Goal: Task Accomplishment & Management: Manage account settings

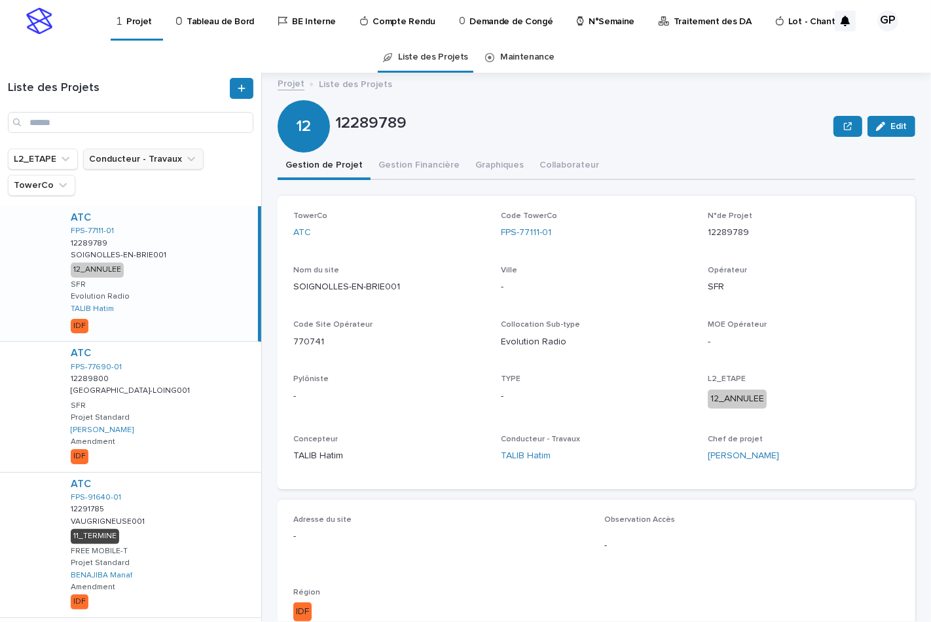
click at [99, 156] on button "Conducteur - Travaux" at bounding box center [143, 159] width 120 height 21
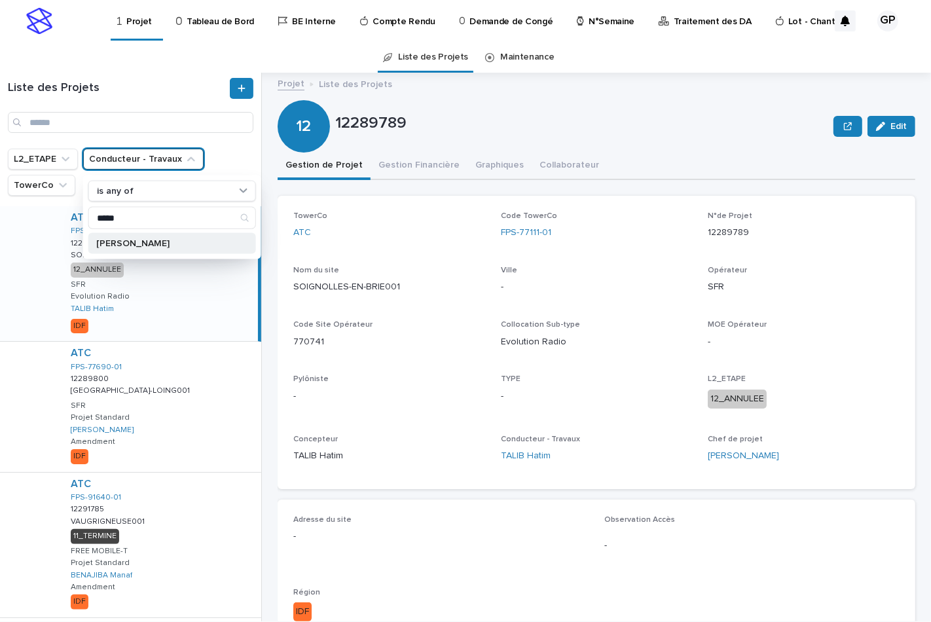
type input "*****"
click at [122, 243] on p "[PERSON_NAME]" at bounding box center [165, 243] width 139 height 9
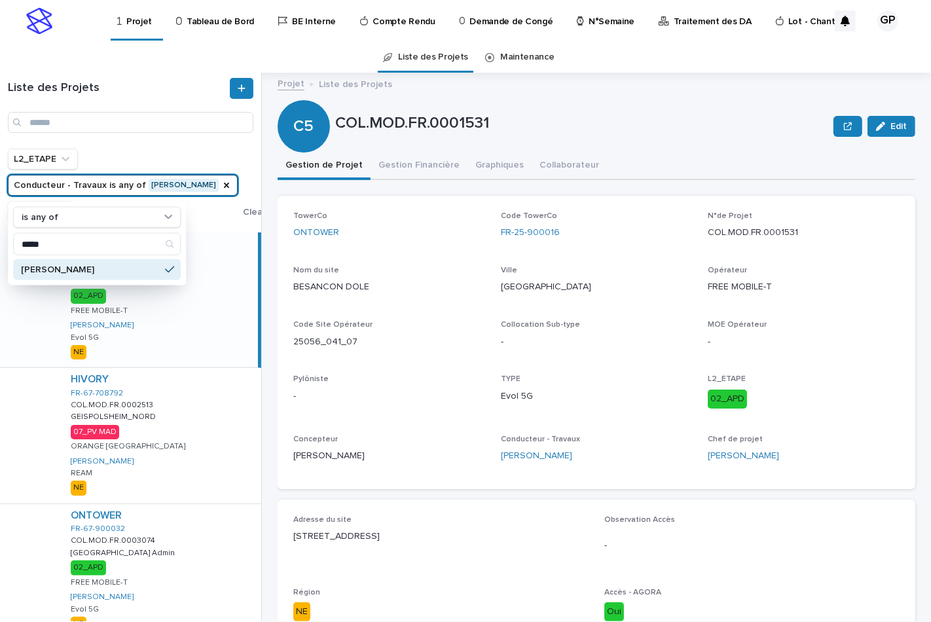
click at [210, 27] on p "Tableau de Bord" at bounding box center [219, 13] width 67 height 27
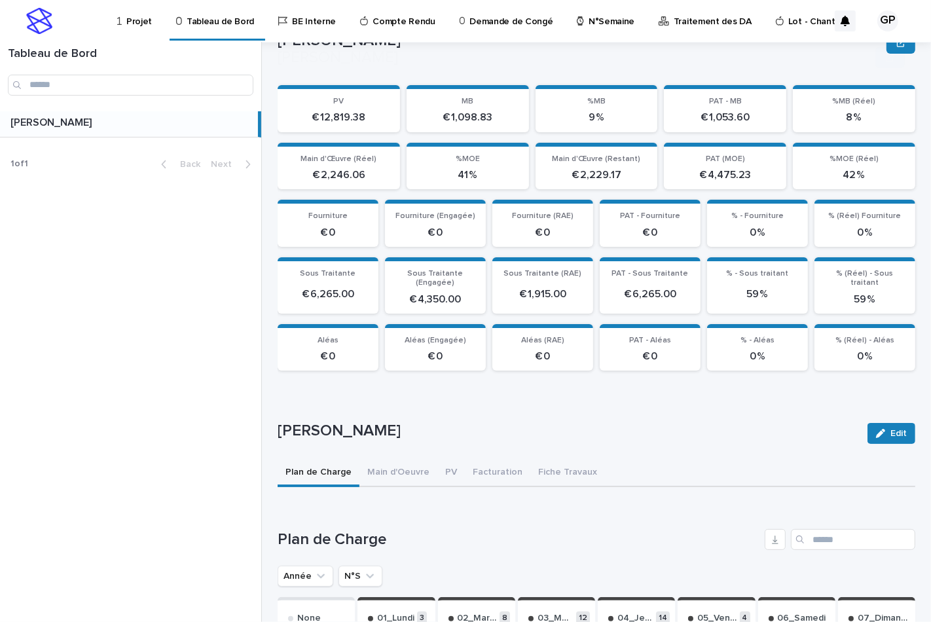
scroll to position [270, 0]
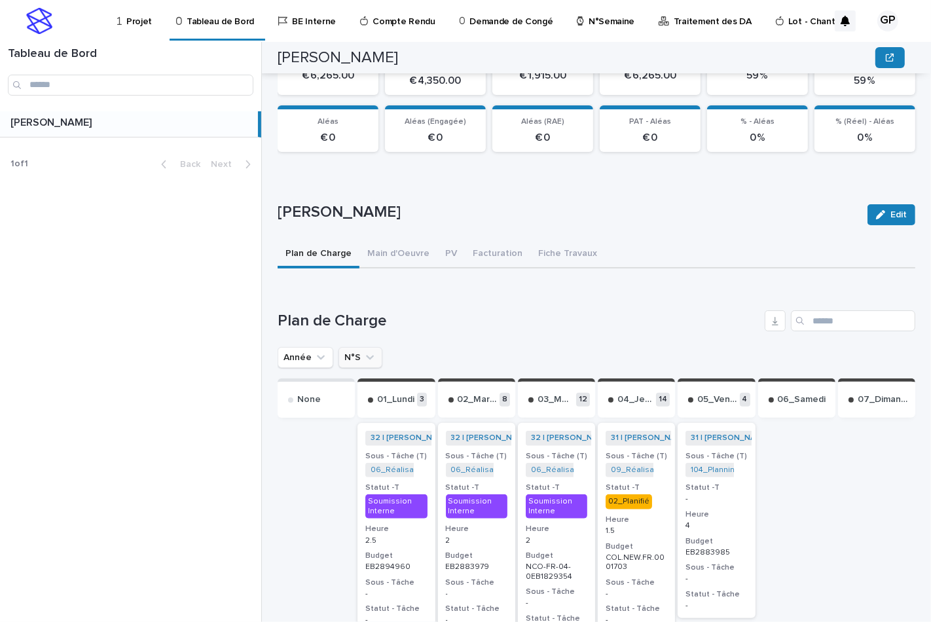
click at [355, 356] on button "N°S" at bounding box center [360, 357] width 44 height 21
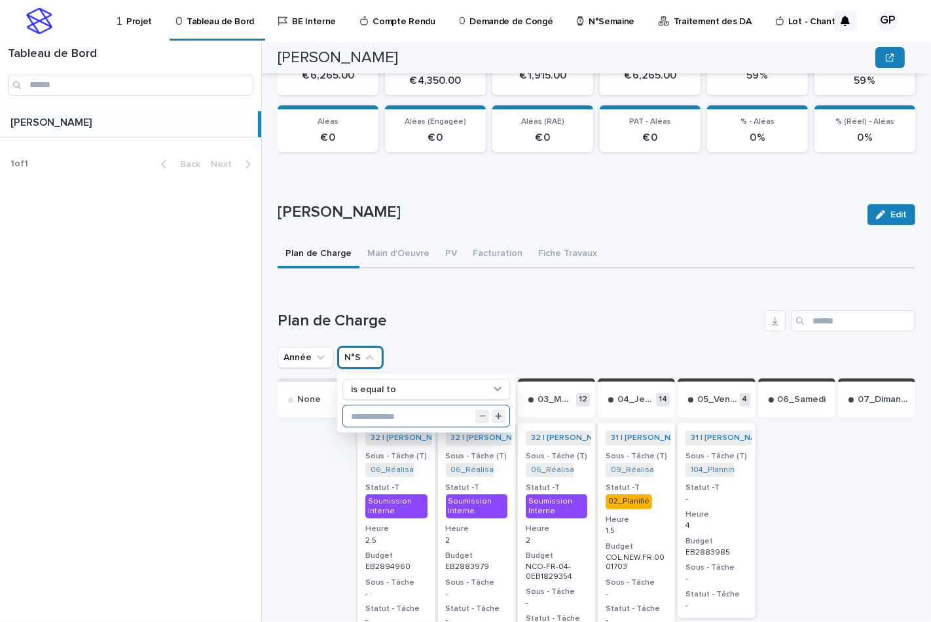
click at [364, 409] on input "text" at bounding box center [426, 416] width 166 height 21
type input "**"
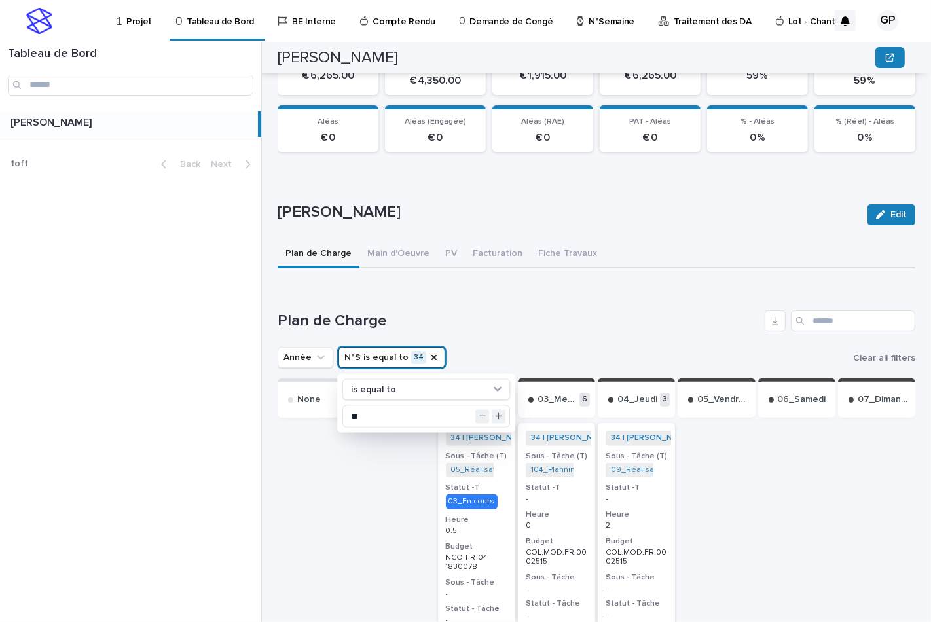
drag, startPoint x: 384, startPoint y: 350, endPoint x: 711, endPoint y: 318, distance: 328.7
click at [711, 318] on h1 "Plan de Charge" at bounding box center [518, 320] width 482 height 19
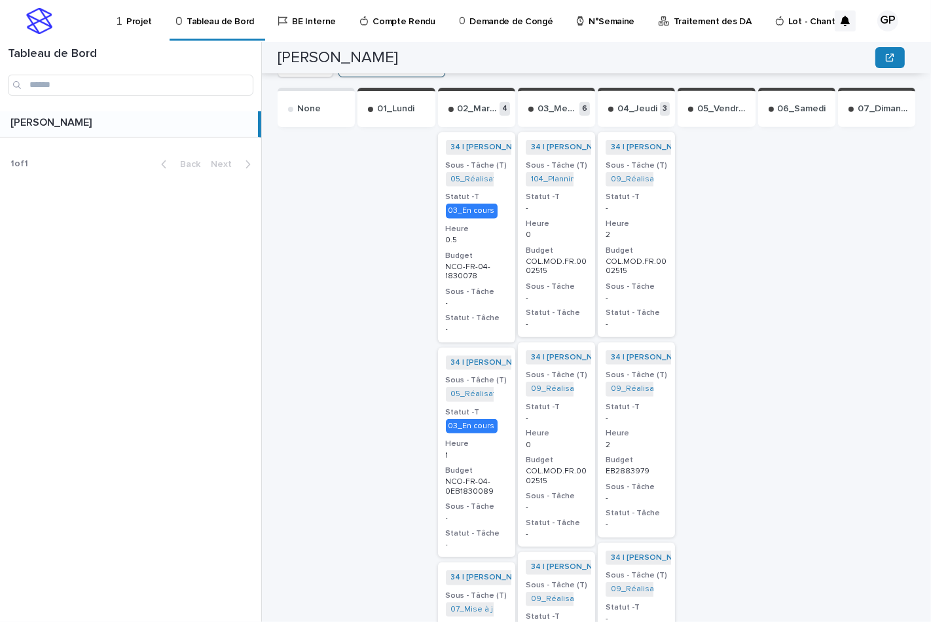
scroll to position [488, 0]
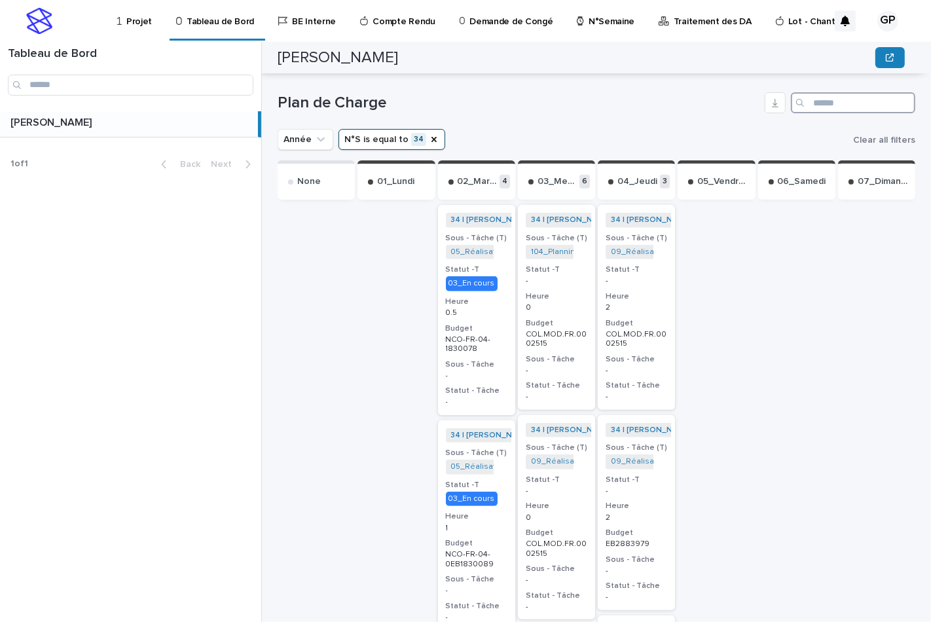
click at [802, 101] on input "Search" at bounding box center [852, 102] width 124 height 21
paste input "**********"
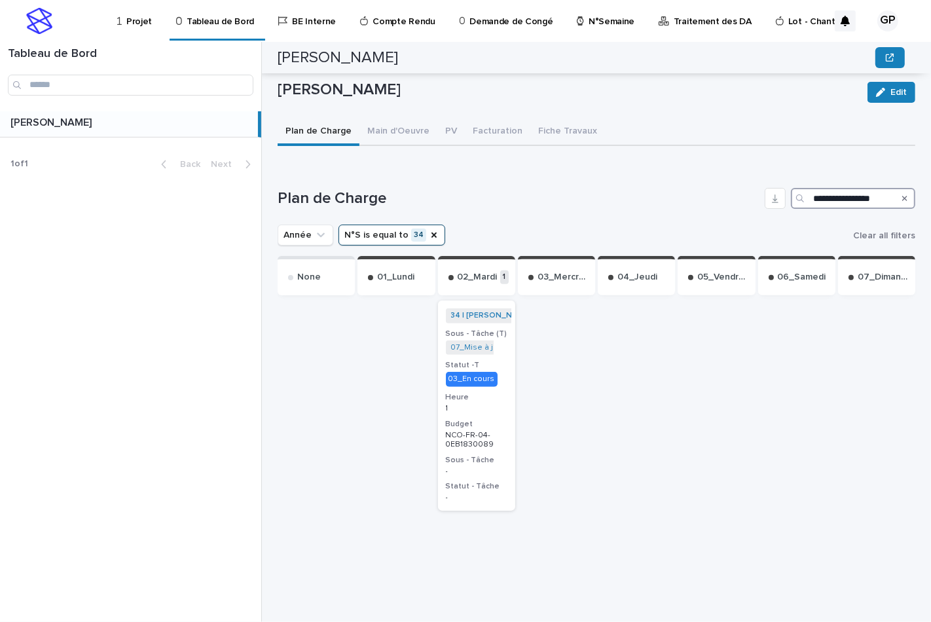
scroll to position [389, 0]
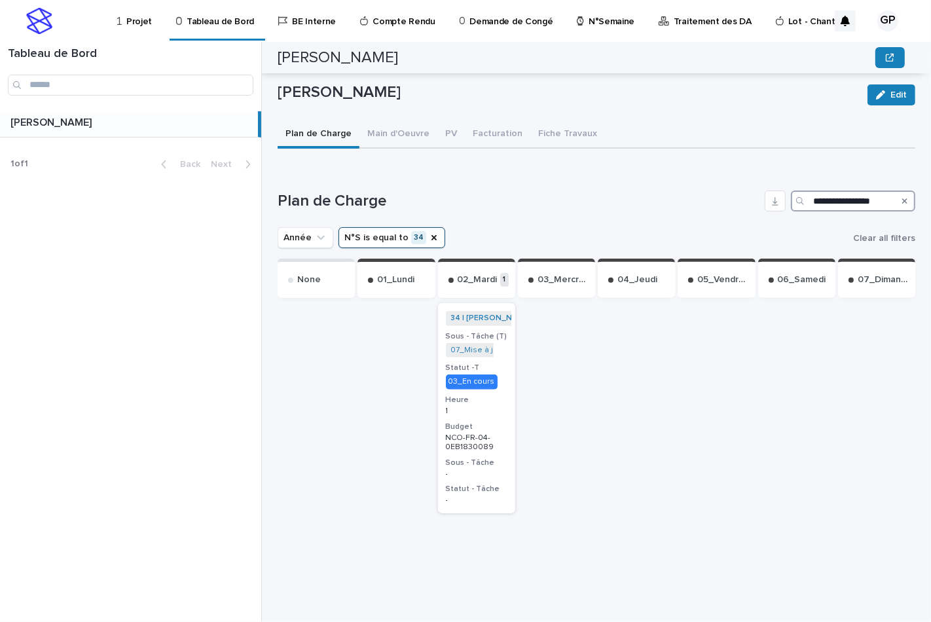
type input "**********"
click at [902, 199] on icon "Search" at bounding box center [904, 201] width 5 height 8
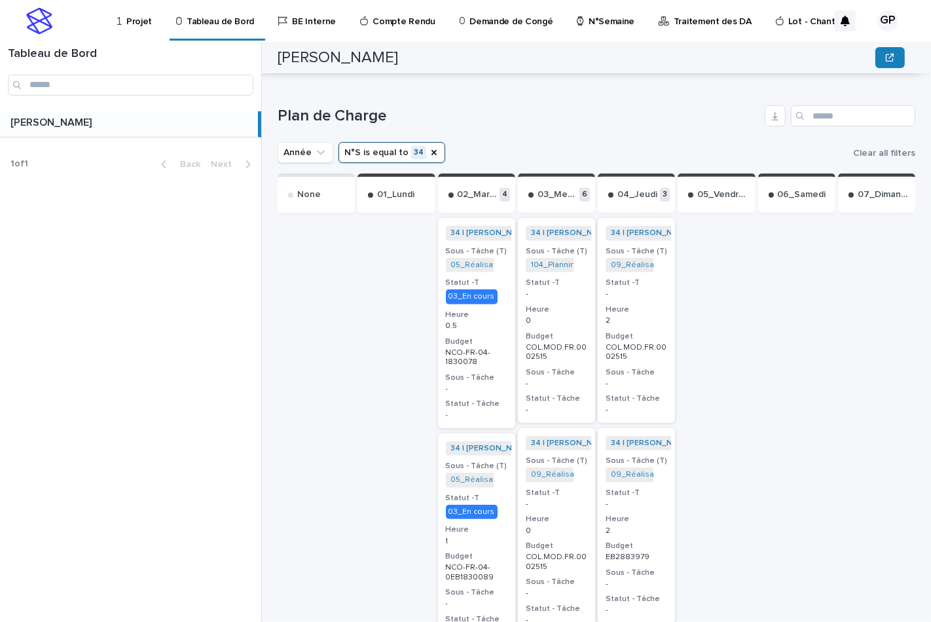
scroll to position [402, 0]
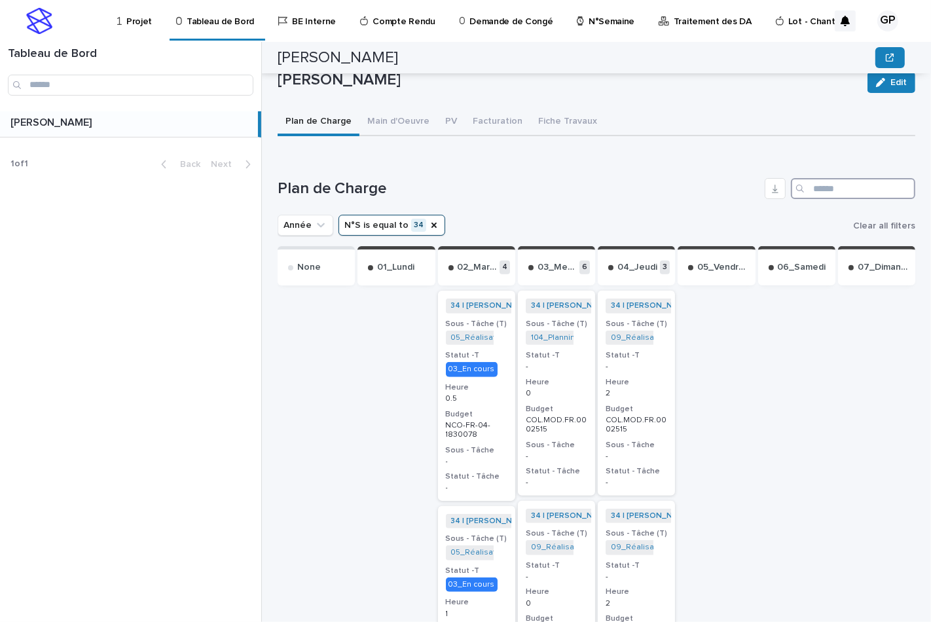
click at [819, 179] on input "Search" at bounding box center [852, 188] width 124 height 21
paste input "**********"
type input "**********"
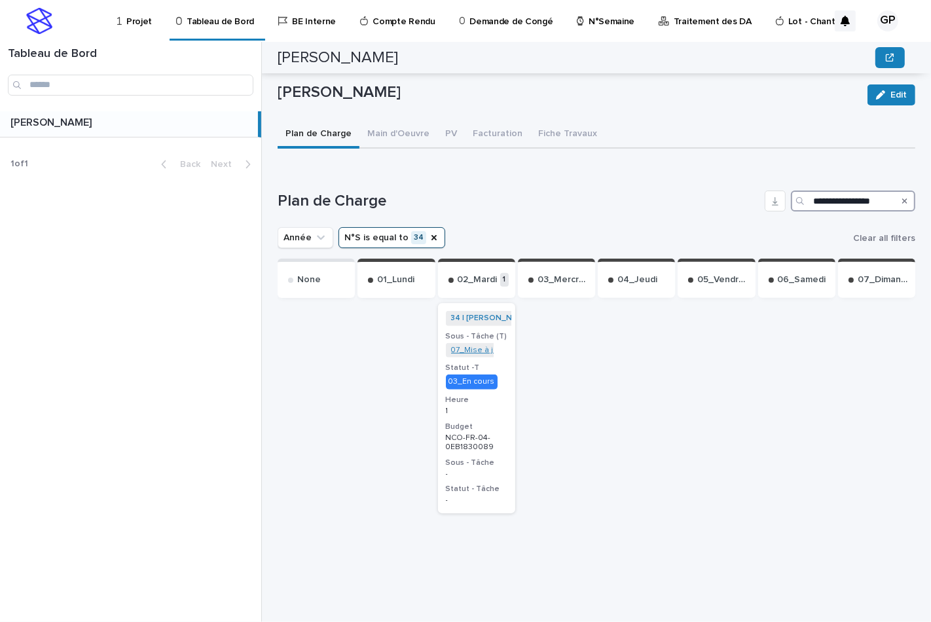
click at [461, 346] on link "07_Mise à jour Plans_NCO-FR-04-2567876" at bounding box center [531, 350] width 160 height 9
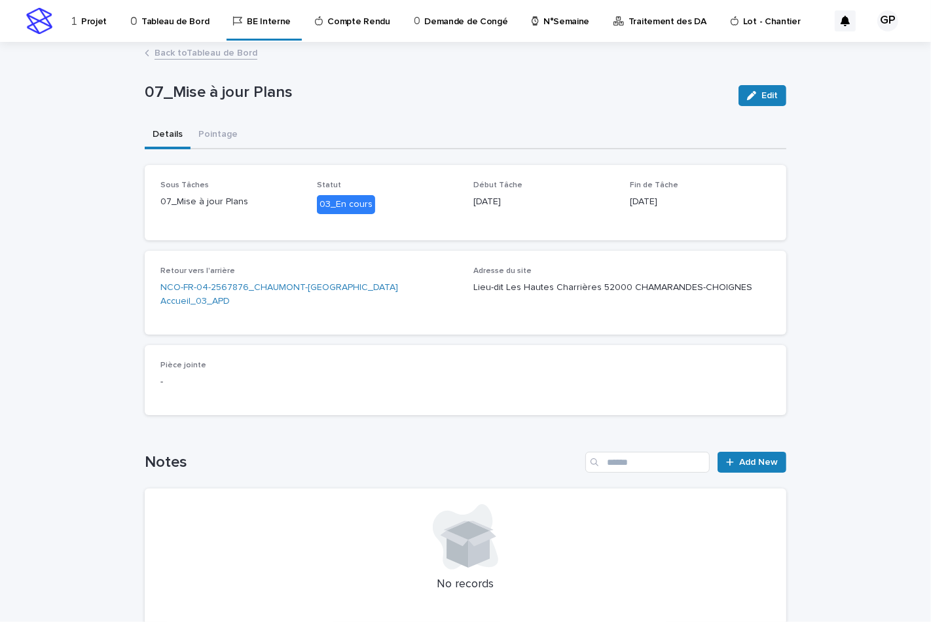
click at [226, 54] on link "Back to Tableau de Bord" at bounding box center [205, 51] width 103 height 15
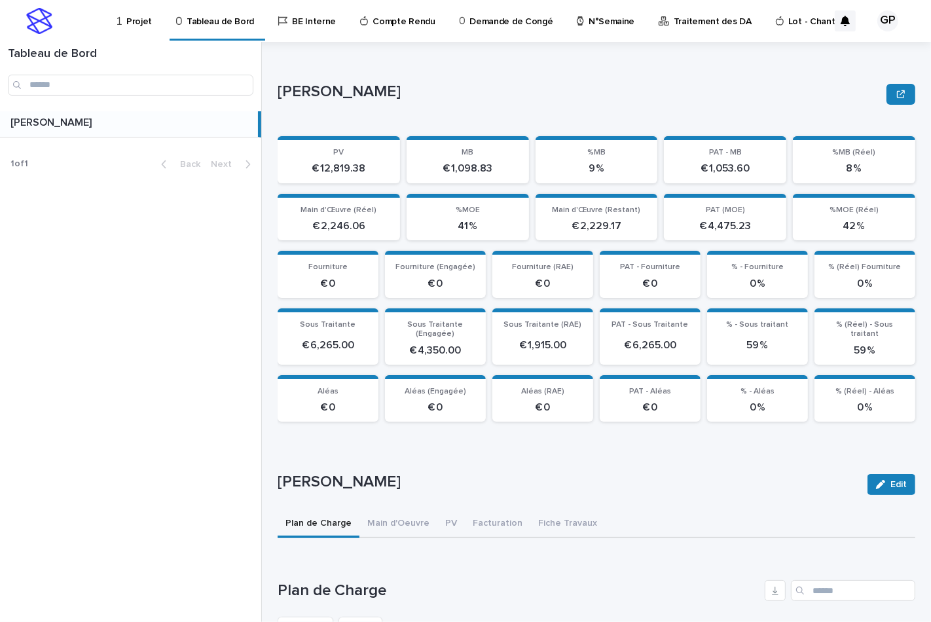
scroll to position [363, 0]
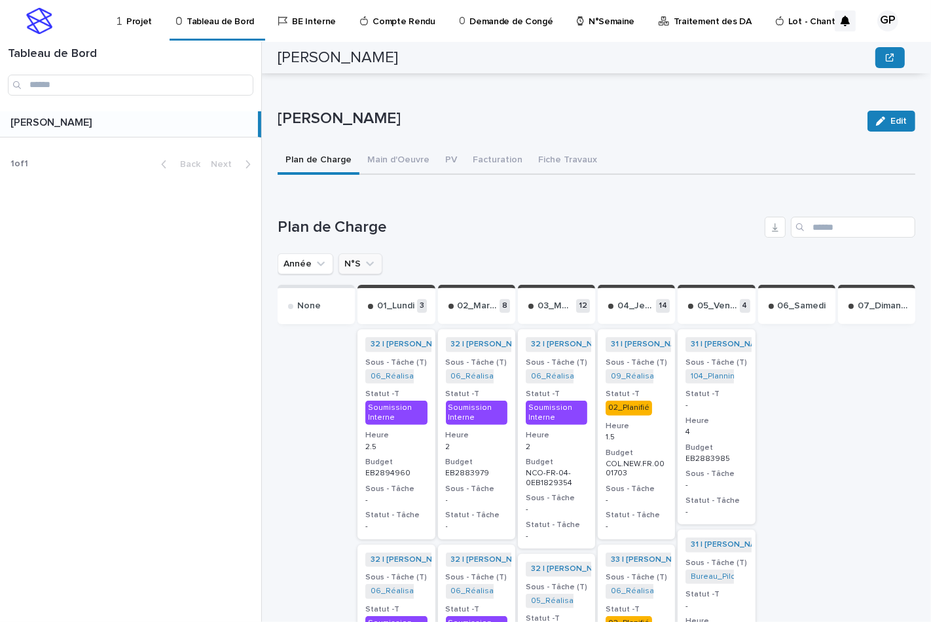
click at [357, 258] on button "N°S" at bounding box center [360, 263] width 44 height 21
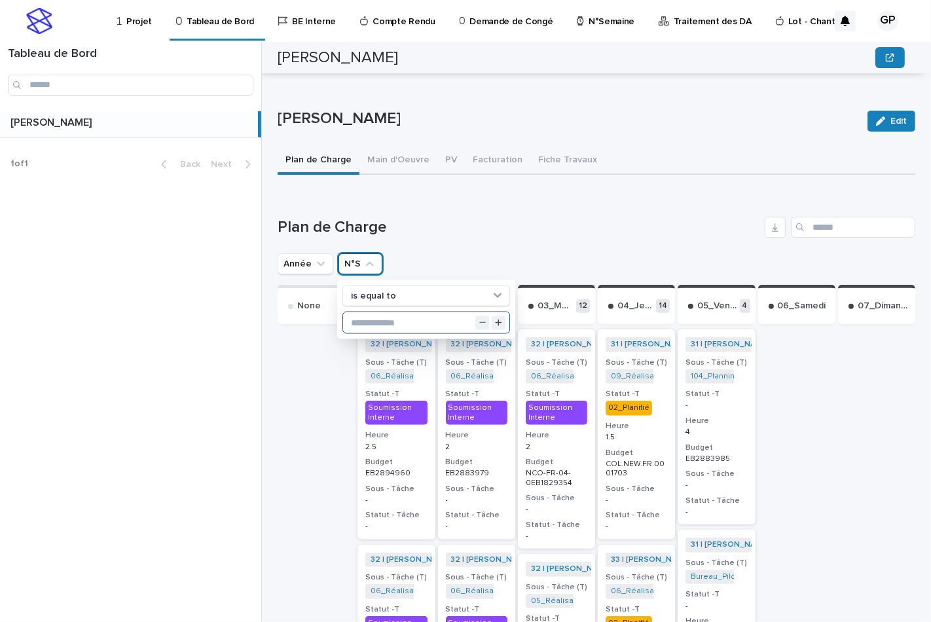
click at [364, 315] on input "text" at bounding box center [426, 322] width 166 height 21
type input "**"
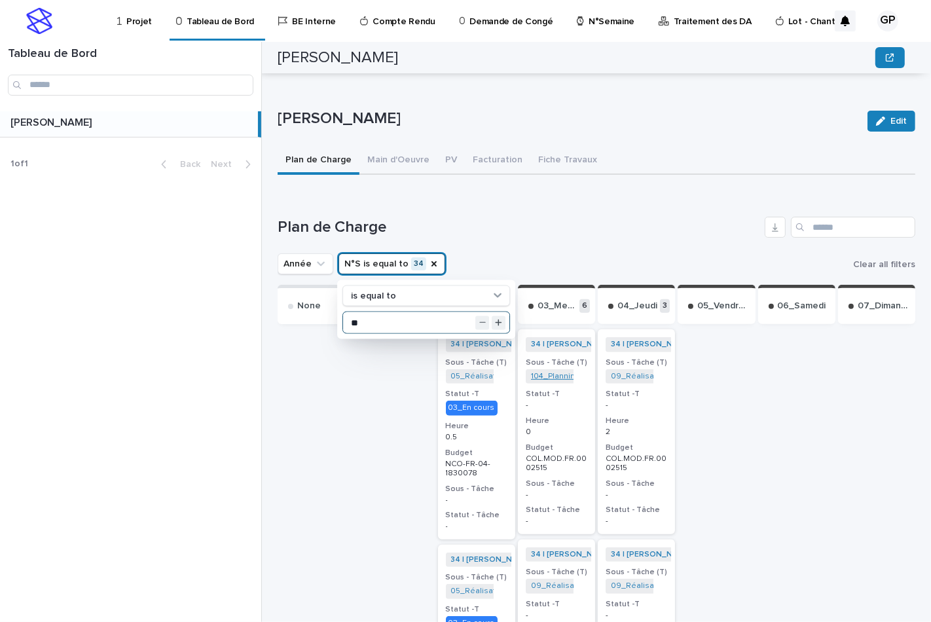
click at [544, 372] on link "104_Planning Travaux_NCO-FR-04-2570815" at bounding box center [611, 376] width 160 height 9
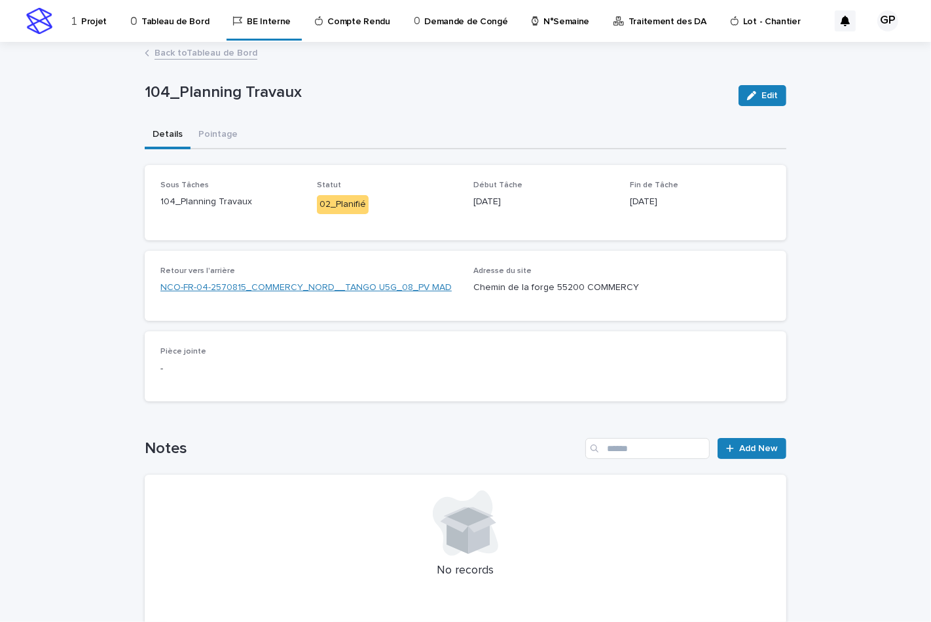
click at [357, 287] on link "NCO-FR-04-2570815_COMMERCY_NORD__TANGO U5G_08_PV MAD" at bounding box center [305, 288] width 291 height 14
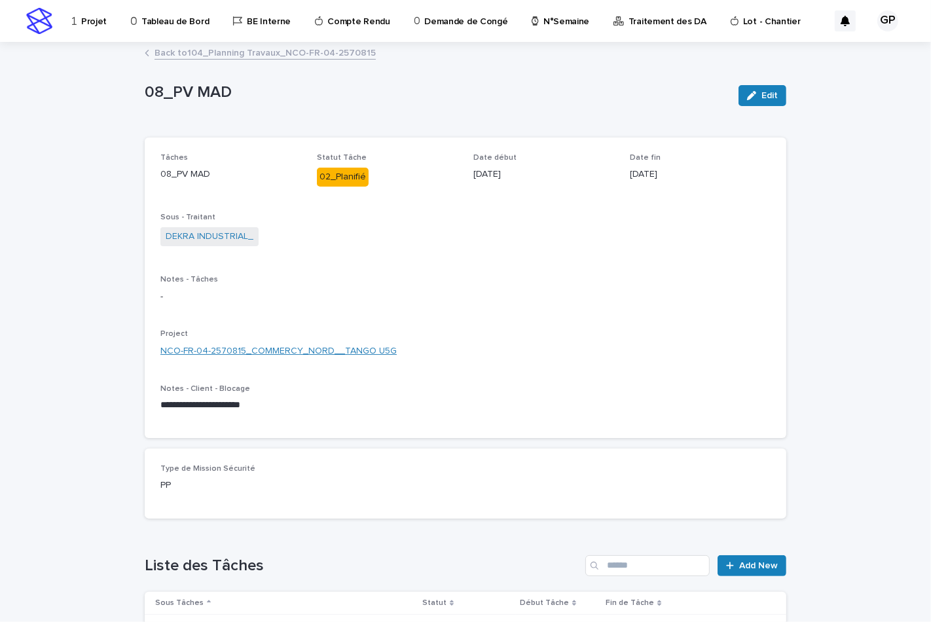
click at [232, 349] on link "NCO-FR-04-2570815_COMMERCY_NORD__TANGO U5G" at bounding box center [278, 351] width 236 height 14
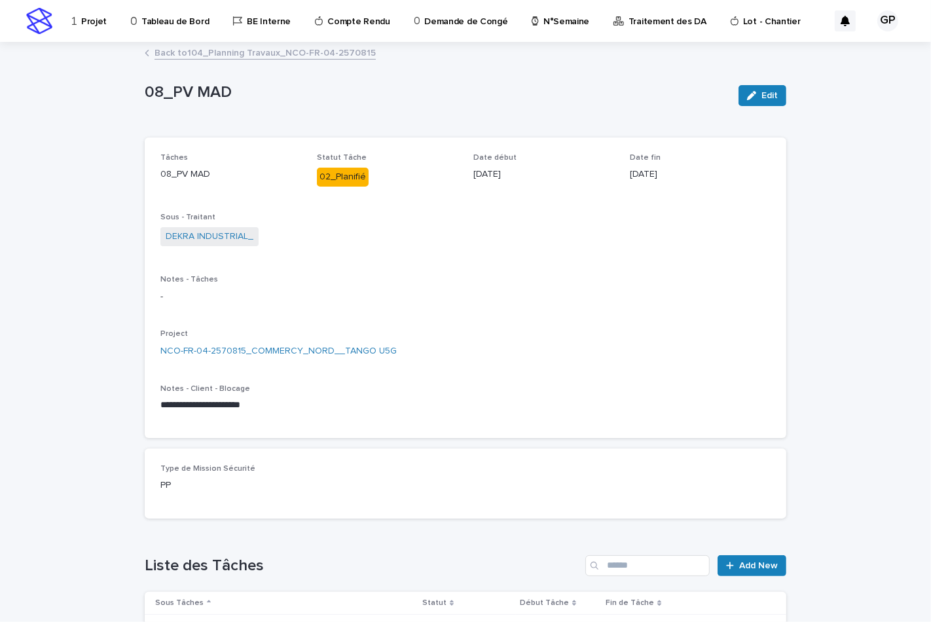
click at [247, 404] on p "**********" at bounding box center [465, 405] width 610 height 13
click at [257, 404] on p "**********" at bounding box center [465, 405] width 610 height 13
drag, startPoint x: 748, startPoint y: 96, endPoint x: 727, endPoint y: 107, distance: 23.7
click at [748, 96] on icon "button" at bounding box center [751, 95] width 9 height 9
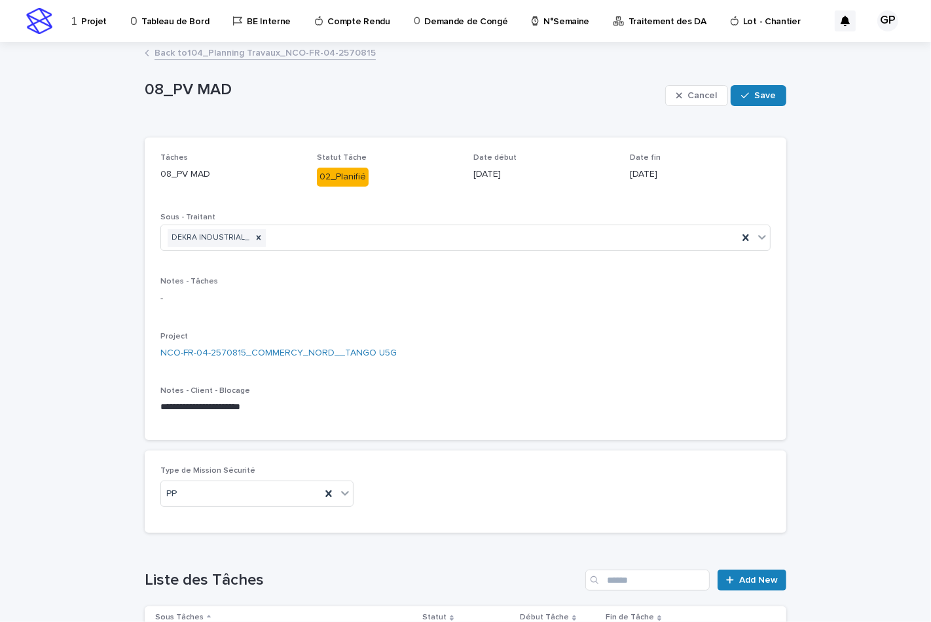
click at [330, 177] on div "02_Planifié" at bounding box center [343, 177] width 52 height 19
click at [679, 95] on div "button" at bounding box center [681, 95] width 11 height 9
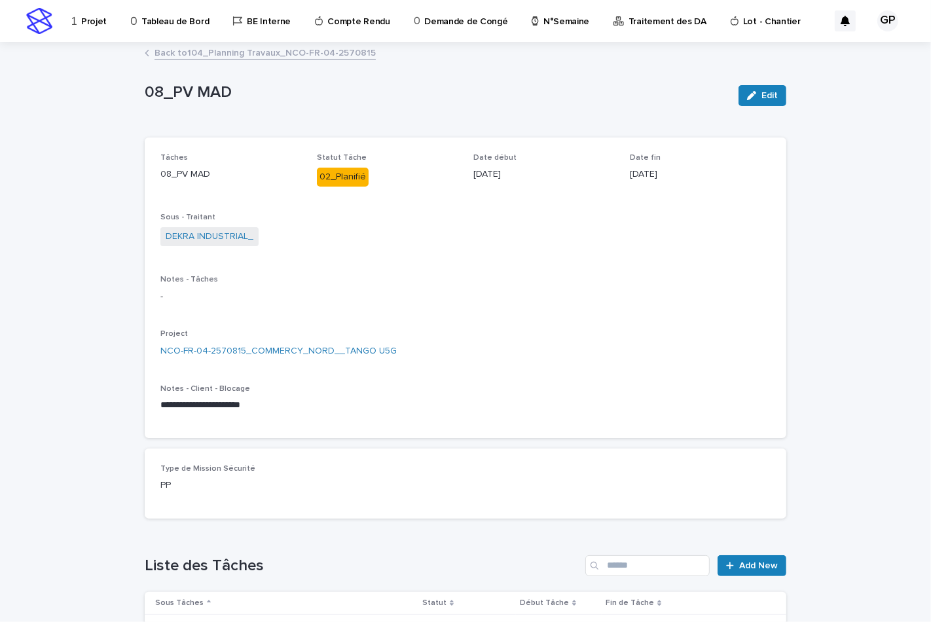
click at [205, 54] on link "Back to 104_Planning Travaux_NCO-FR-04-2570815" at bounding box center [264, 51] width 221 height 15
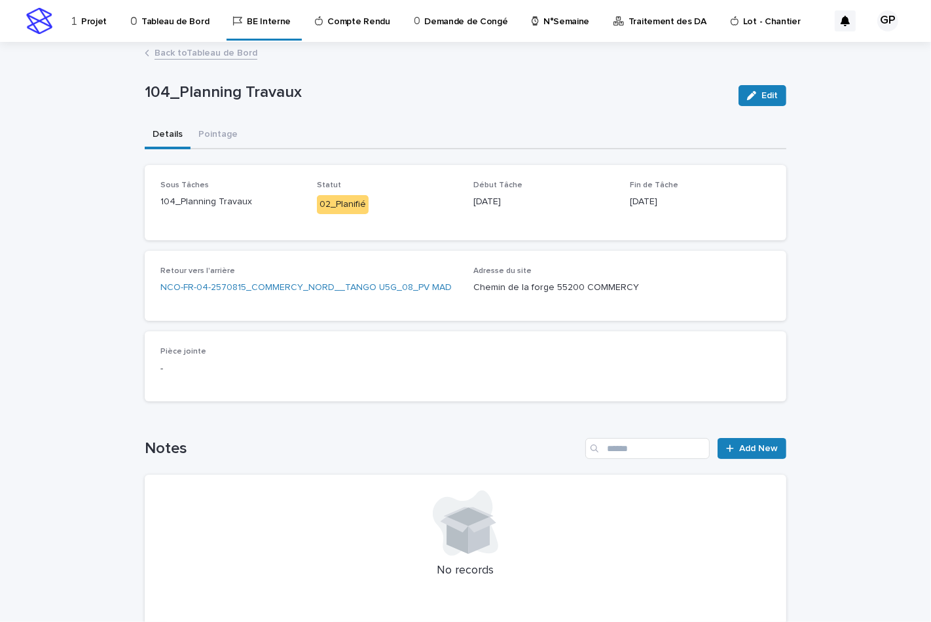
click at [330, 205] on div "02_Planifié" at bounding box center [343, 204] width 52 height 19
click at [747, 99] on icon "button" at bounding box center [751, 95] width 9 height 9
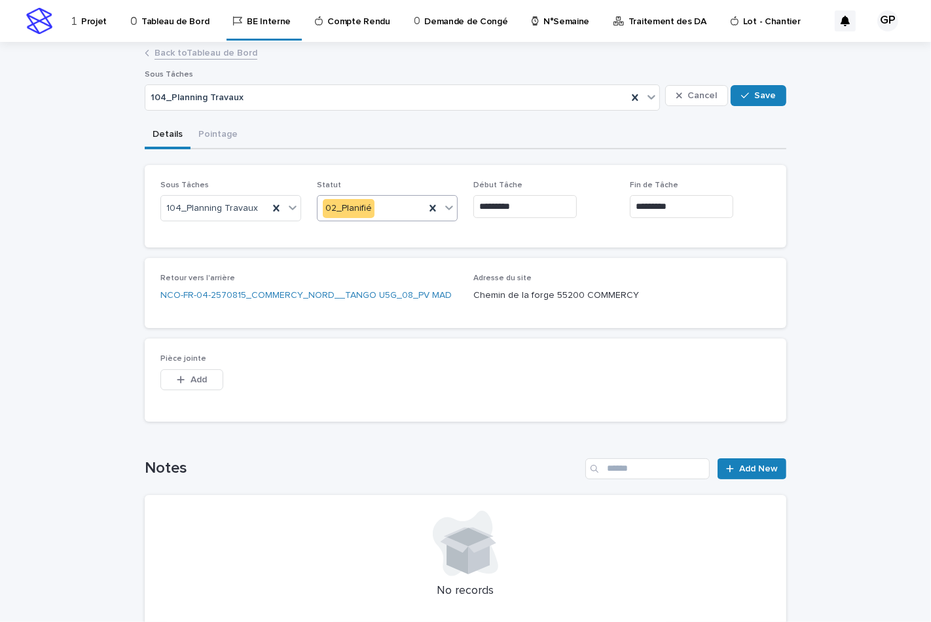
click at [443, 204] on icon at bounding box center [448, 207] width 13 height 13
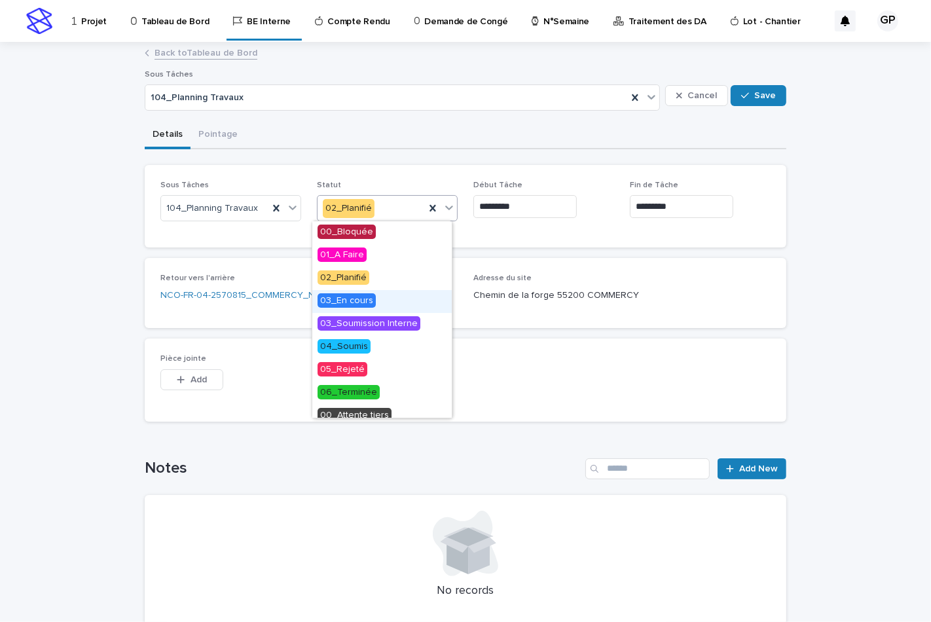
click at [352, 300] on span "03_En cours" at bounding box center [346, 300] width 58 height 14
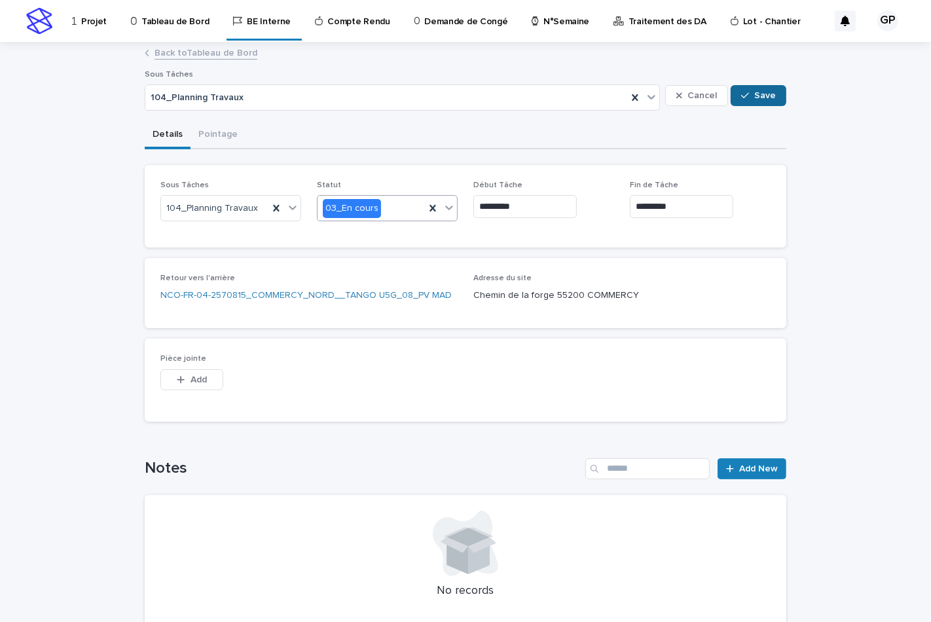
click at [754, 95] on span "Save" at bounding box center [765, 95] width 22 height 9
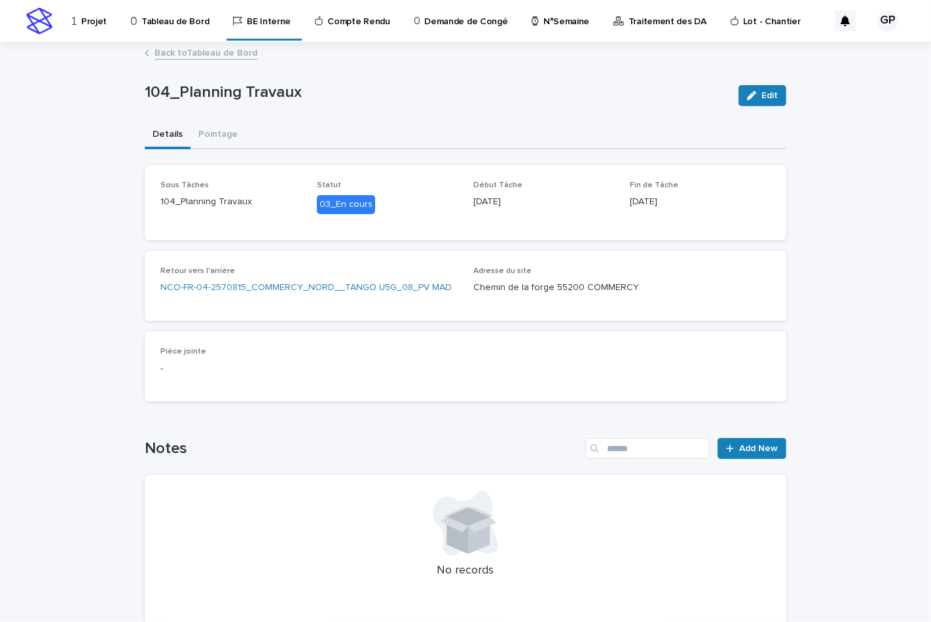
click at [226, 50] on link "Back to Tableau de Bord" at bounding box center [205, 51] width 103 height 15
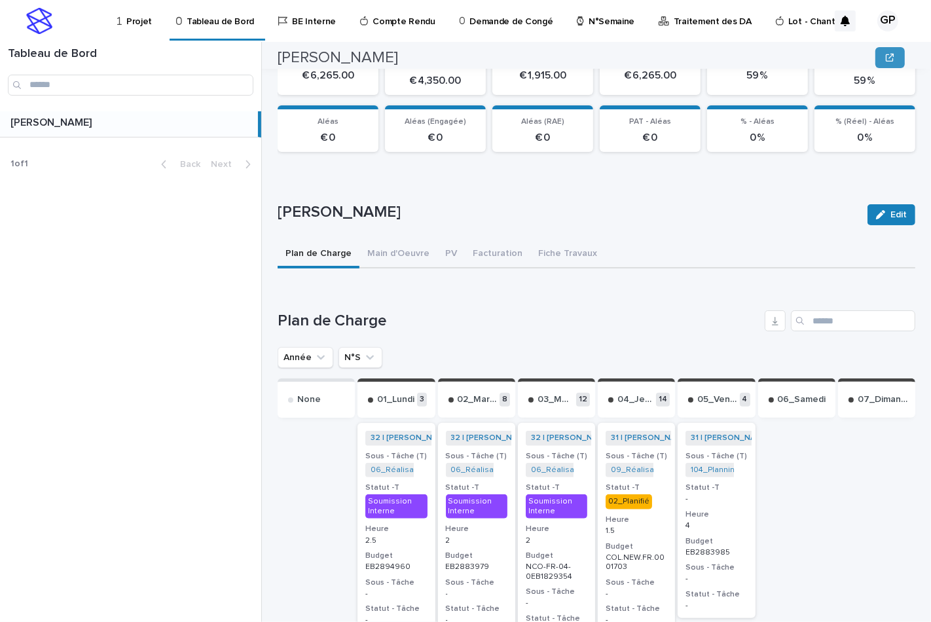
scroll to position [415, 0]
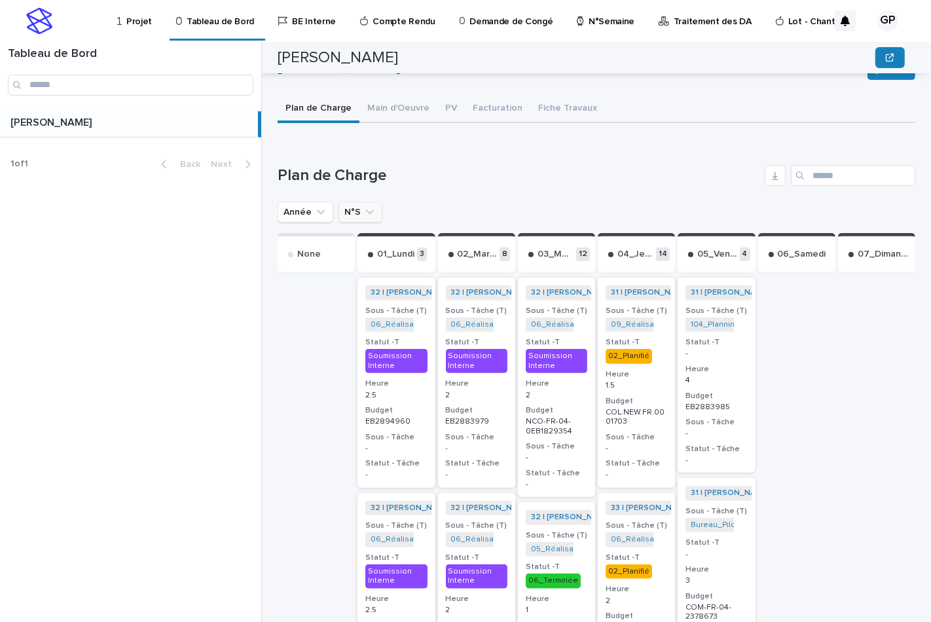
click at [363, 212] on icon "N°S" at bounding box center [369, 211] width 13 height 13
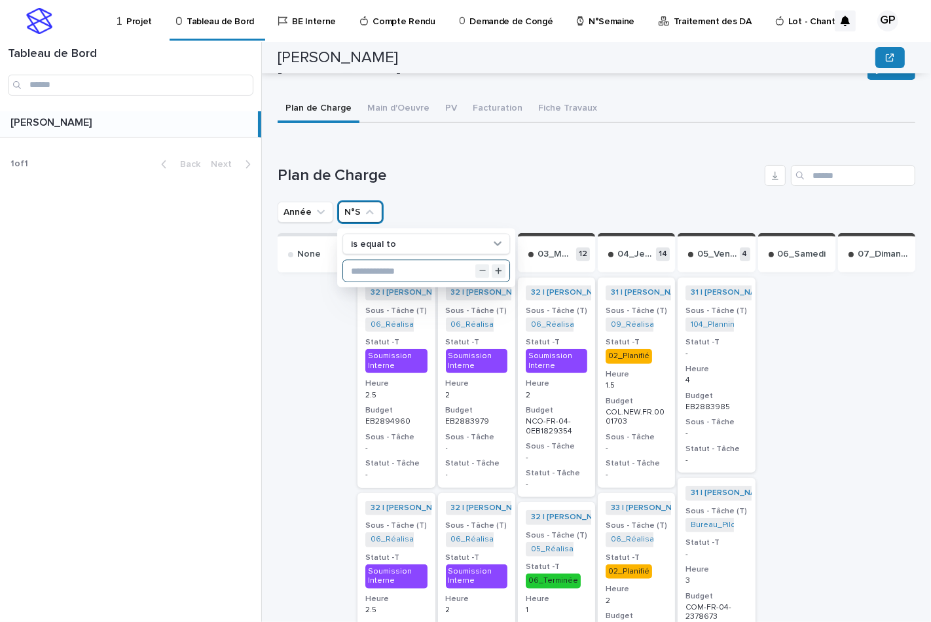
click at [364, 265] on input "text" at bounding box center [426, 270] width 166 height 21
type input "**"
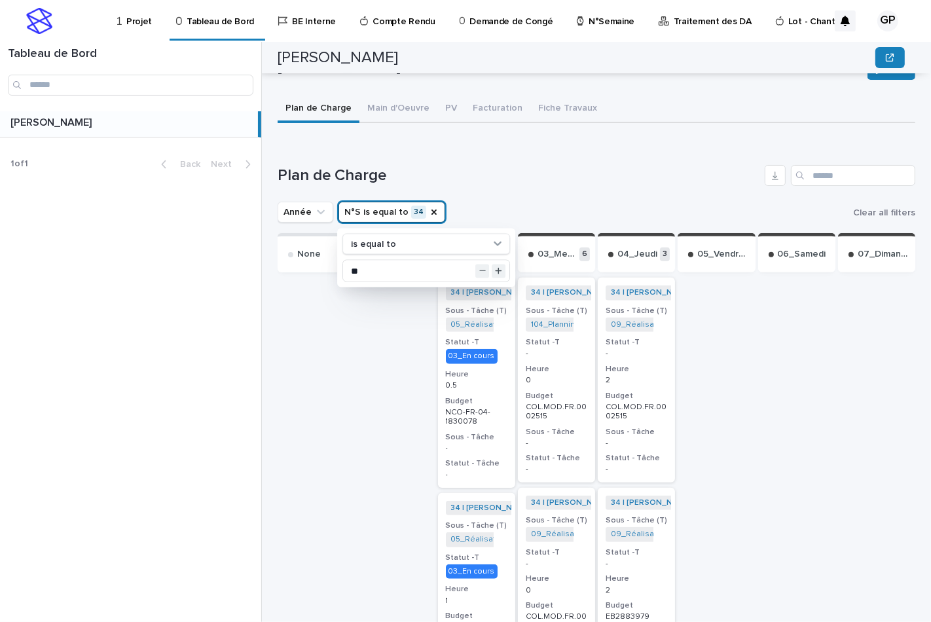
drag, startPoint x: 378, startPoint y: 208, endPoint x: 616, endPoint y: 138, distance: 248.3
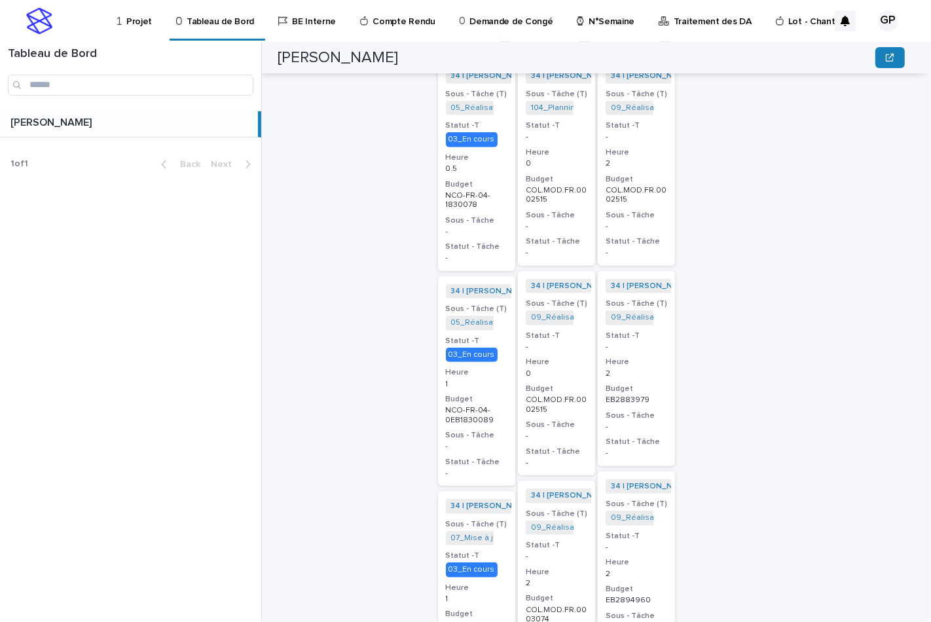
scroll to position [268, 0]
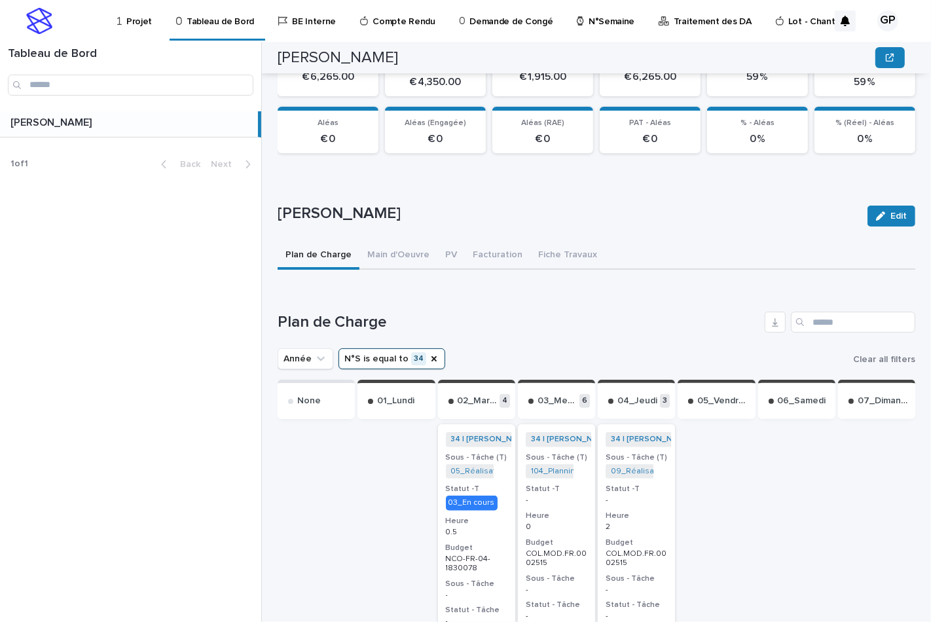
click at [548, 395] on p "03_Mercredi" at bounding box center [556, 400] width 39 height 11
drag, startPoint x: 546, startPoint y: 396, endPoint x: 511, endPoint y: 319, distance: 84.9
click at [511, 319] on h1 "Plan de Charge" at bounding box center [518, 322] width 482 height 19
drag, startPoint x: 579, startPoint y: 397, endPoint x: 546, endPoint y: 324, distance: 80.5
click at [546, 324] on h1 "Plan de Charge" at bounding box center [518, 322] width 482 height 19
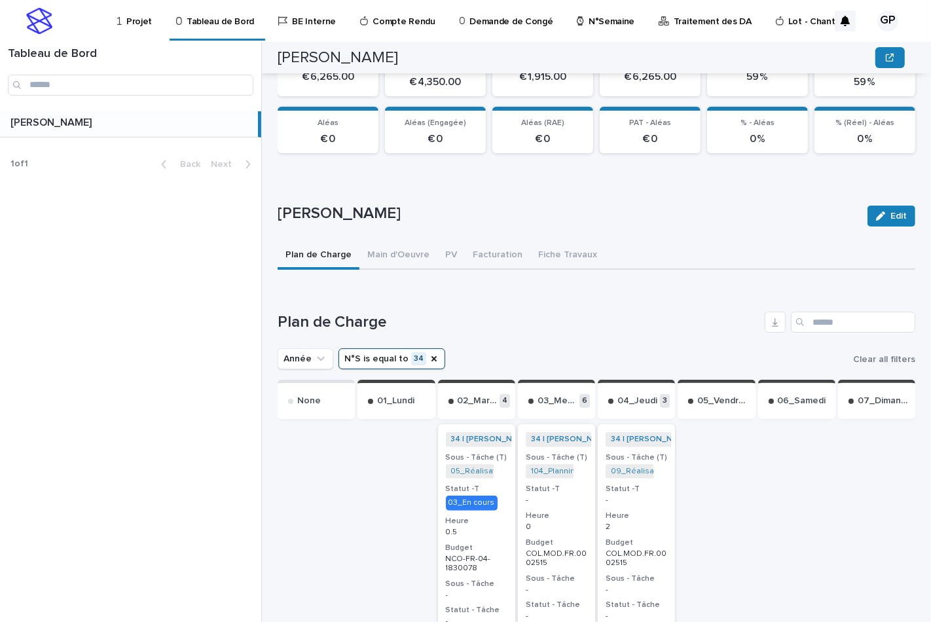
click at [550, 432] on span "34 | GUERLAY Pascal | 2025" at bounding box center [583, 439] width 117 height 14
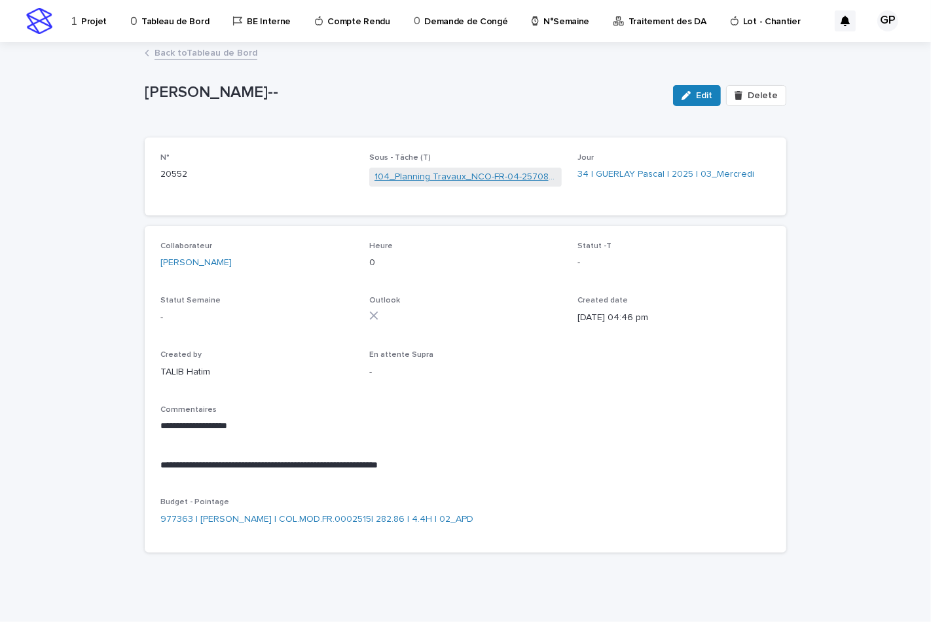
click at [505, 173] on link "104_Planning Travaux_NCO-FR-04-2570815" at bounding box center [465, 177] width 183 height 14
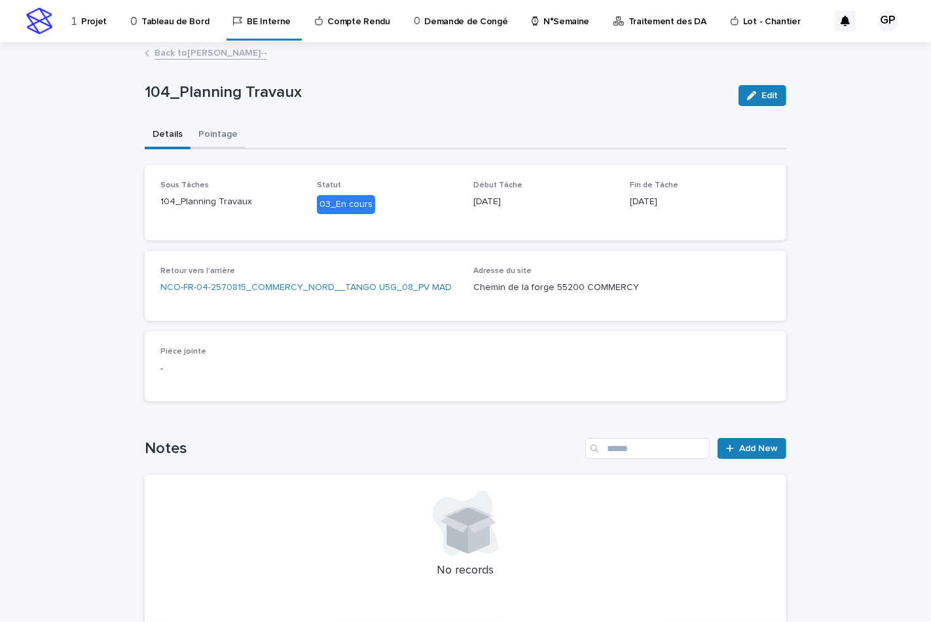
click at [205, 132] on button "Pointage" at bounding box center [217, 135] width 55 height 27
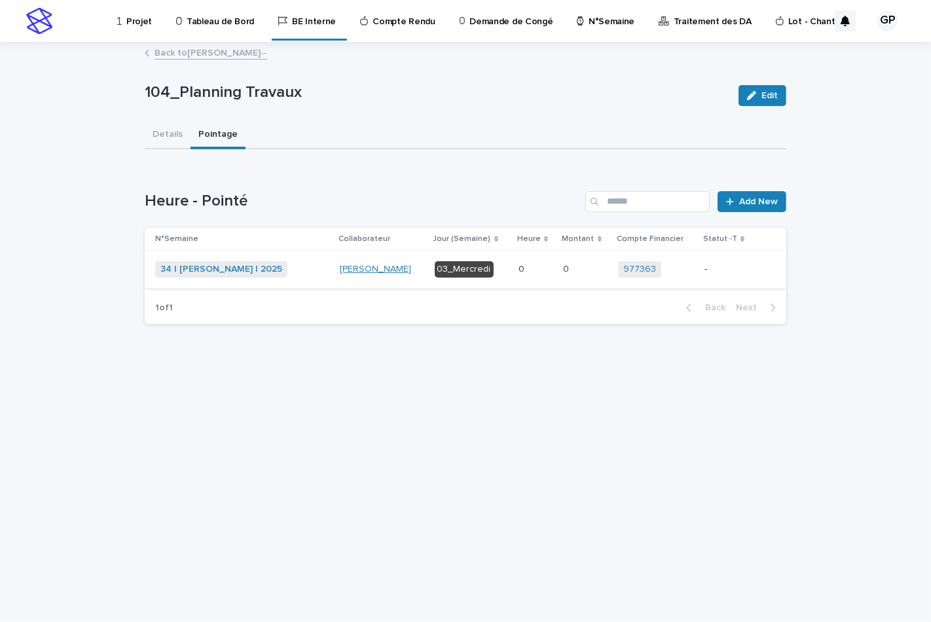
drag, startPoint x: 459, startPoint y: 267, endPoint x: 372, endPoint y: 266, distance: 87.7
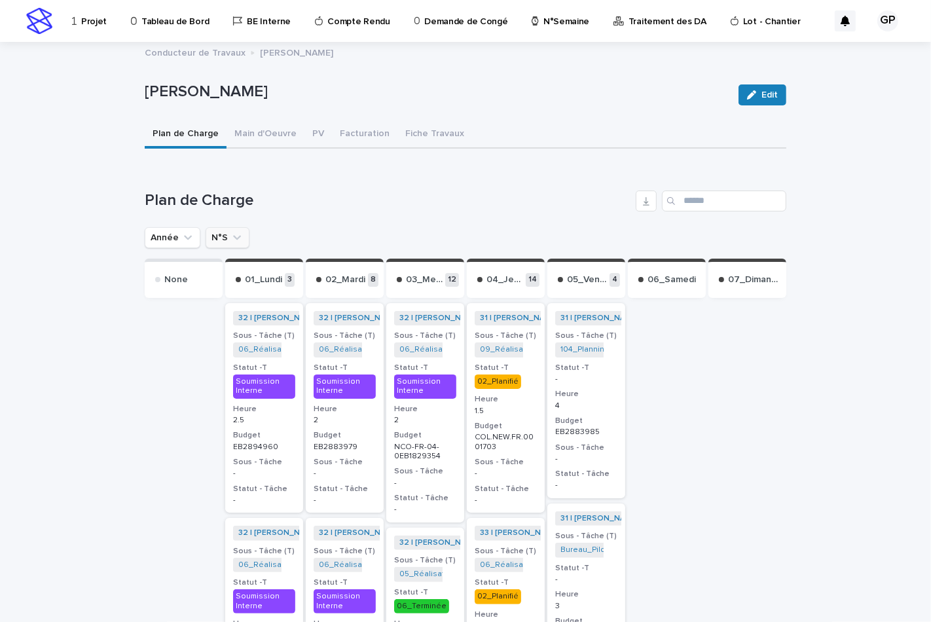
click at [220, 236] on button "N°S" at bounding box center [227, 237] width 44 height 21
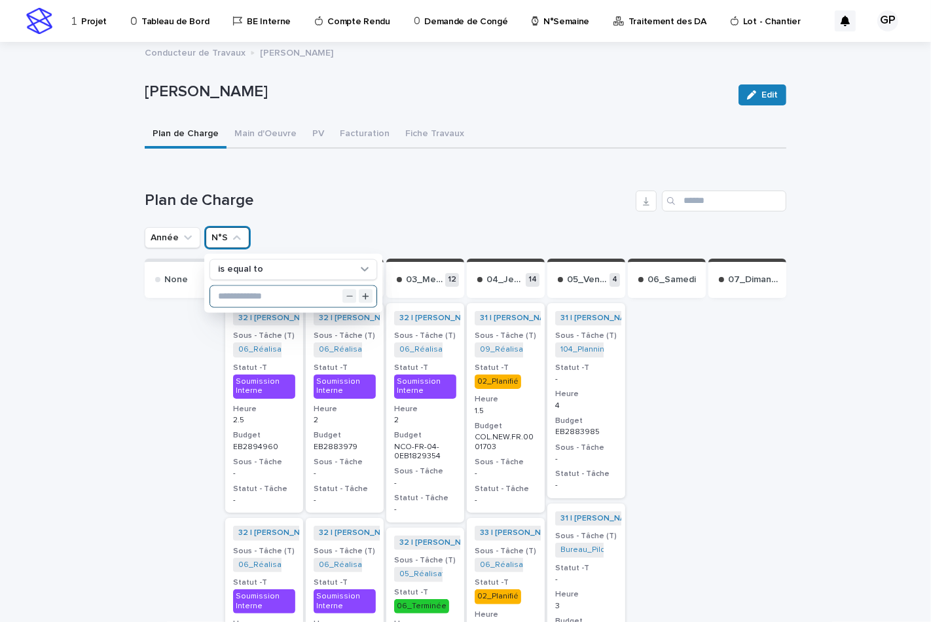
click at [243, 290] on input "text" at bounding box center [293, 295] width 166 height 21
type input "**"
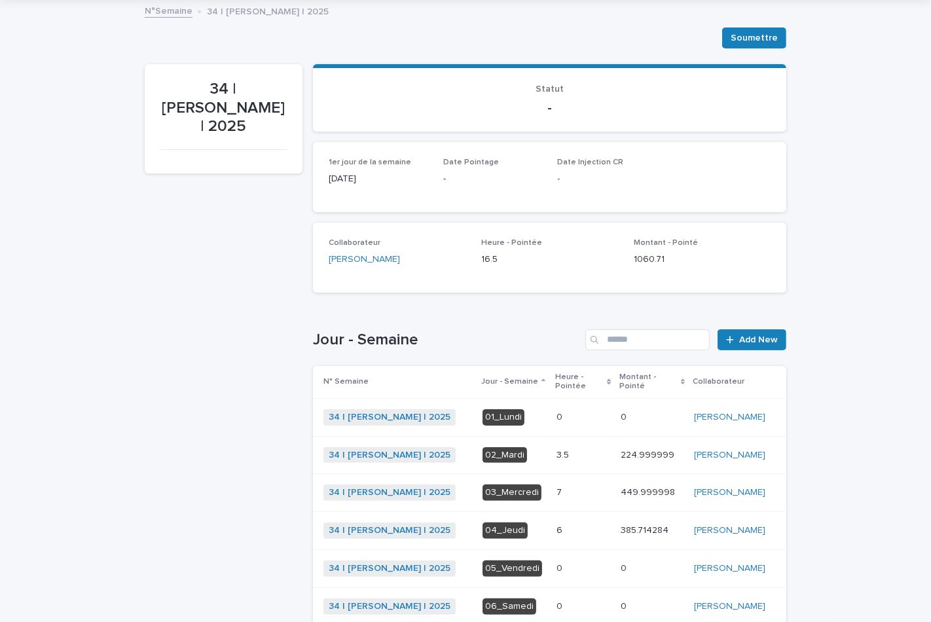
scroll to position [145, 0]
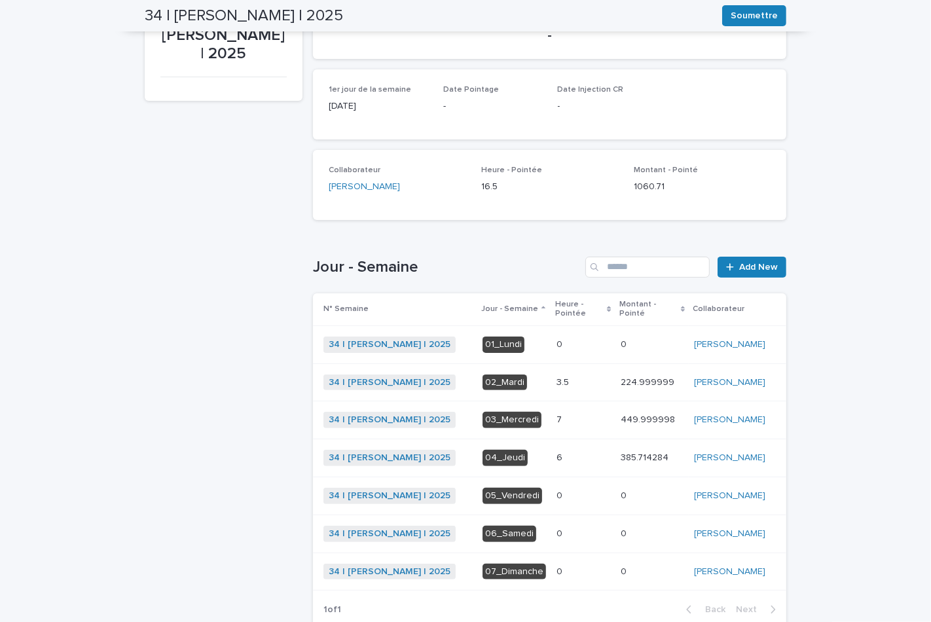
drag, startPoint x: 546, startPoint y: 406, endPoint x: 496, endPoint y: 410, distance: 50.5
drag, startPoint x: 496, startPoint y: 410, endPoint x: 878, endPoint y: 432, distance: 382.8
click at [879, 432] on div "Loading... Saving… Loading... Saving… 34 | GUERLAY Pascal | 2025 Soumettre Soum…" at bounding box center [465, 315] width 931 height 773
click at [556, 412] on p "7" at bounding box center [560, 419] width 8 height 14
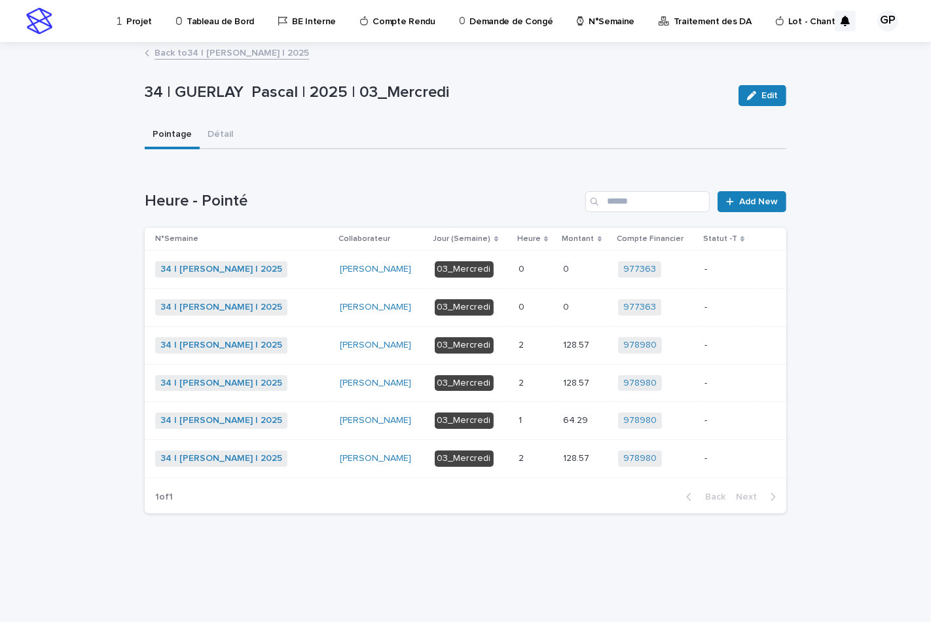
click at [465, 266] on div "03_Mercredi" at bounding box center [463, 269] width 59 height 16
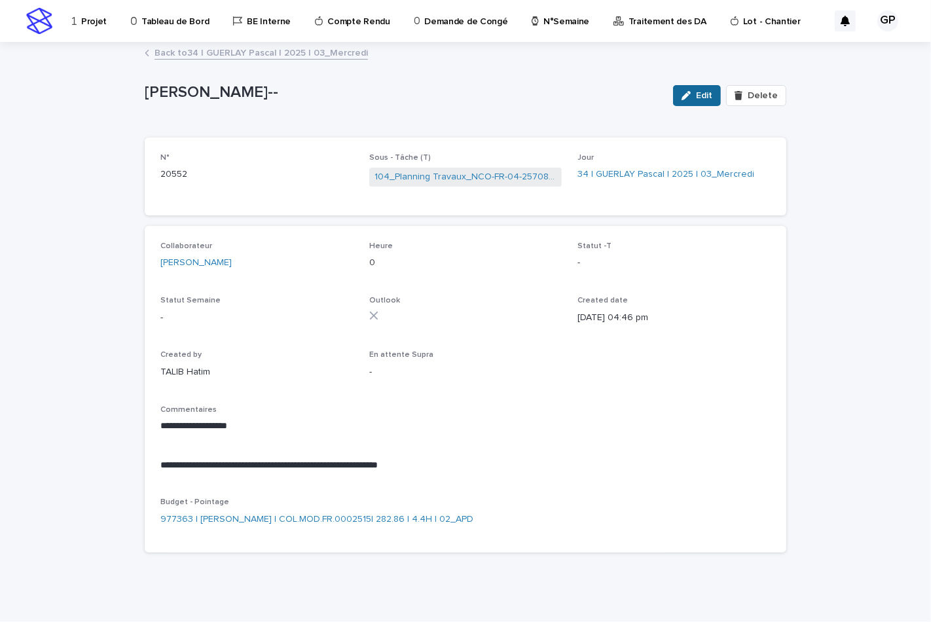
click at [681, 97] on icon "button" at bounding box center [685, 95] width 9 height 9
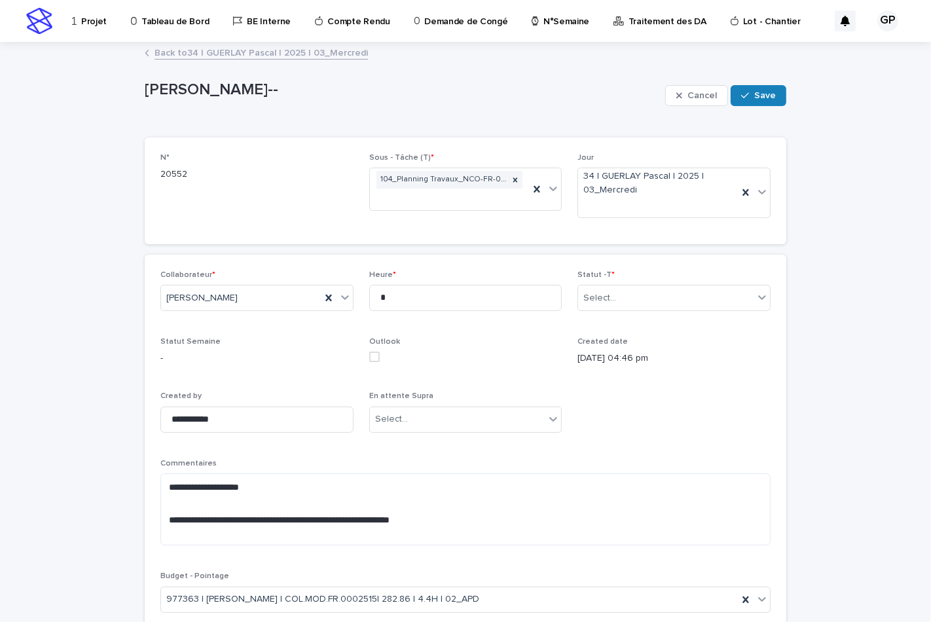
click at [679, 97] on div "button" at bounding box center [681, 95] width 11 height 9
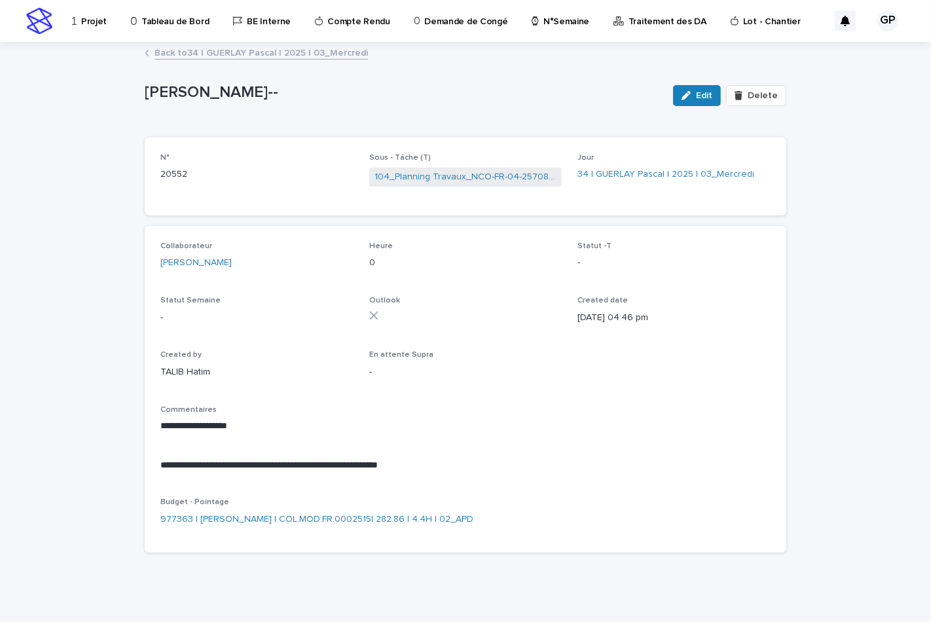
click at [267, 52] on link "Back to 34 | [PERSON_NAME] | 2025 | 03_Mercredi" at bounding box center [260, 51] width 213 height 15
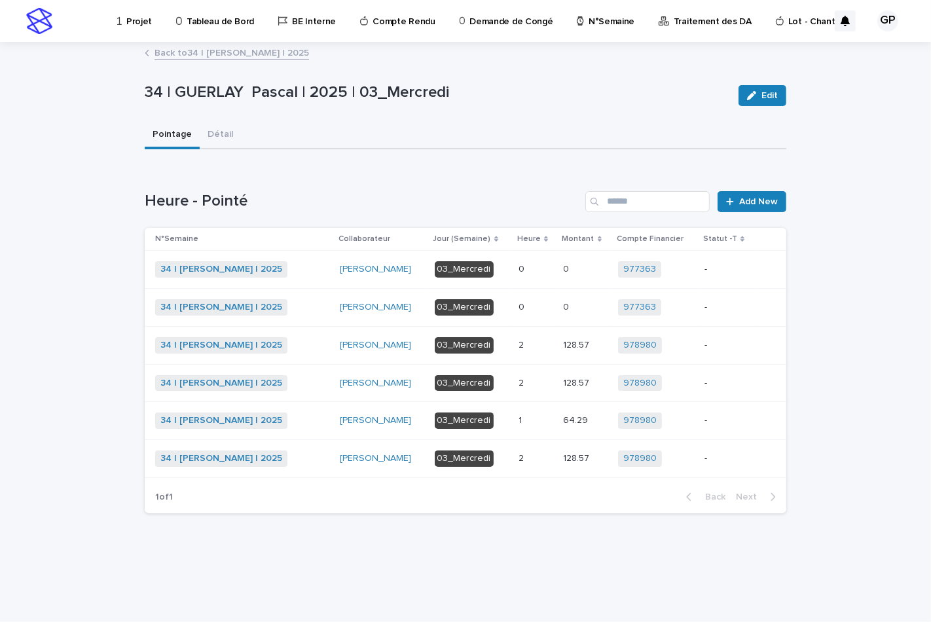
drag, startPoint x: 467, startPoint y: 306, endPoint x: 836, endPoint y: 370, distance: 374.1
click at [836, 370] on div "Loading... Saving… Loading... Saving… 34 | GUERLAY Pascal | 2025 | 03_Mercredi …" at bounding box center [465, 332] width 931 height 578
drag, startPoint x: 519, startPoint y: 304, endPoint x: 836, endPoint y: 350, distance: 320.1
click at [836, 350] on div "Loading... Saving… Loading... Saving… 34 | GUERLAY Pascal | 2025 | 03_Mercredi …" at bounding box center [465, 332] width 931 height 578
click at [522, 304] on p "0" at bounding box center [522, 306] width 9 height 14
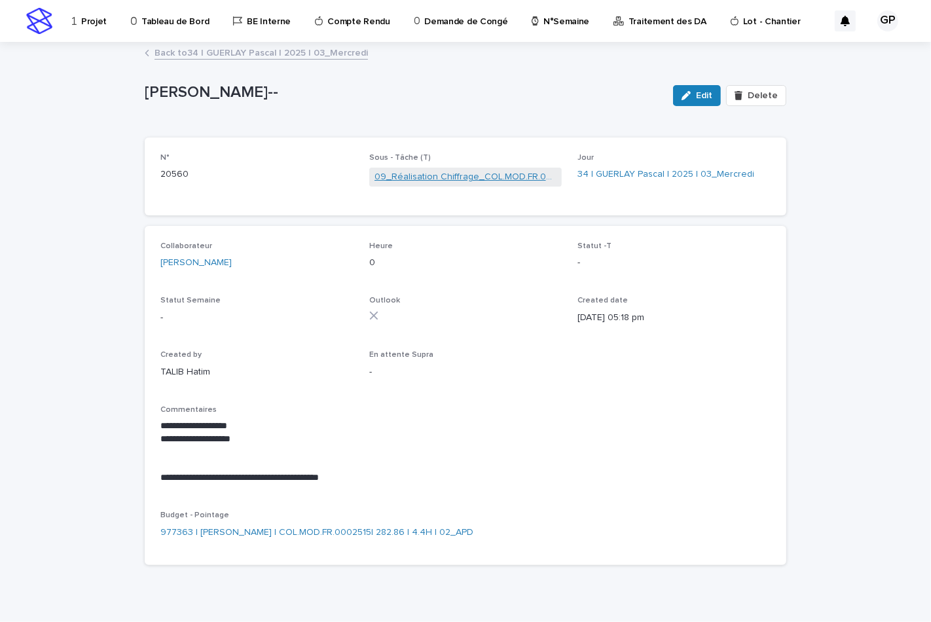
click at [388, 179] on link "09_Réalisation Chiffrage_COL.MOD.FR.0002306" at bounding box center [465, 177] width 183 height 14
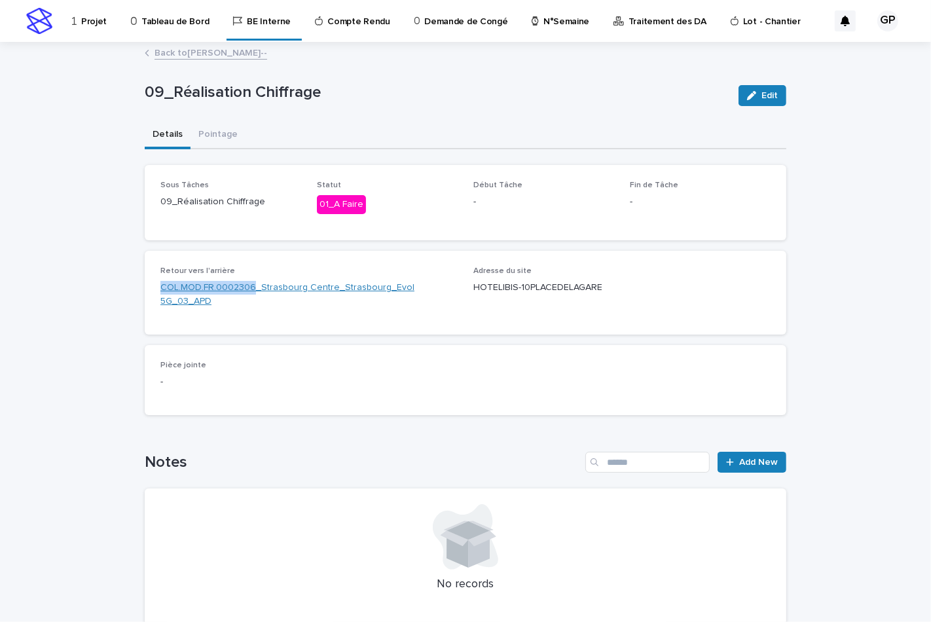
drag, startPoint x: 152, startPoint y: 283, endPoint x: 249, endPoint y: 284, distance: 96.2
click at [249, 284] on div "Retour vers l'arrière COL.MOD.FR.0002306_Strasbourg Centre_Strasbourg_Evol 5G_0…" at bounding box center [465, 293] width 641 height 84
copy link "COL.MOD.FR.0002306"
click at [406, 283] on link "COL.MOD.FR.0002306_Strasbourg Centre_Strasbourg_Evol 5G_03_APD" at bounding box center [308, 294] width 297 height 27
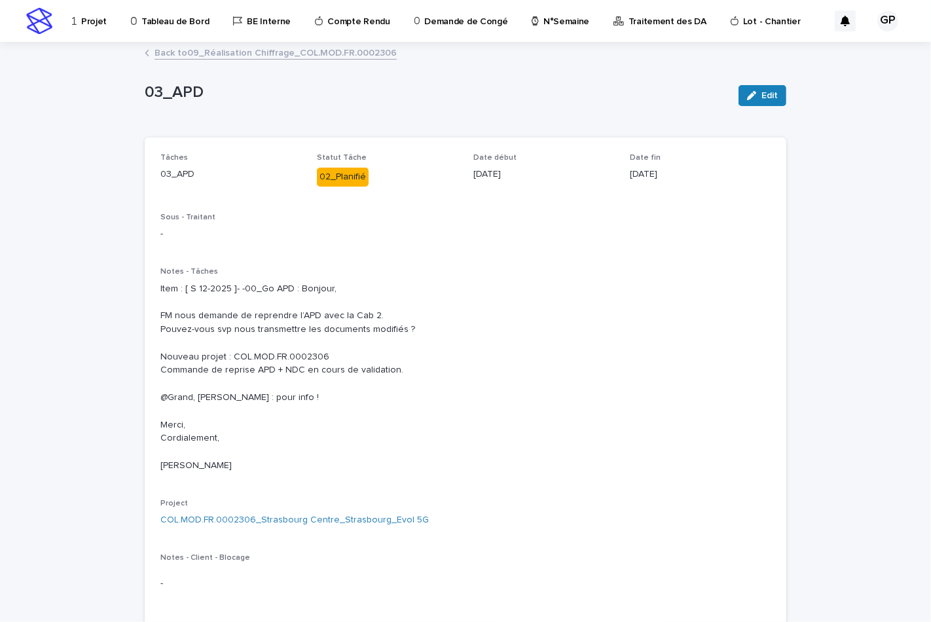
click at [234, 53] on link "Back to 09_Réalisation Chiffrage_COL.MOD.FR.0002306" at bounding box center [275, 51] width 242 height 15
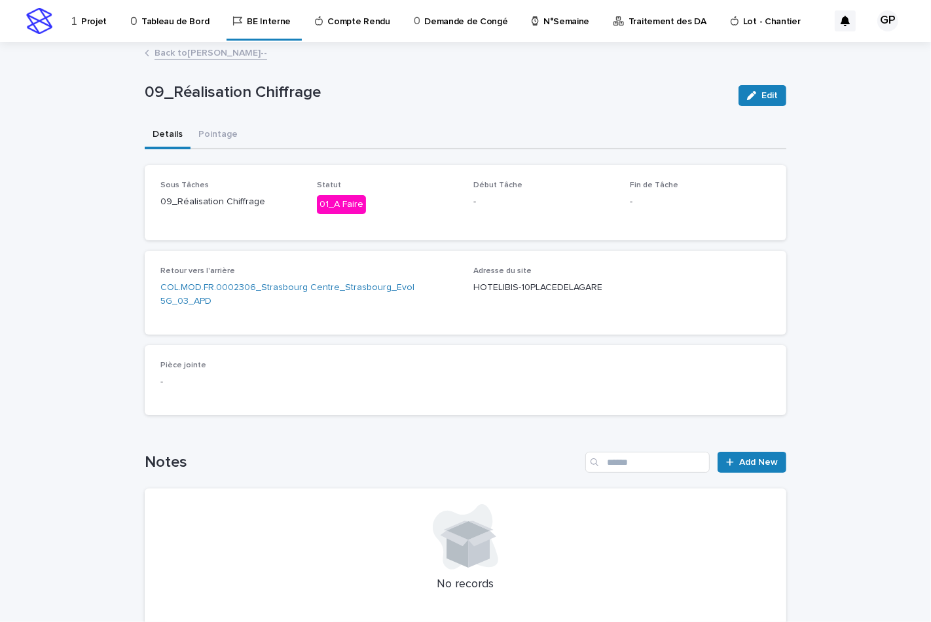
click at [225, 53] on link "Back to GUERLAY Pascal--" at bounding box center [210, 51] width 113 height 15
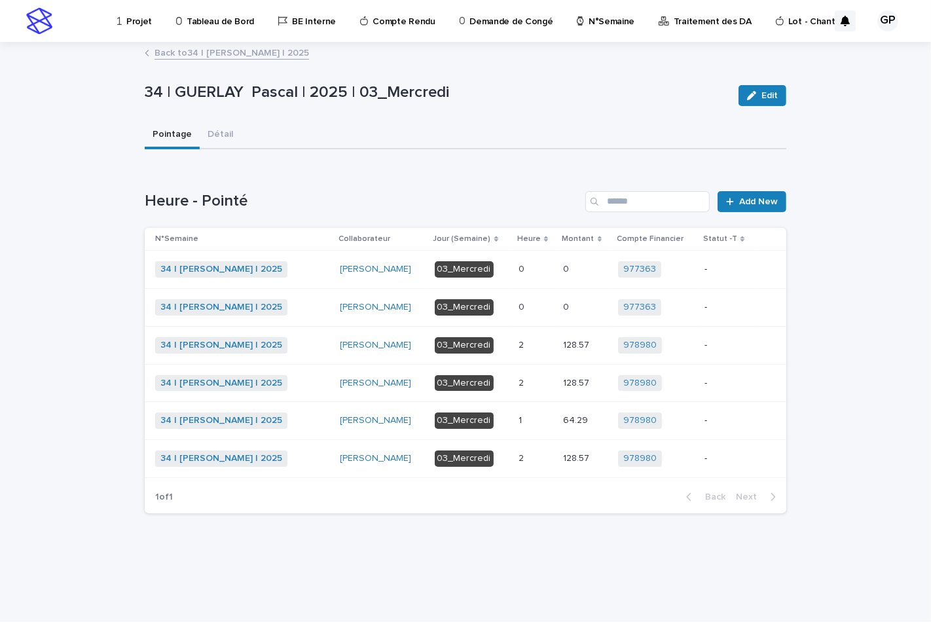
drag, startPoint x: 519, startPoint y: 342, endPoint x: 872, endPoint y: 342, distance: 353.4
click at [874, 344] on div "Loading... Saving… Loading... Saving… 34 | [PERSON_NAME] | 2025 | 03_Mercredi E…" at bounding box center [465, 332] width 931 height 578
click at [523, 344] on p "2" at bounding box center [522, 344] width 8 height 14
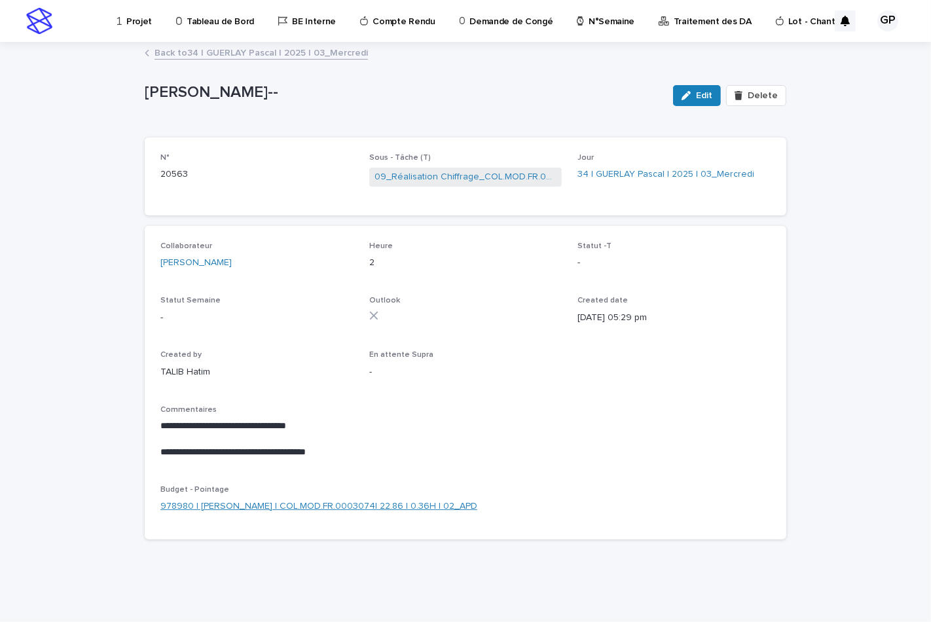
click at [289, 507] on link "978980 | [PERSON_NAME] | COL.MOD.FR.0003074| 22.86 | 0.36H | 02_APD" at bounding box center [318, 506] width 317 height 14
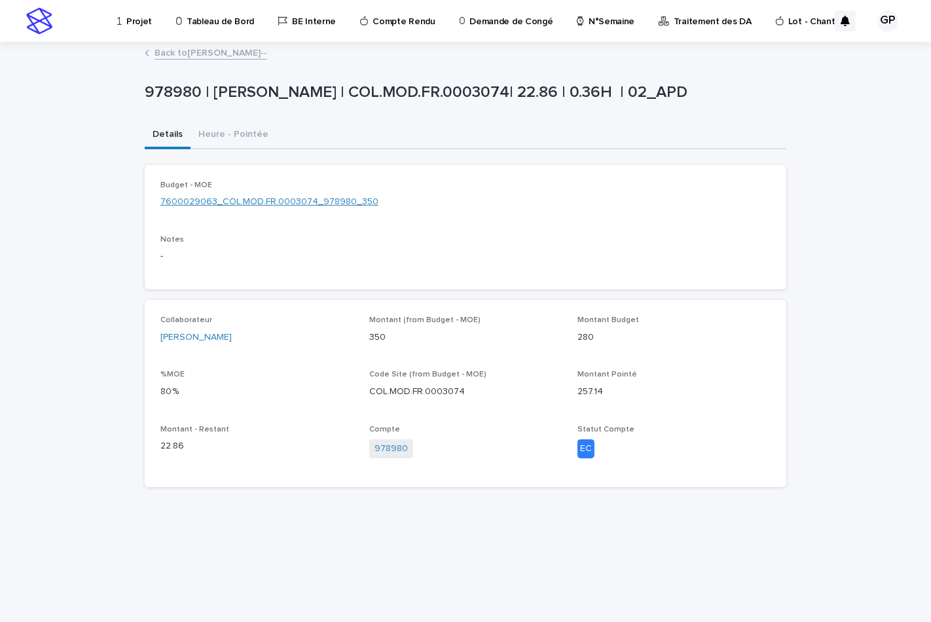
click at [216, 201] on link "7600029063_COL.MOD.FR.0003074_978980_350" at bounding box center [269, 202] width 218 height 14
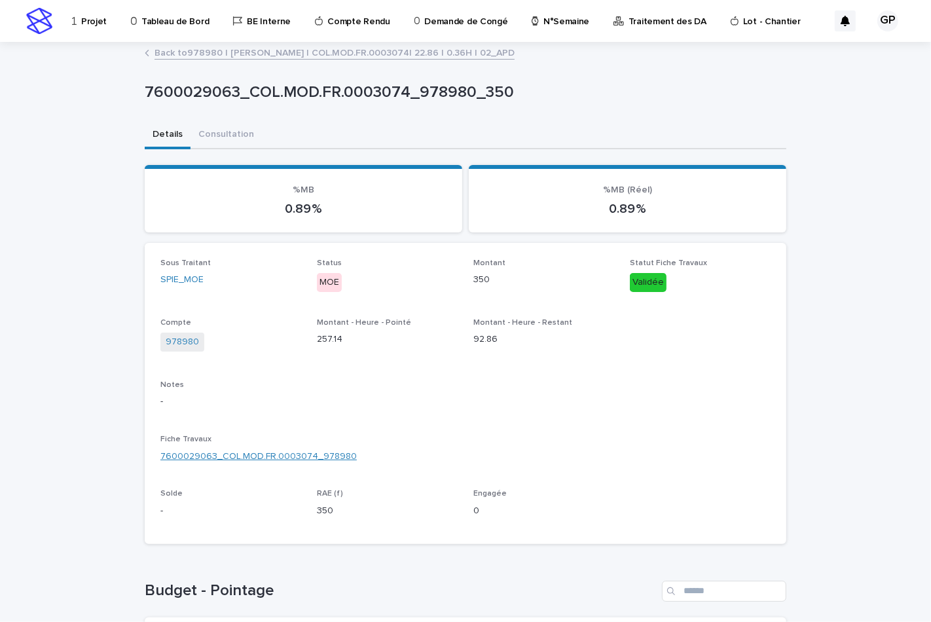
click at [275, 454] on link "7600029063_COL.MOD.FR.0003074_978980" at bounding box center [258, 457] width 196 height 14
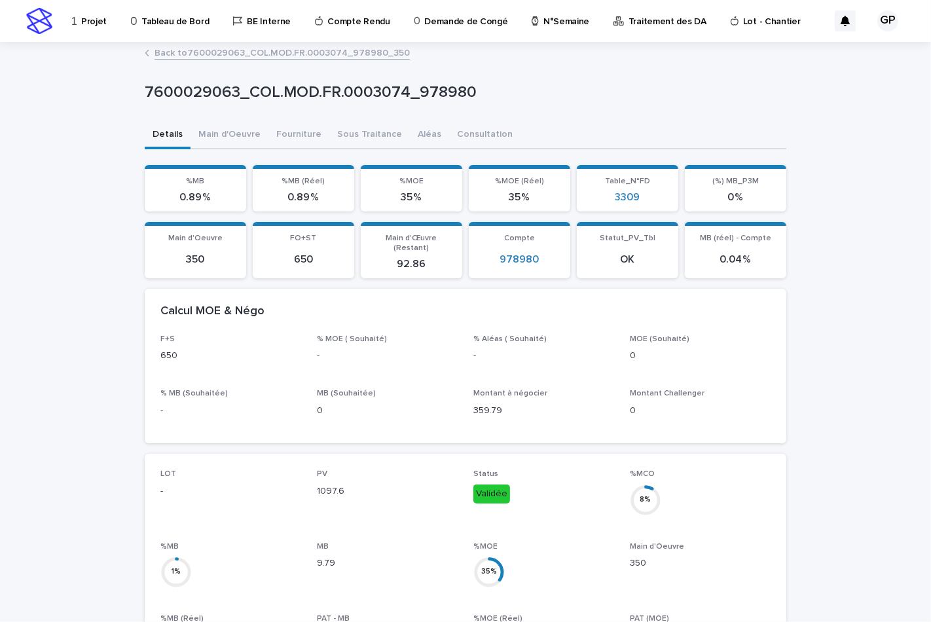
click at [807, 448] on div "Loading... Saving… Loading... Saving… 7600029063_COL.MOD.FR.0003074_978980 7600…" at bounding box center [465, 598] width 931 height 1110
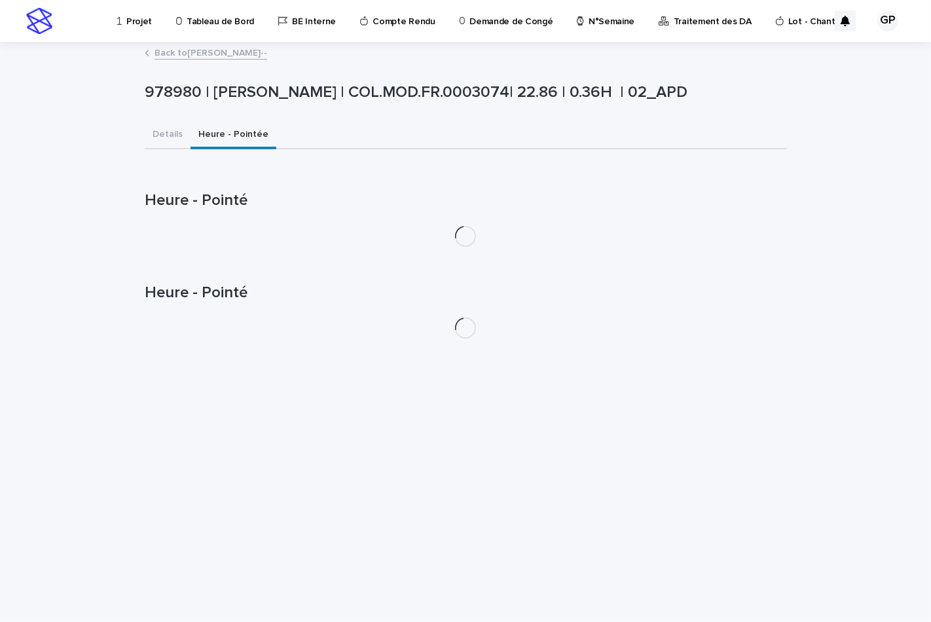
click at [213, 134] on button "Heure - Pointée" at bounding box center [233, 135] width 86 height 27
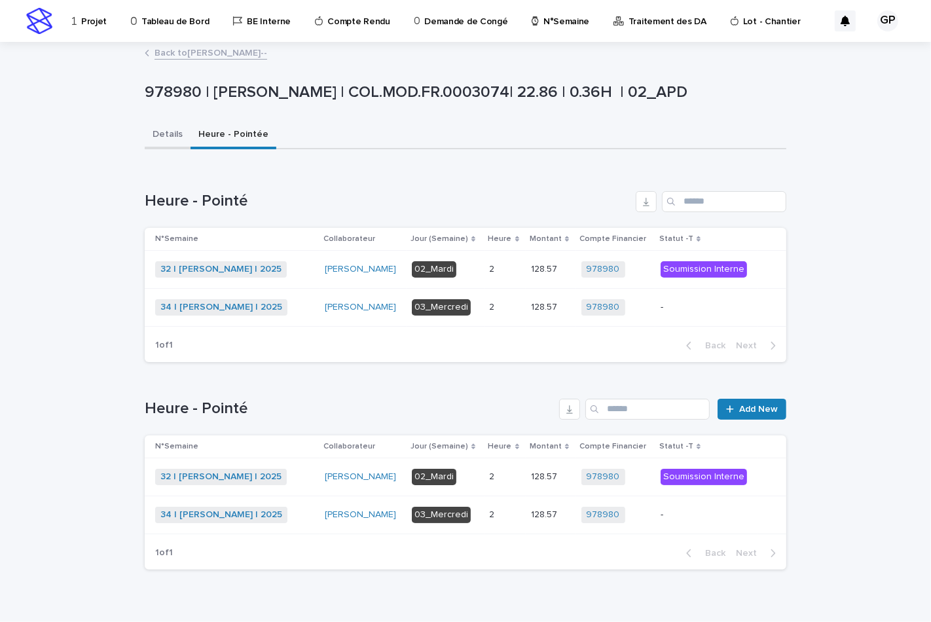
click at [159, 134] on button "Details" at bounding box center [168, 135] width 46 height 27
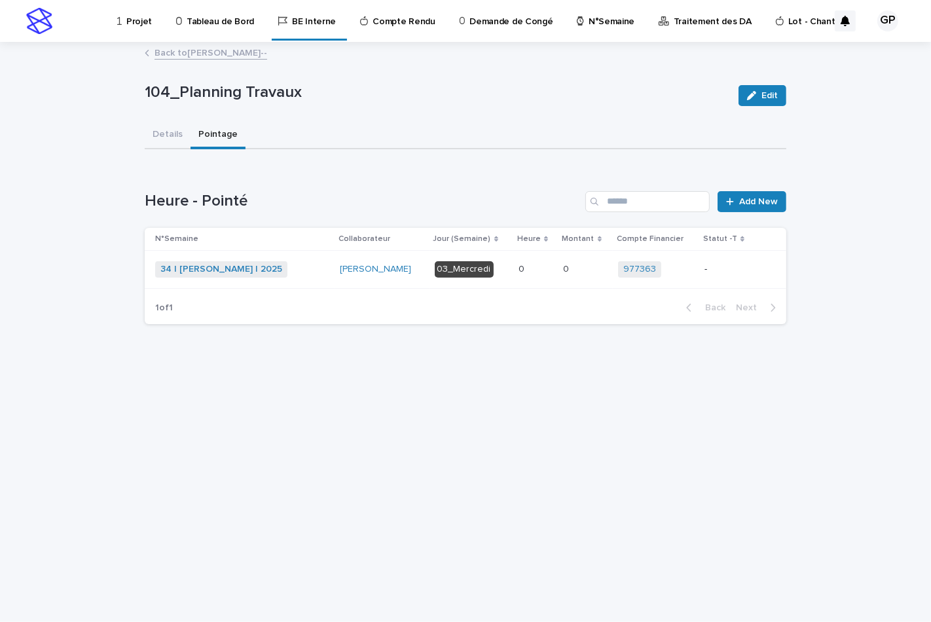
click at [173, 54] on link "Back to [PERSON_NAME]--" at bounding box center [210, 51] width 113 height 15
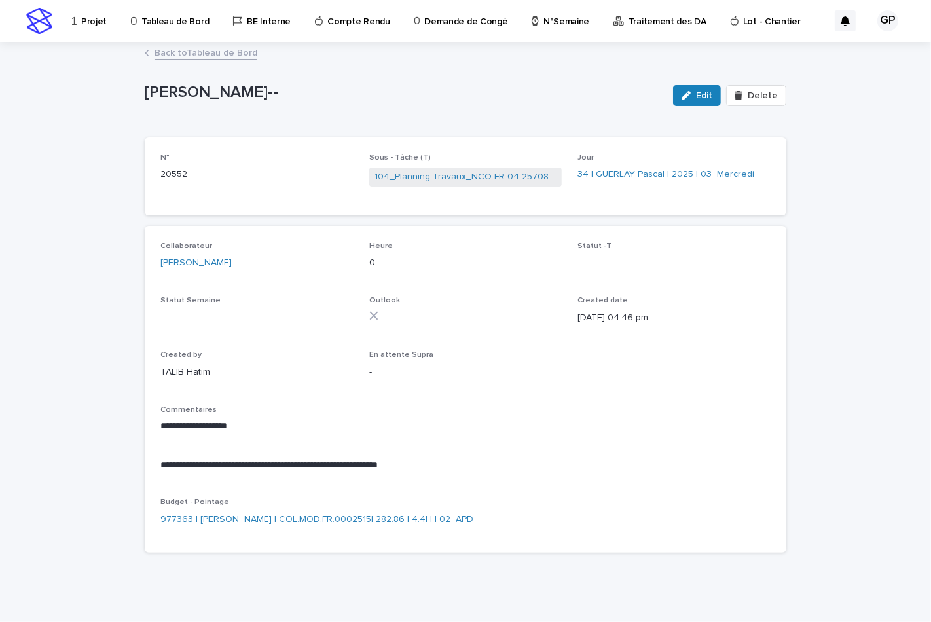
click at [179, 54] on link "Back to Tableau de Bord" at bounding box center [205, 51] width 103 height 15
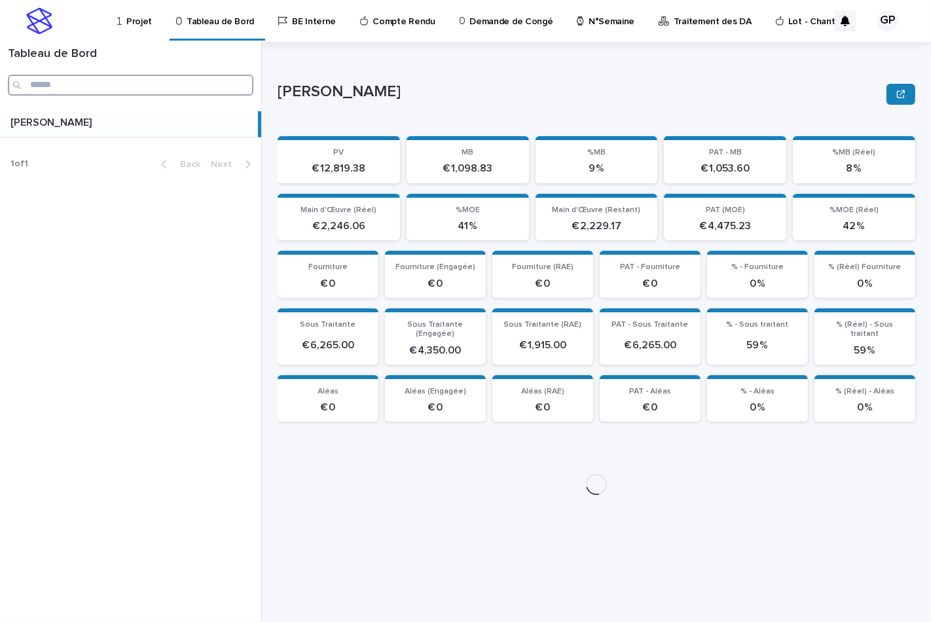
click at [181, 87] on input "Search" at bounding box center [130, 85] width 245 height 21
paste input "**********"
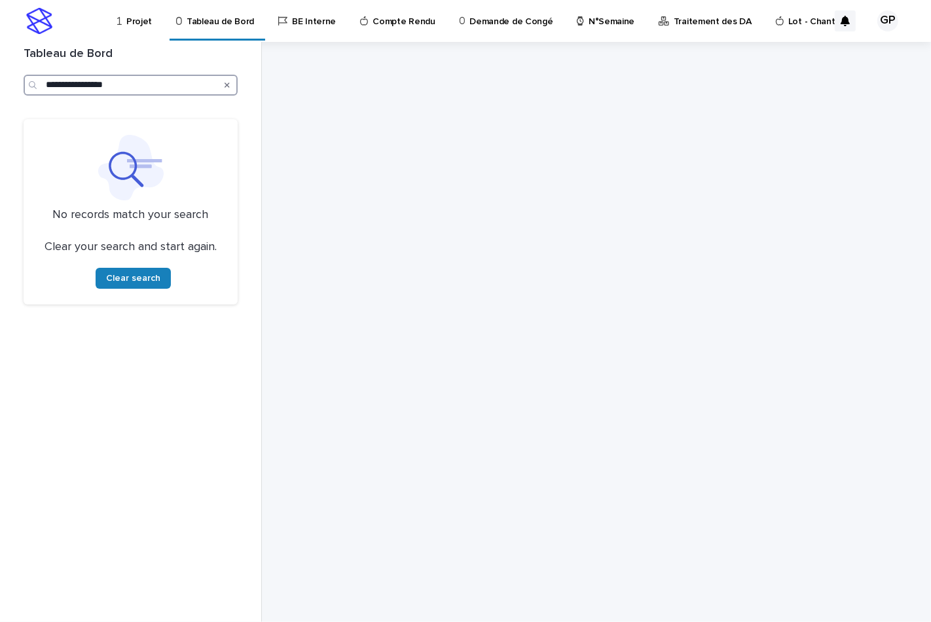
type input "**********"
click at [227, 86] on icon "Search" at bounding box center [226, 84] width 5 height 5
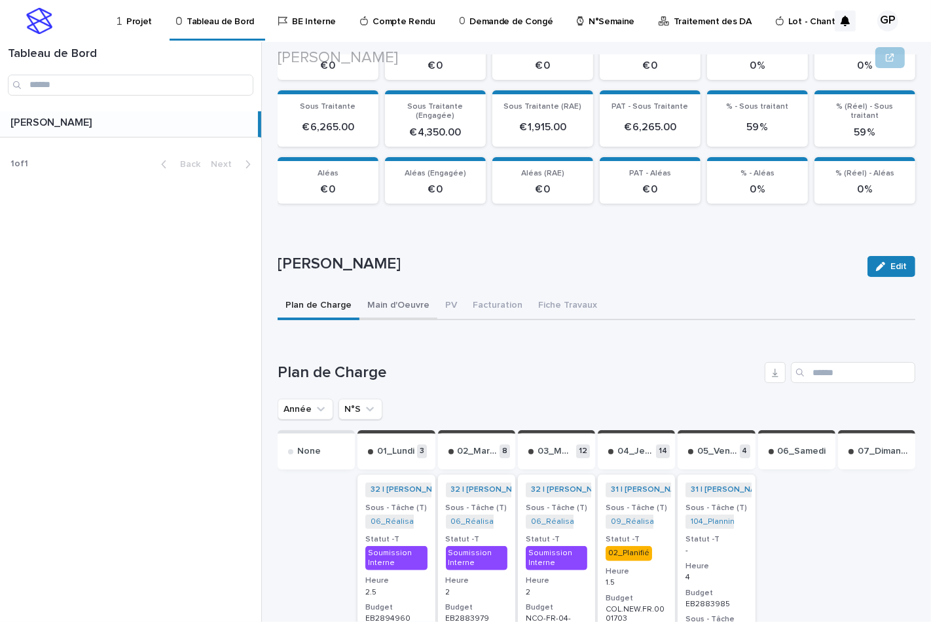
scroll to position [291, 0]
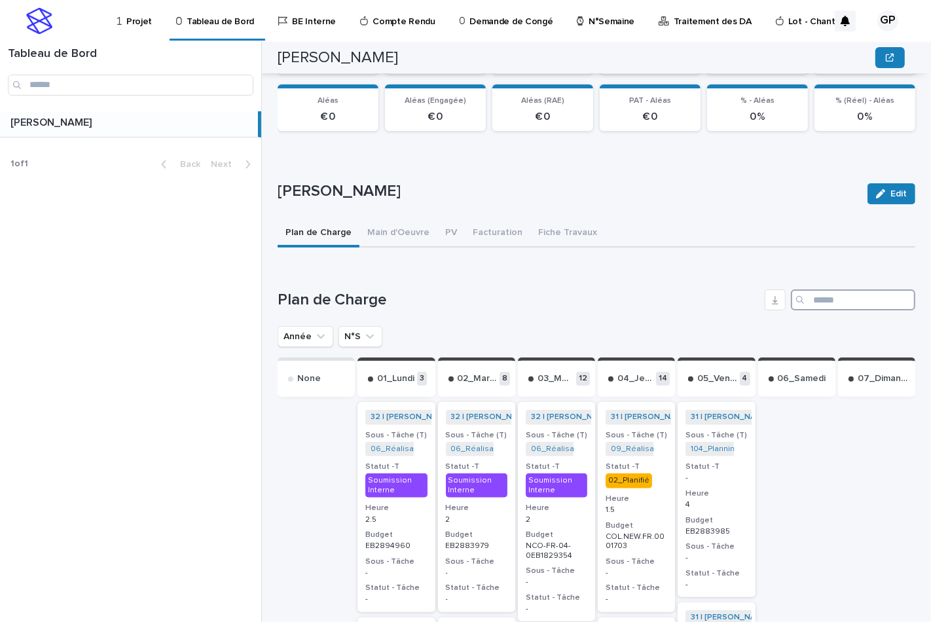
click at [810, 297] on input "Search" at bounding box center [852, 299] width 124 height 21
paste input "**********"
type input "**********"
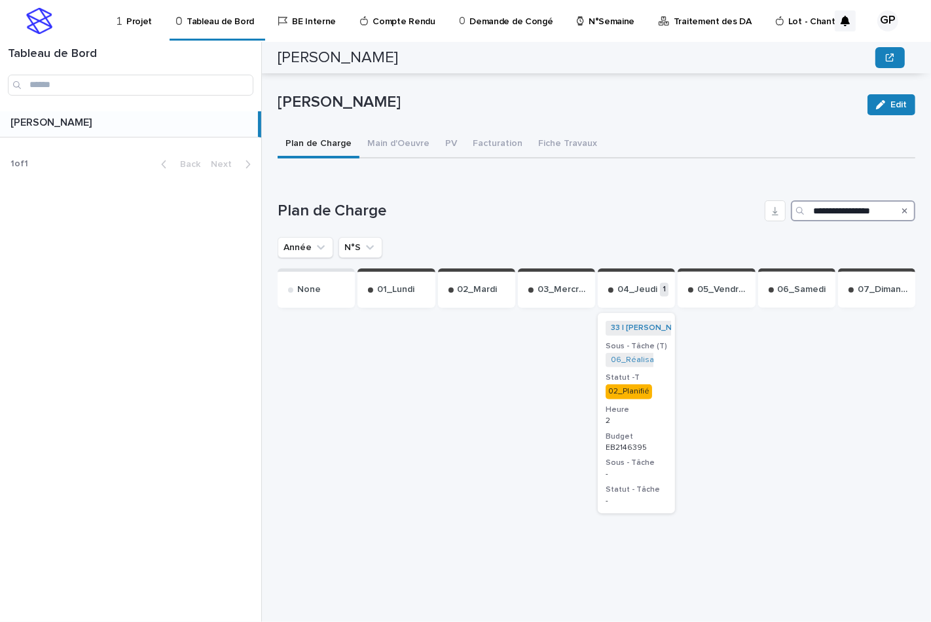
scroll to position [306, 0]
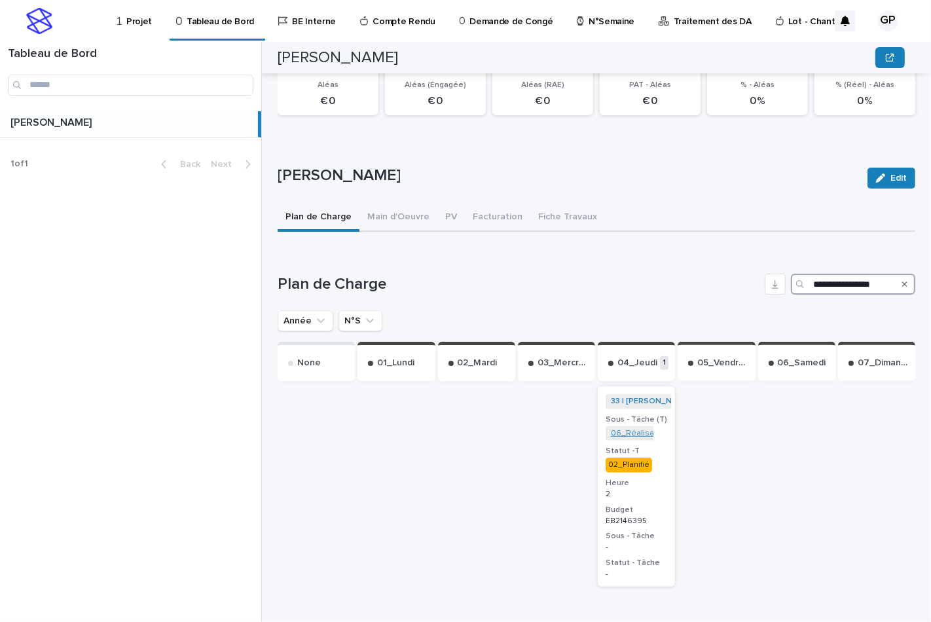
click at [620, 429] on link "06_Réalisation Trame APD_COM-FR-04-2146395" at bounding box center [701, 433] width 181 height 9
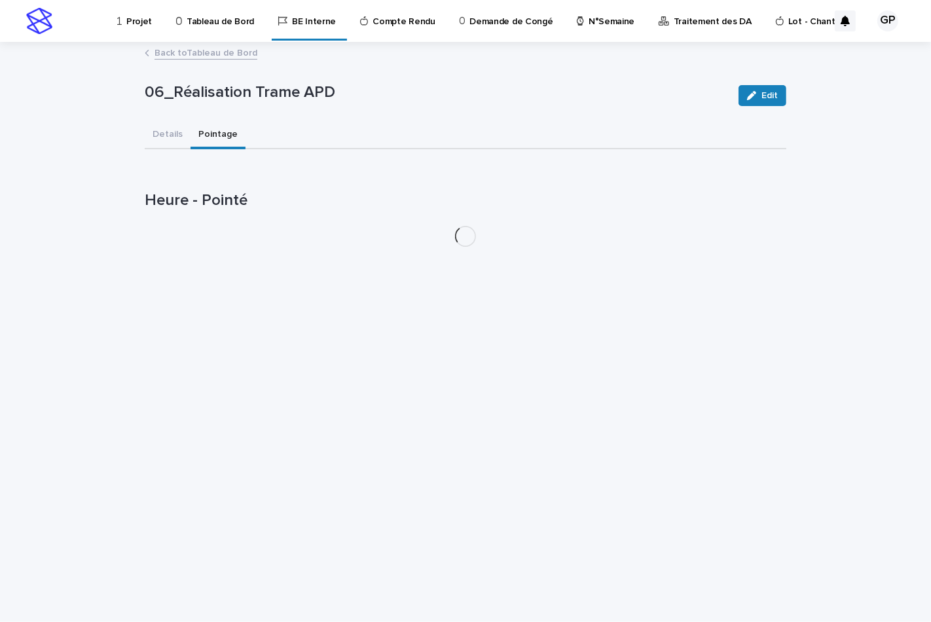
click at [204, 132] on button "Pointage" at bounding box center [217, 135] width 55 height 27
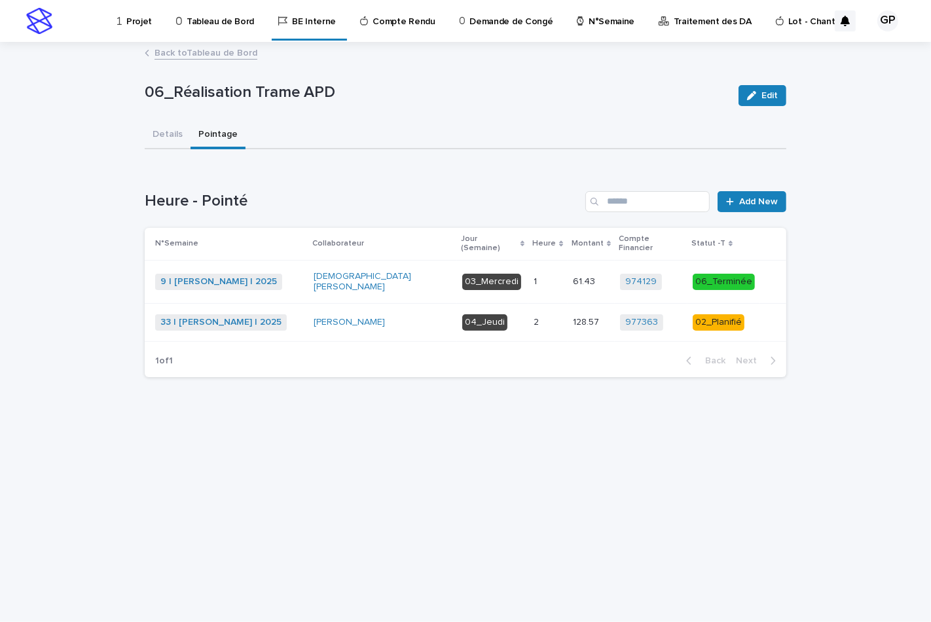
click at [489, 314] on div "04_Jeudi" at bounding box center [484, 322] width 45 height 16
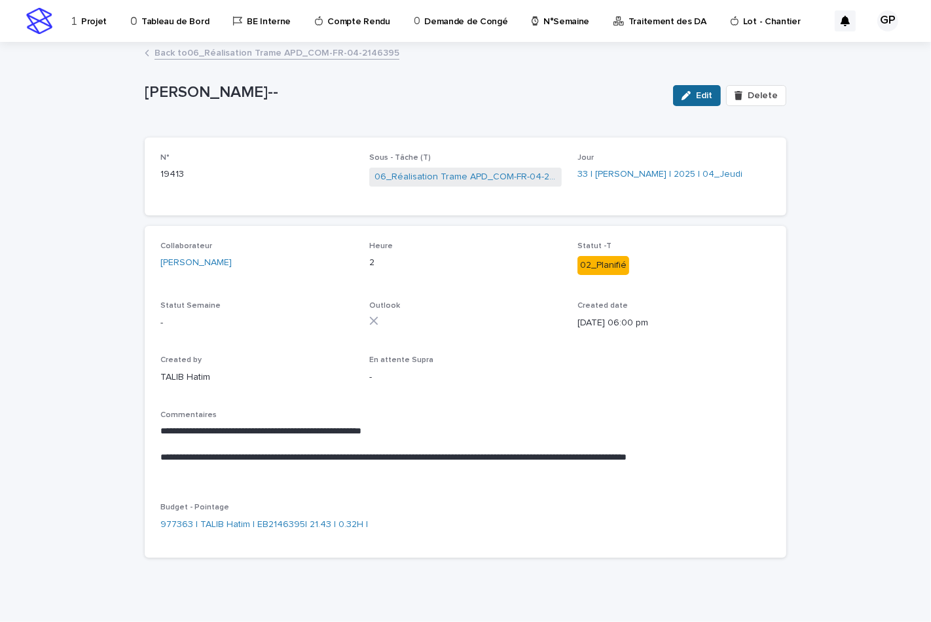
click at [683, 98] on icon "button" at bounding box center [685, 95] width 9 height 9
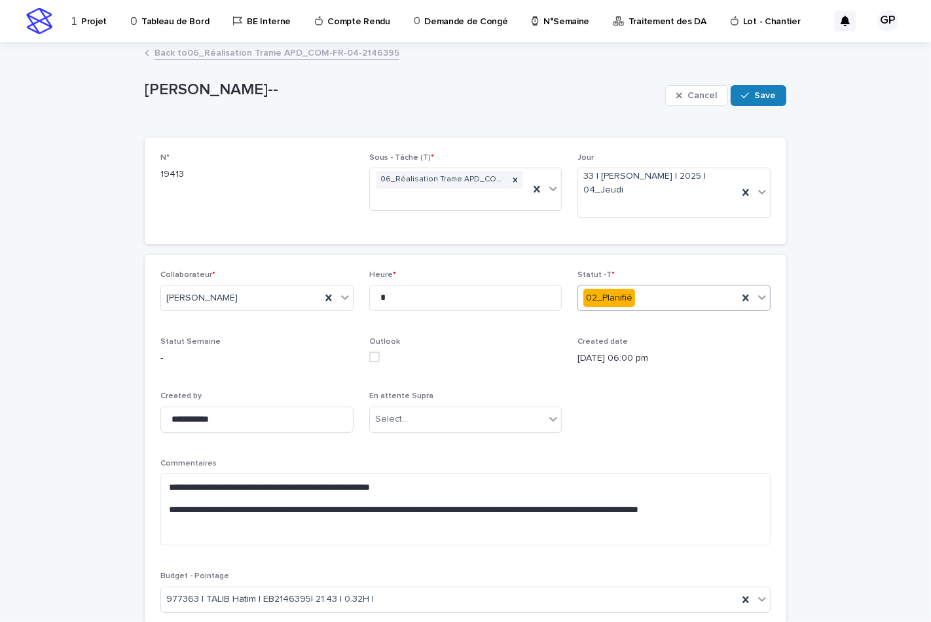
click at [756, 302] on icon at bounding box center [761, 297] width 13 height 13
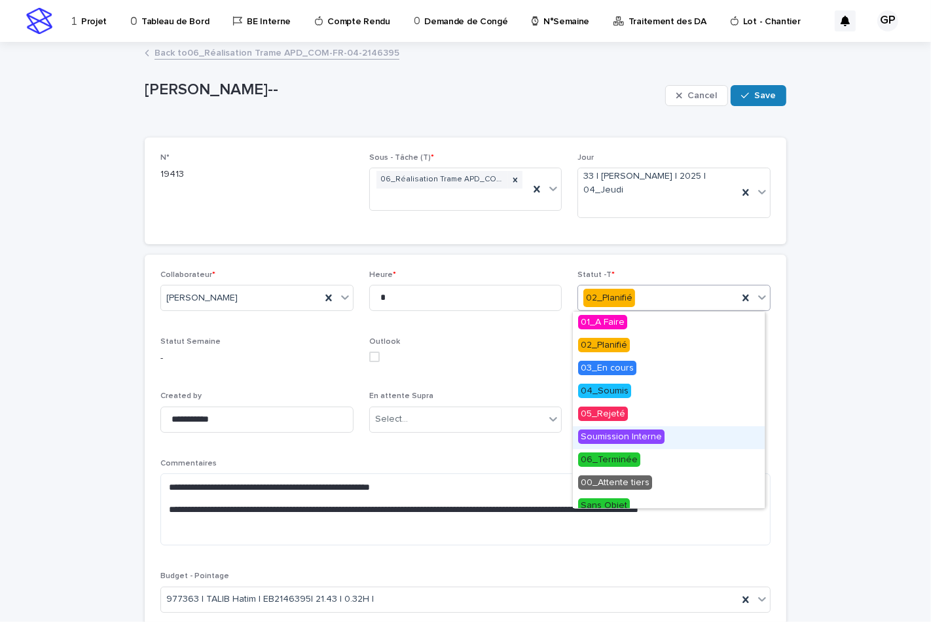
click at [613, 442] on span "Soumission Interne" at bounding box center [621, 436] width 86 height 14
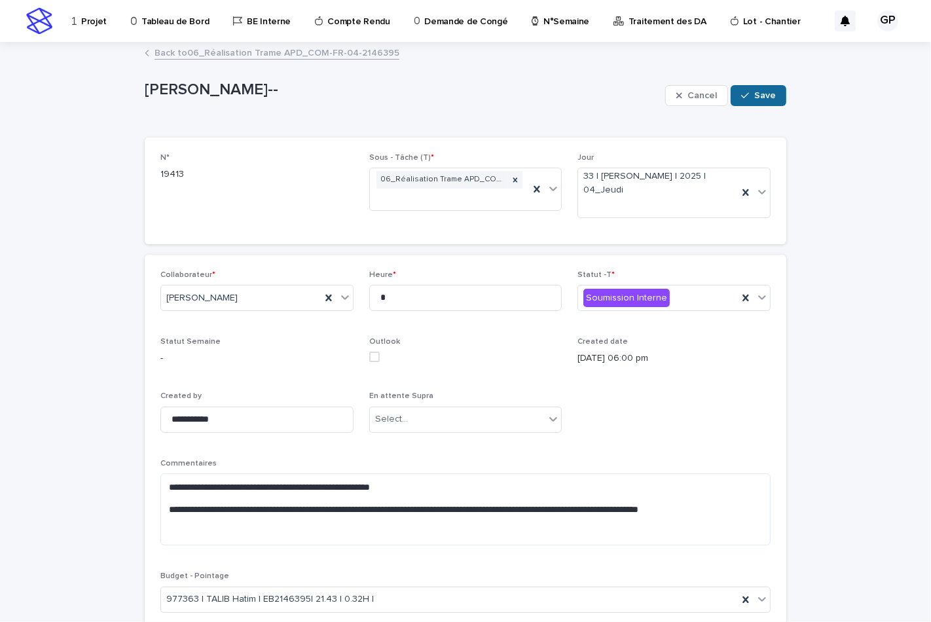
click at [742, 96] on icon "button" at bounding box center [745, 95] width 8 height 9
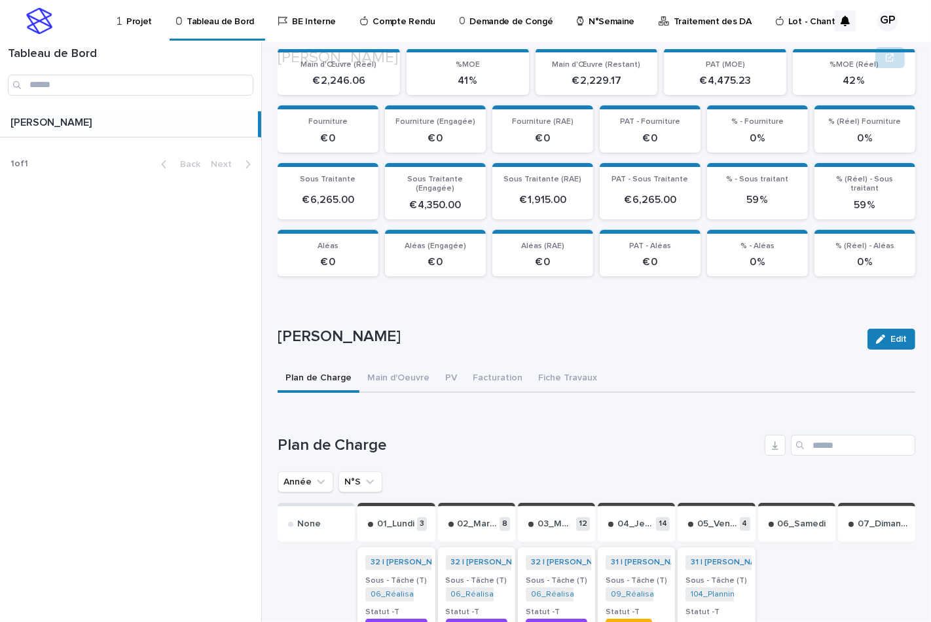
scroll to position [218, 0]
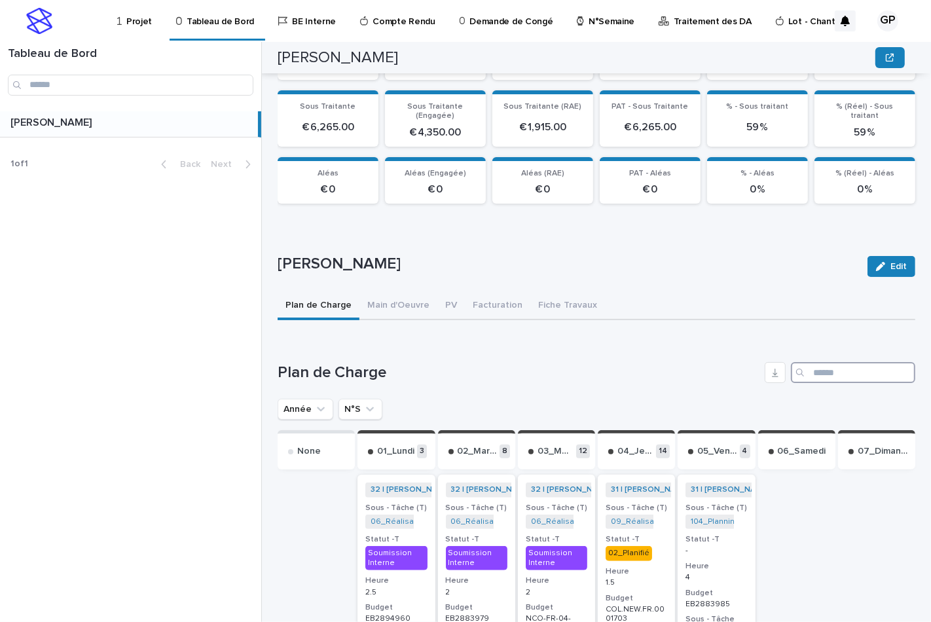
click at [815, 366] on input "Search" at bounding box center [852, 372] width 124 height 21
paste input "**********"
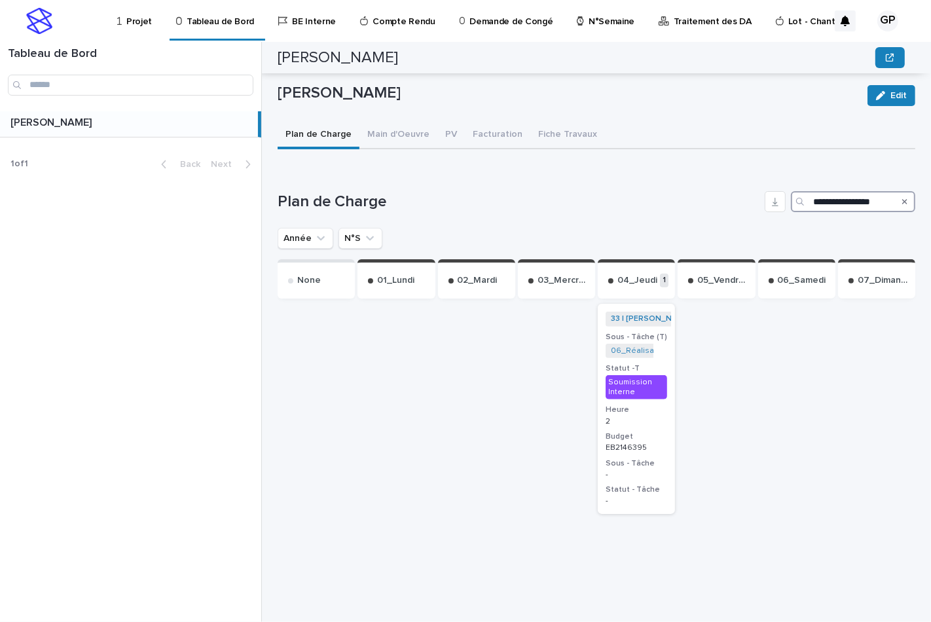
scroll to position [98, 0]
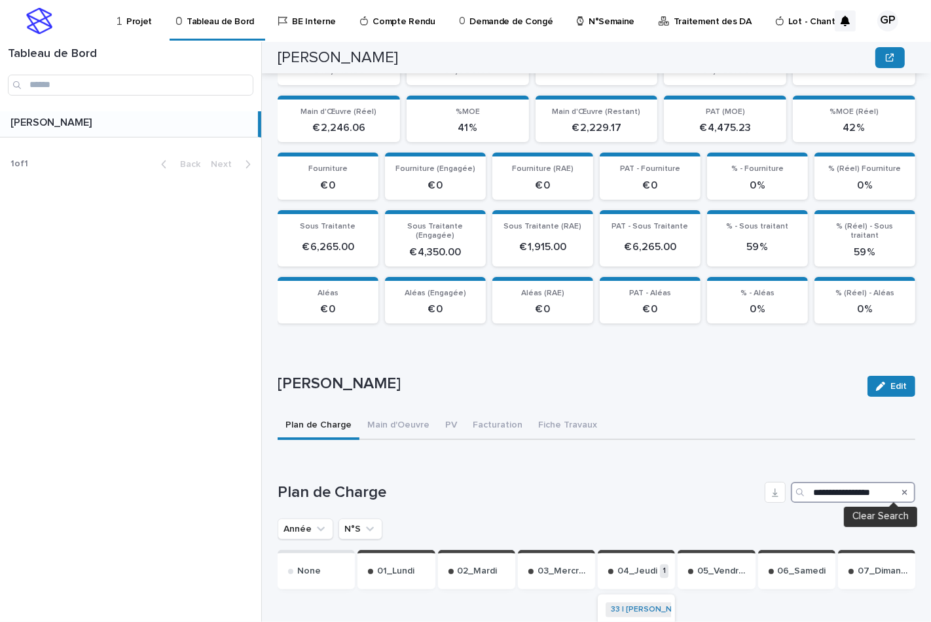
type input "**********"
click at [902, 488] on icon "Search" at bounding box center [904, 492] width 5 height 8
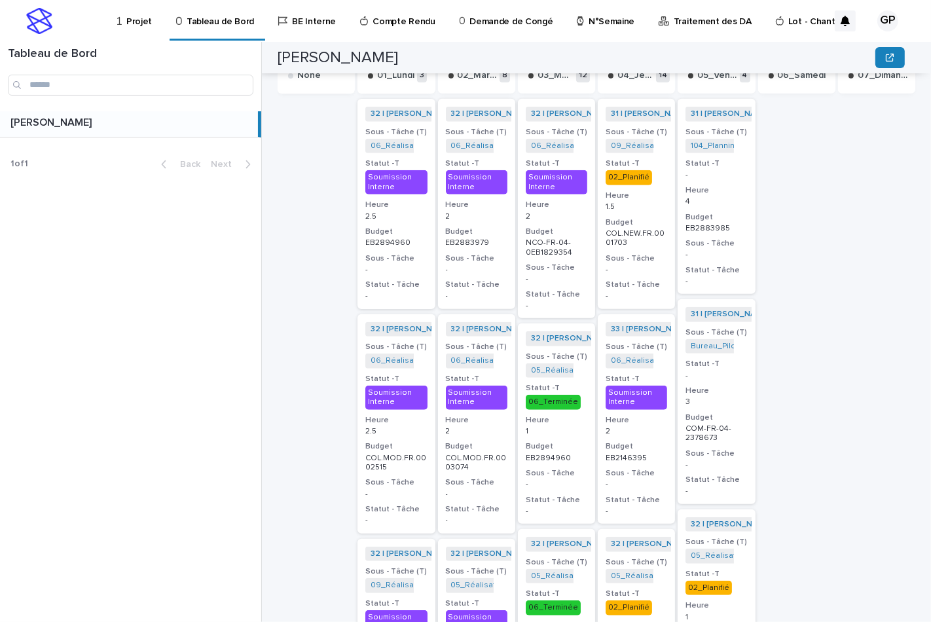
scroll to position [230, 0]
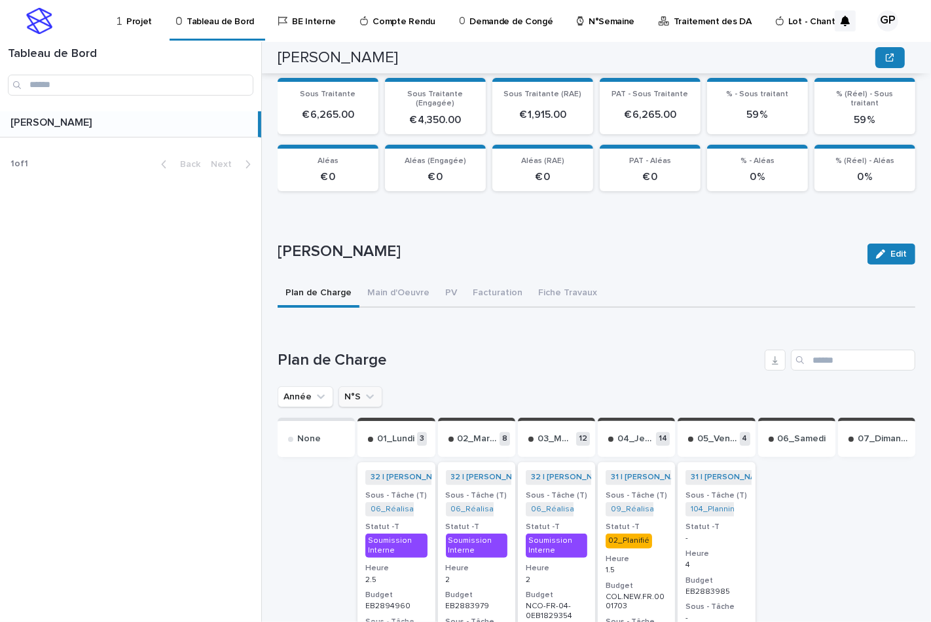
click at [353, 395] on button "N°S" at bounding box center [360, 396] width 44 height 21
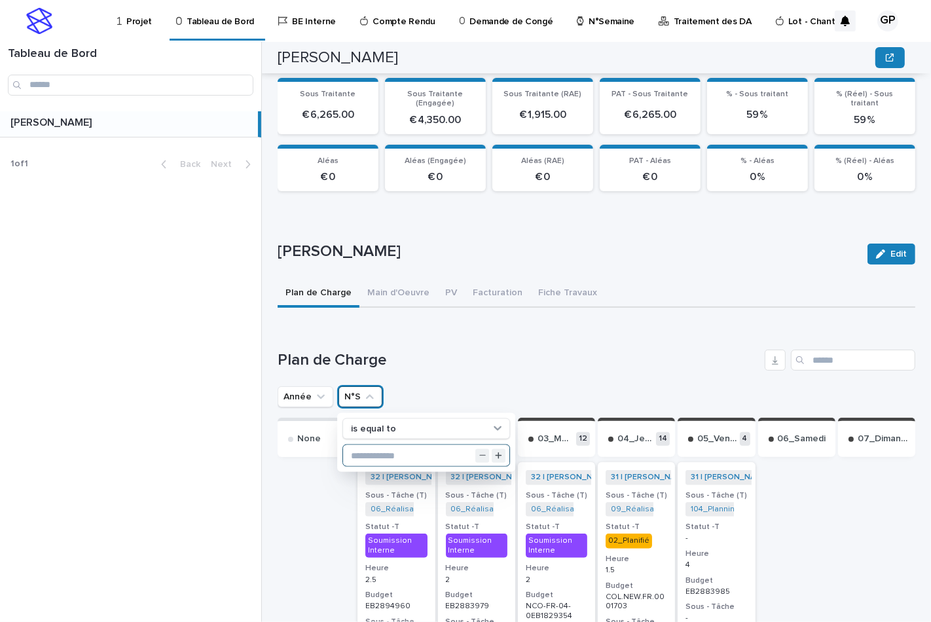
click at [382, 452] on input "text" at bounding box center [426, 455] width 166 height 21
type input "**"
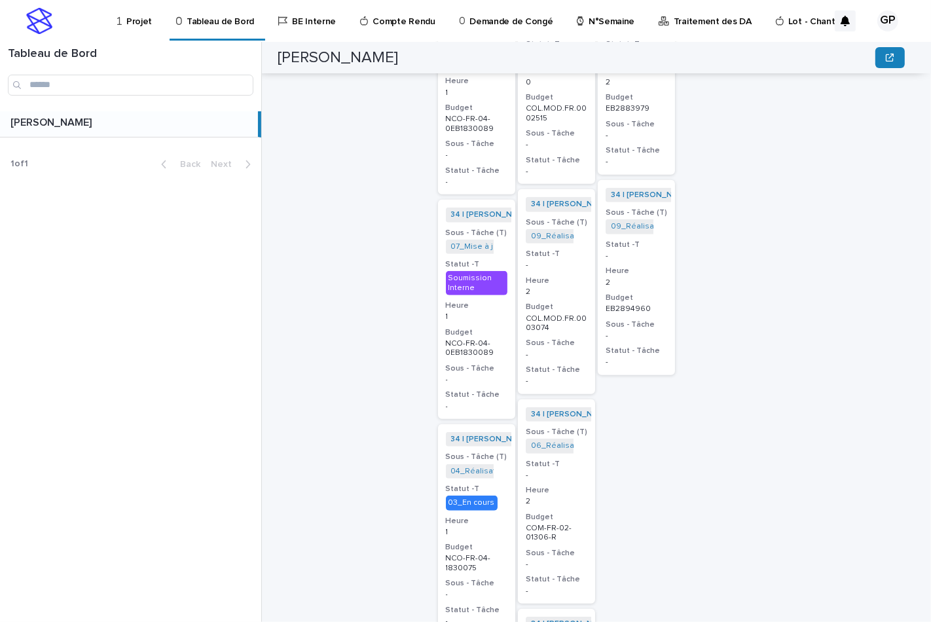
scroll to position [486, 0]
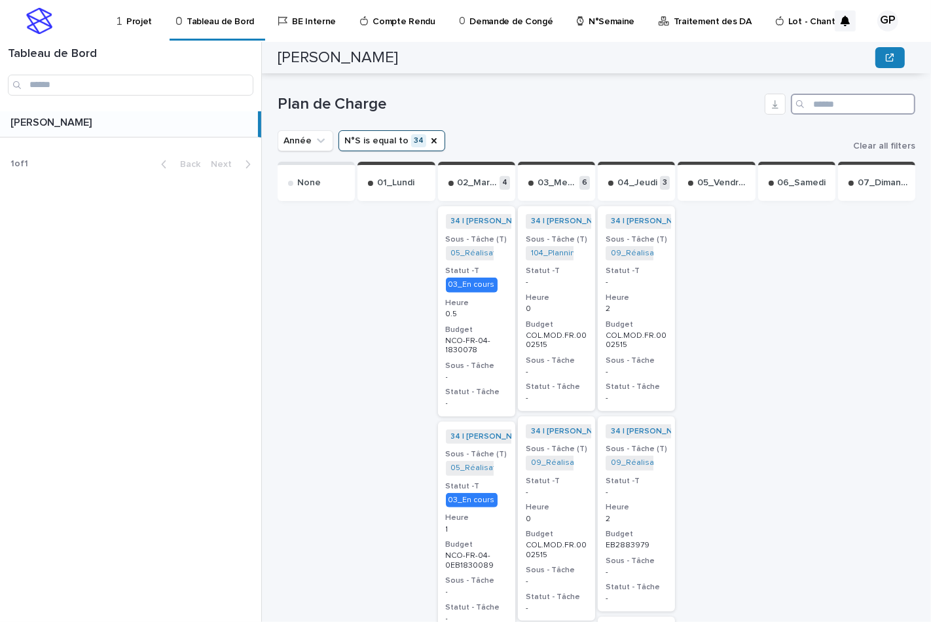
click at [807, 105] on input "Search" at bounding box center [852, 104] width 124 height 21
paste input "**********"
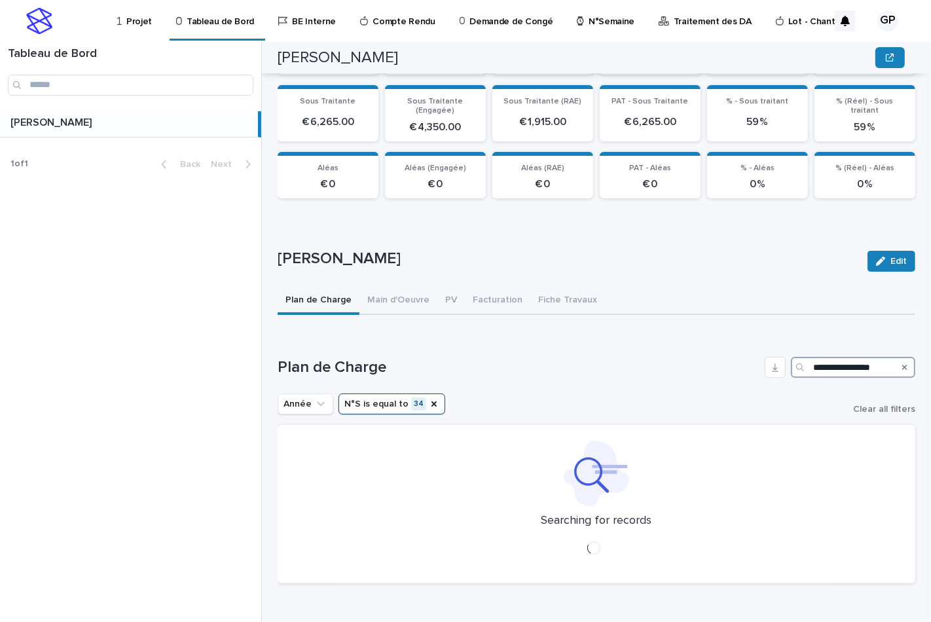
scroll to position [250, 0]
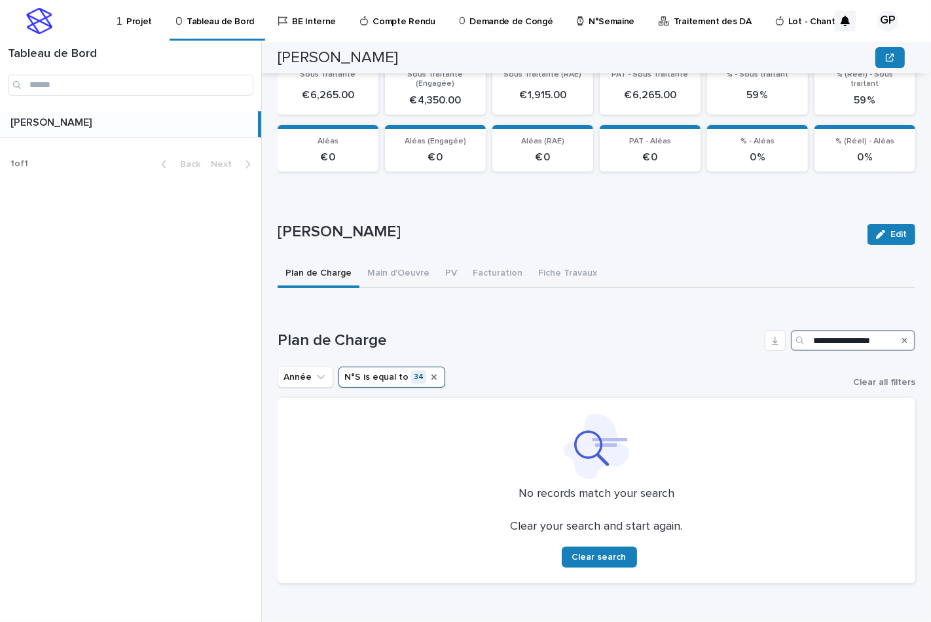
type input "**********"
click at [431, 374] on icon "N°S" at bounding box center [433, 376] width 5 height 5
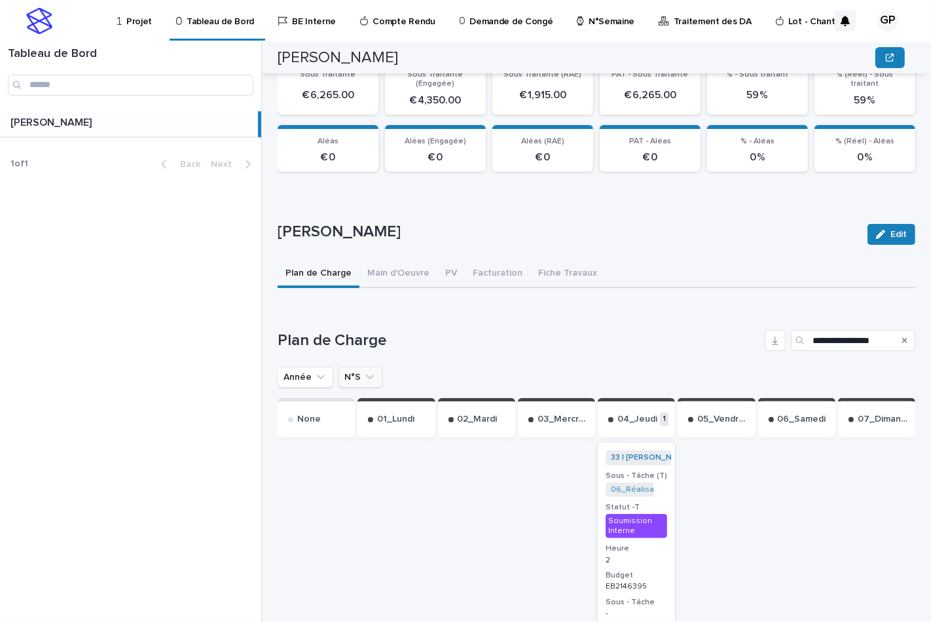
scroll to position [319, 0]
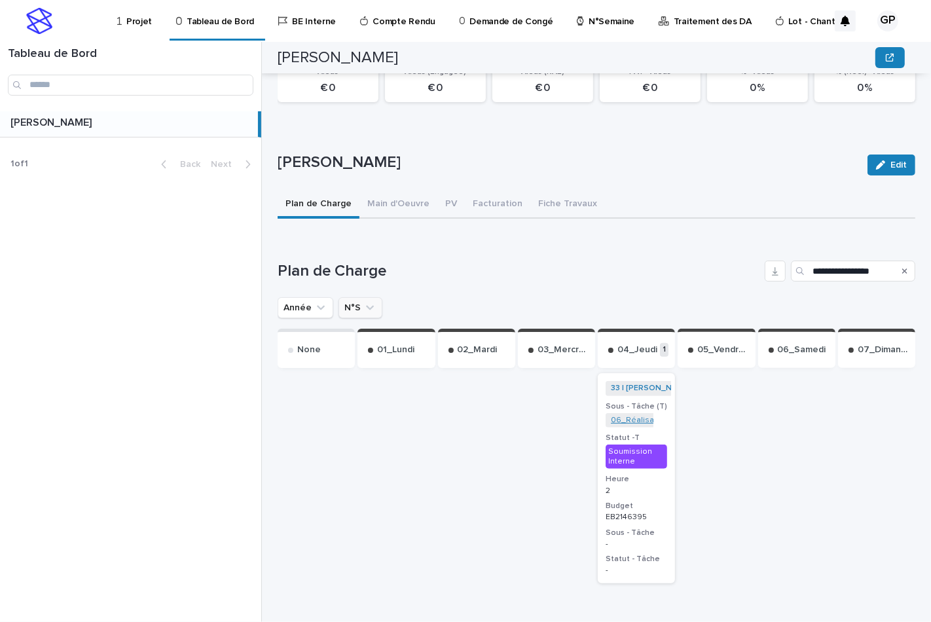
click at [631, 416] on link "06_Réalisation Trame APD_COM-FR-04-2146395" at bounding box center [701, 420] width 181 height 9
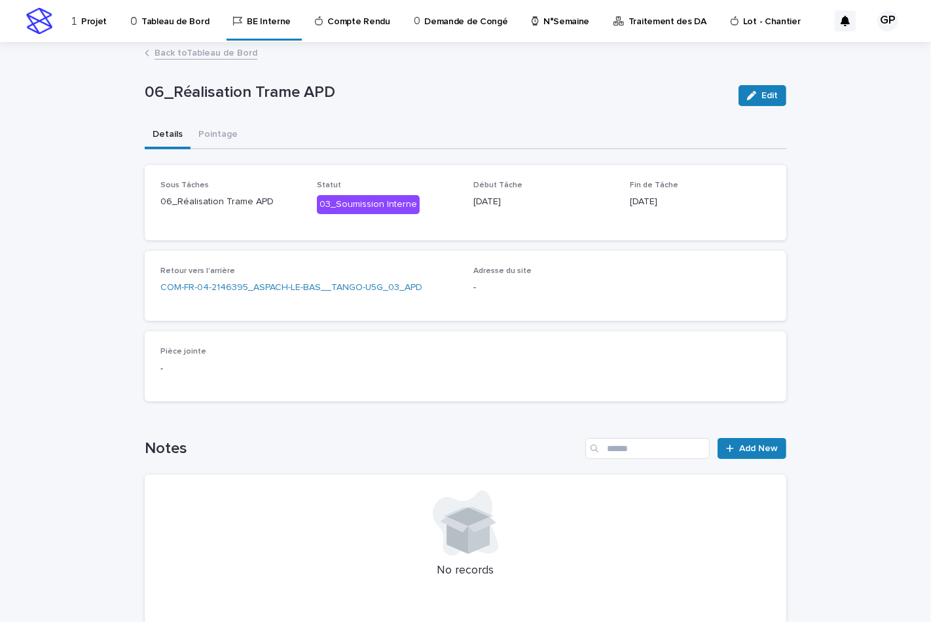
click at [181, 50] on link "Back to Tableau de Bord" at bounding box center [205, 51] width 103 height 15
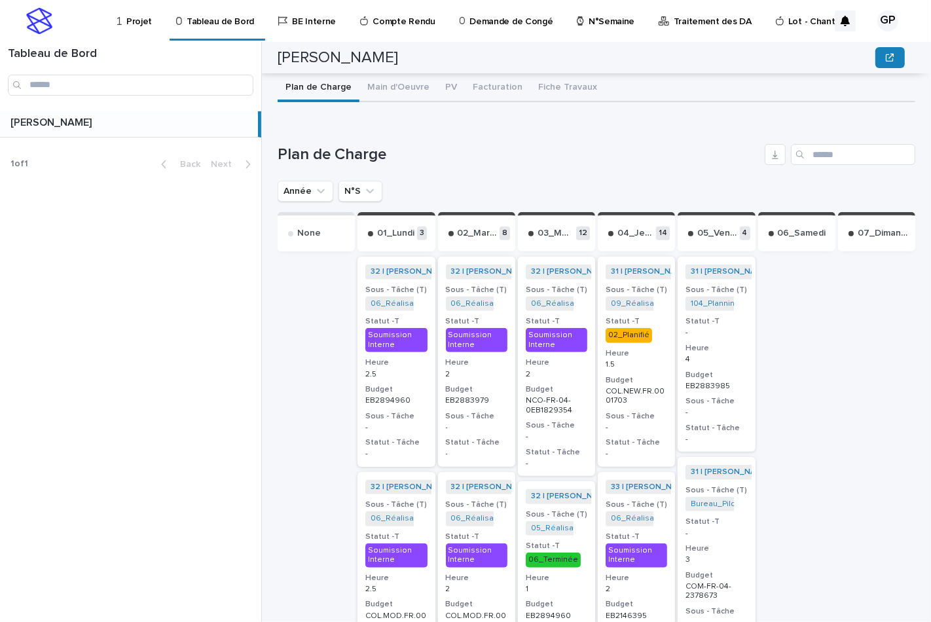
scroll to position [508, 0]
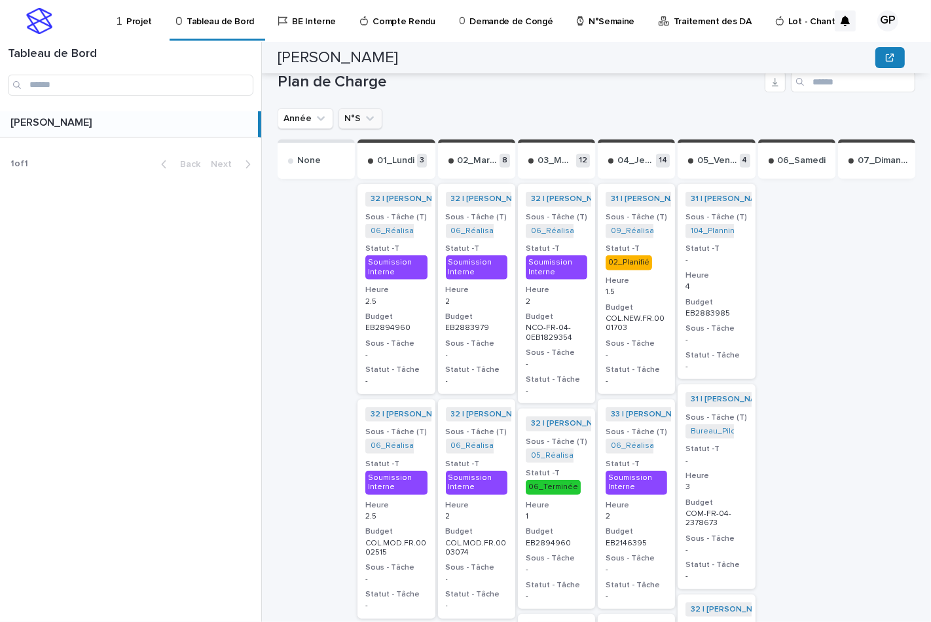
click at [348, 115] on button "N°S" at bounding box center [360, 118] width 44 height 21
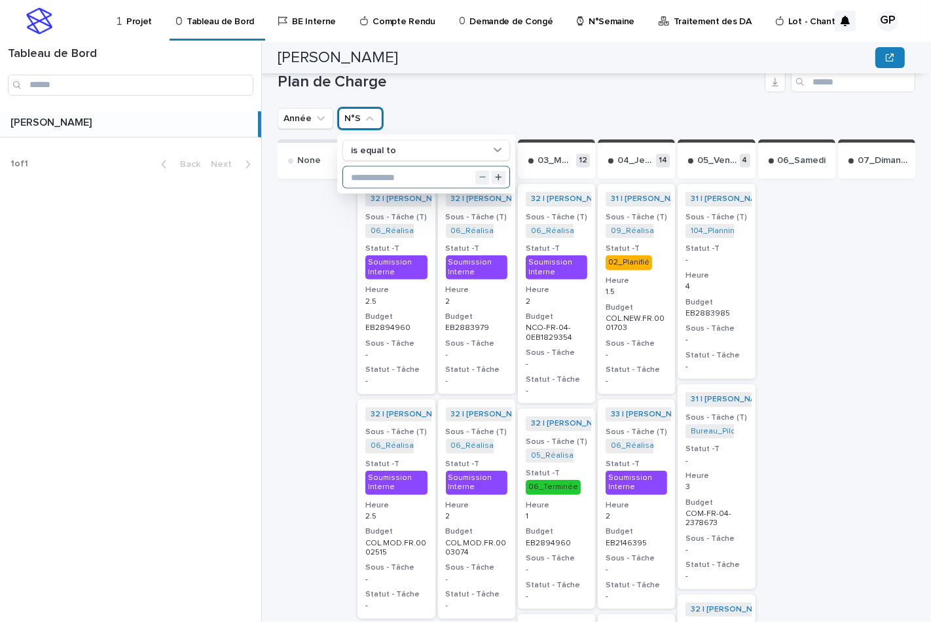
click at [354, 175] on input "text" at bounding box center [426, 177] width 166 height 21
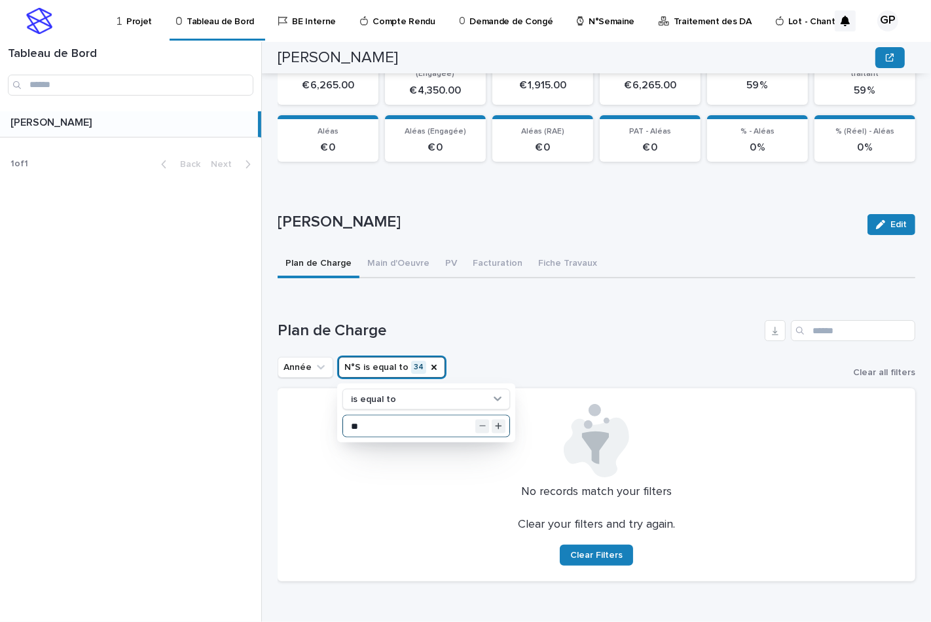
scroll to position [258, 0]
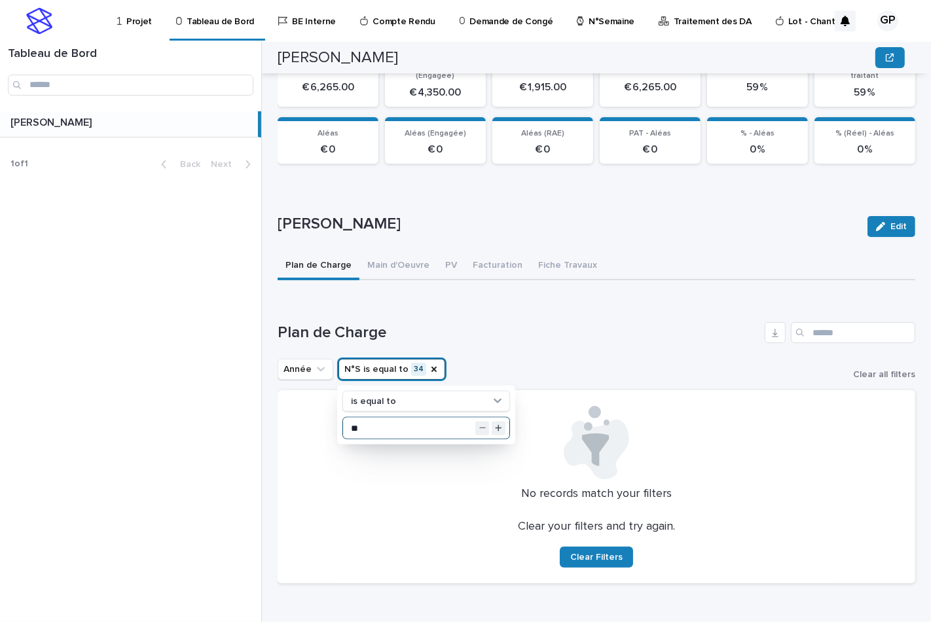
type input "**"
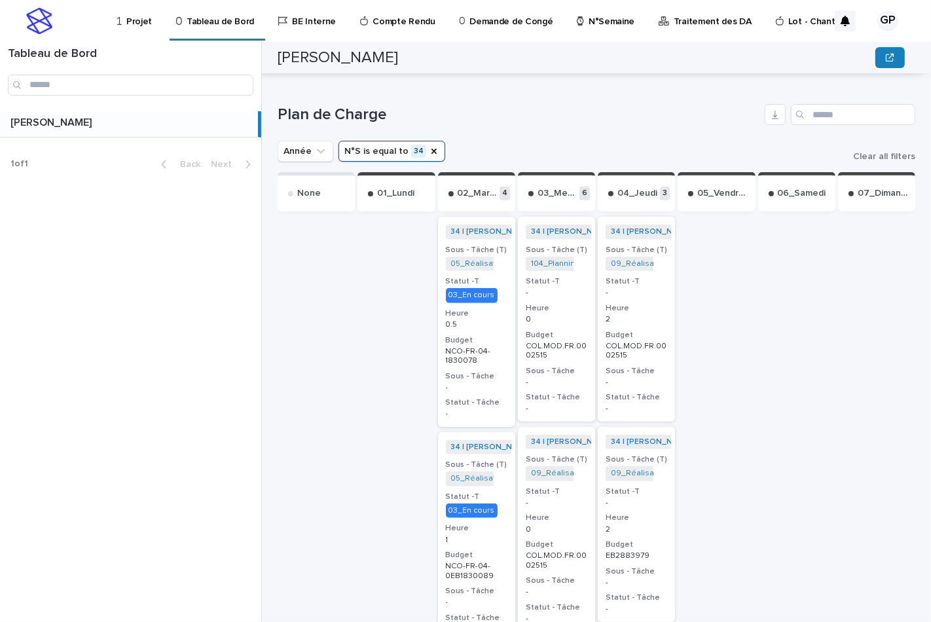
scroll to position [403, 0]
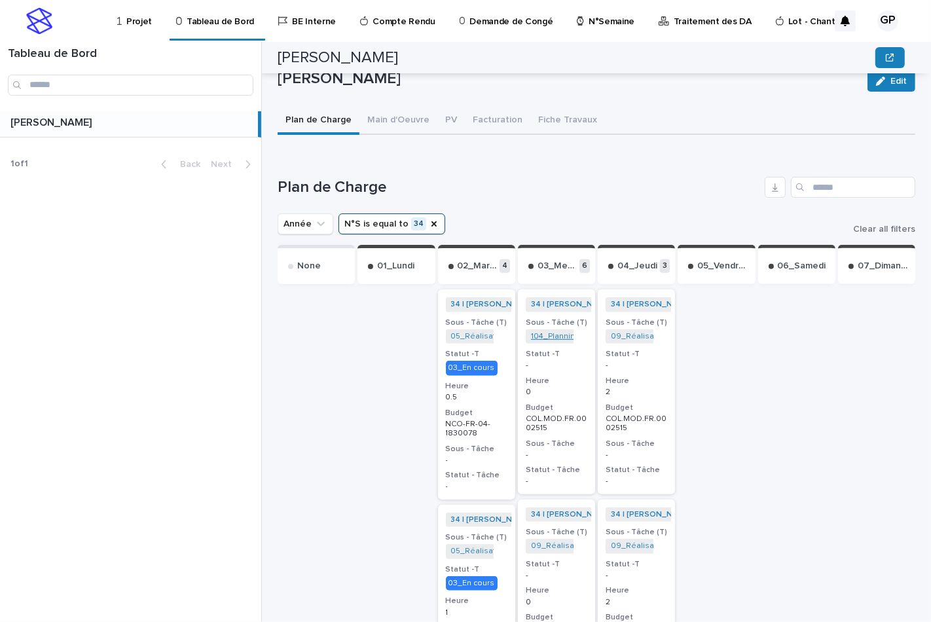
click at [548, 334] on link "104_Planning Travaux_NCO-FR-04-2570815" at bounding box center [611, 336] width 160 height 9
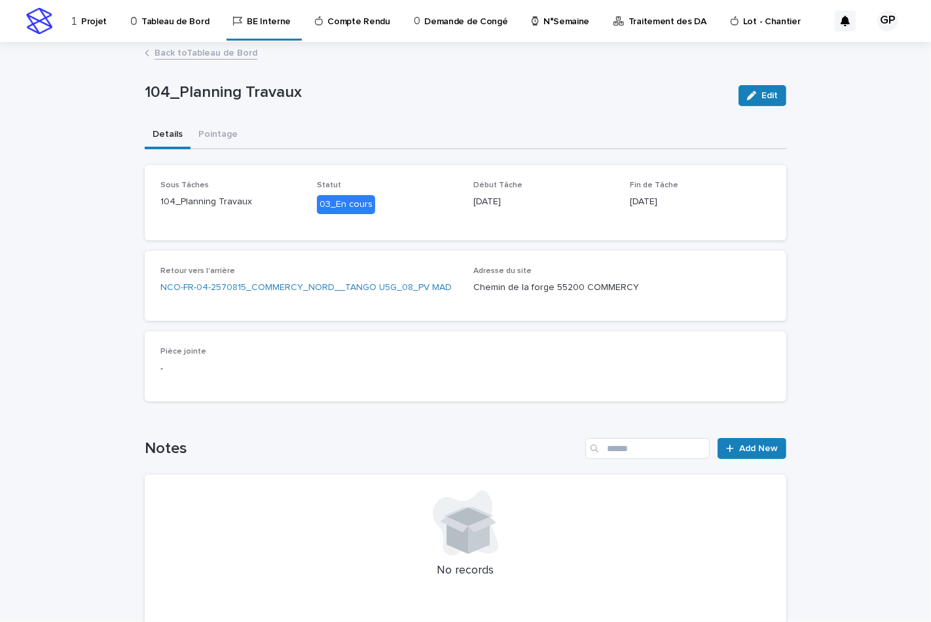
click at [179, 50] on link "Back to Tableau de Bord" at bounding box center [205, 51] width 103 height 15
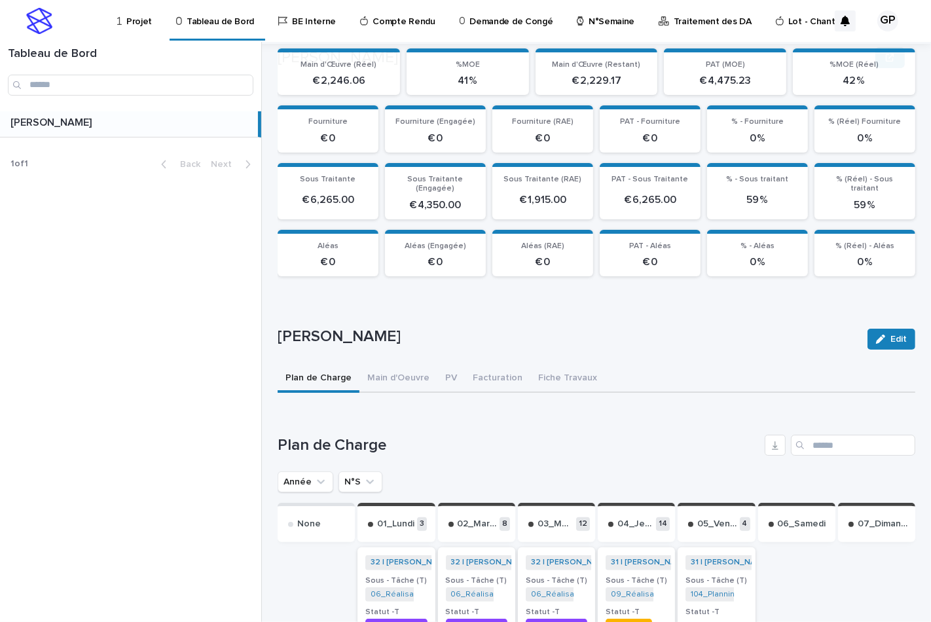
scroll to position [291, 0]
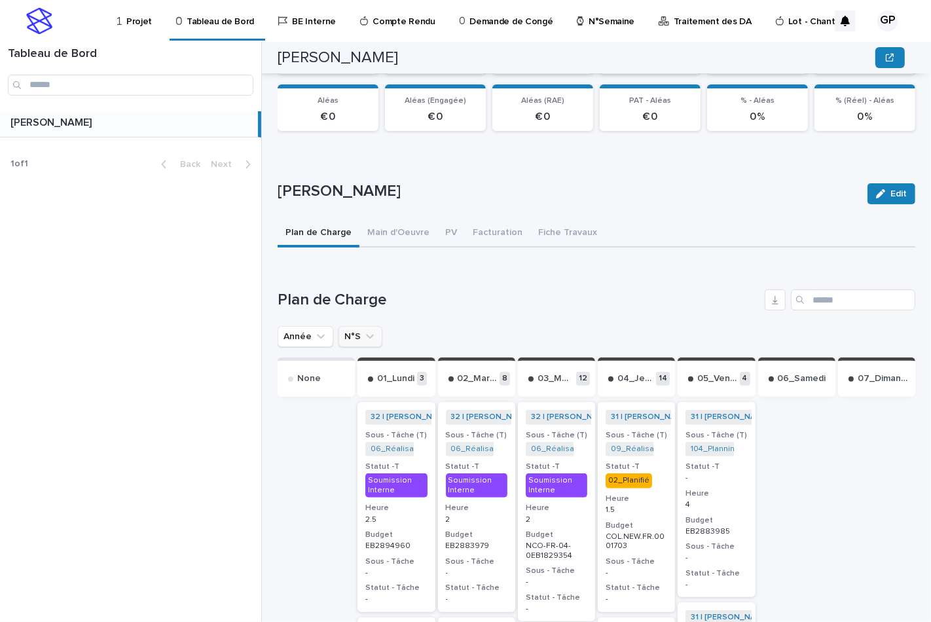
click at [353, 332] on button "N°S" at bounding box center [360, 336] width 44 height 21
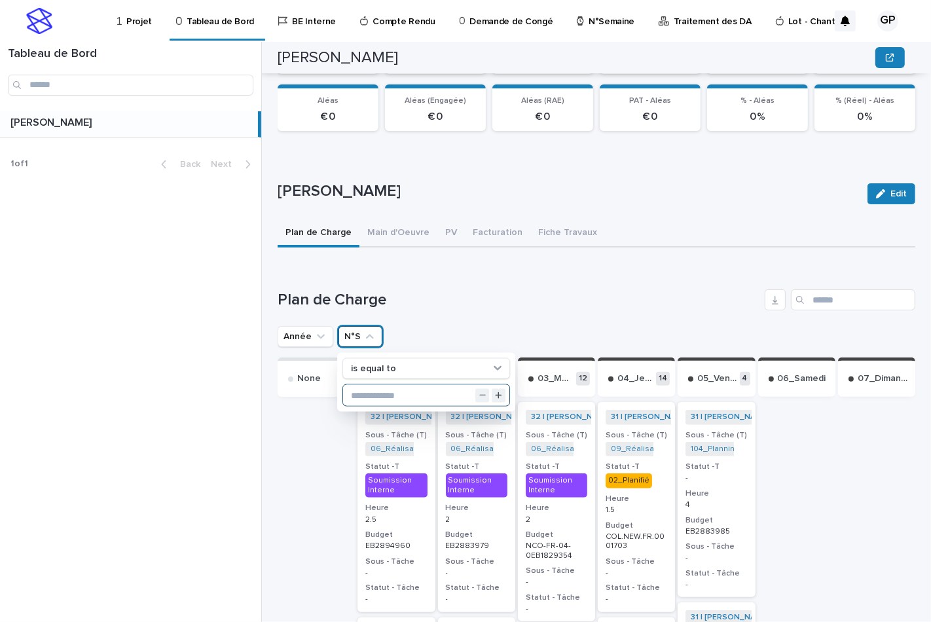
click at [363, 393] on input "text" at bounding box center [426, 395] width 166 height 21
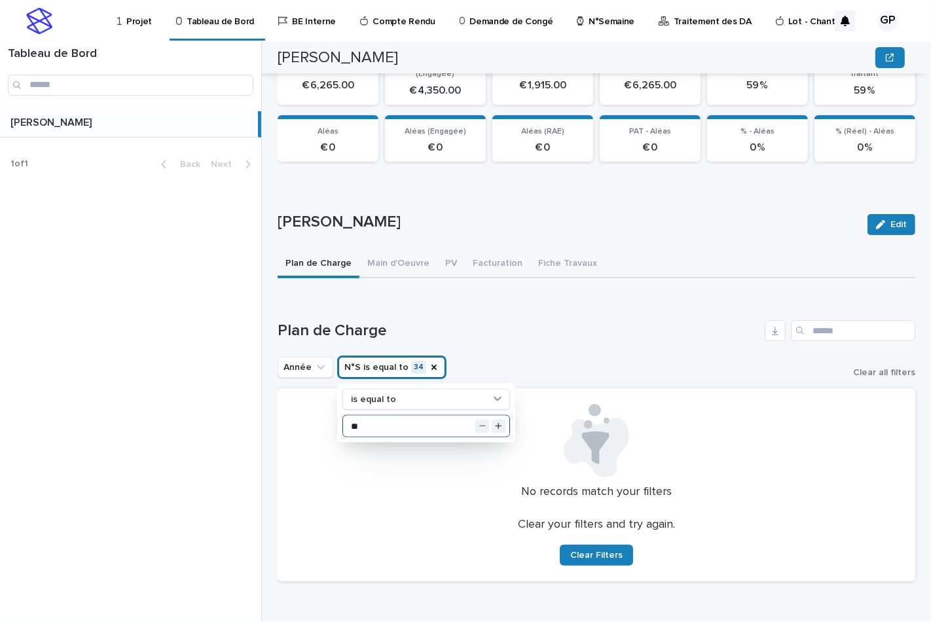
scroll to position [258, 0]
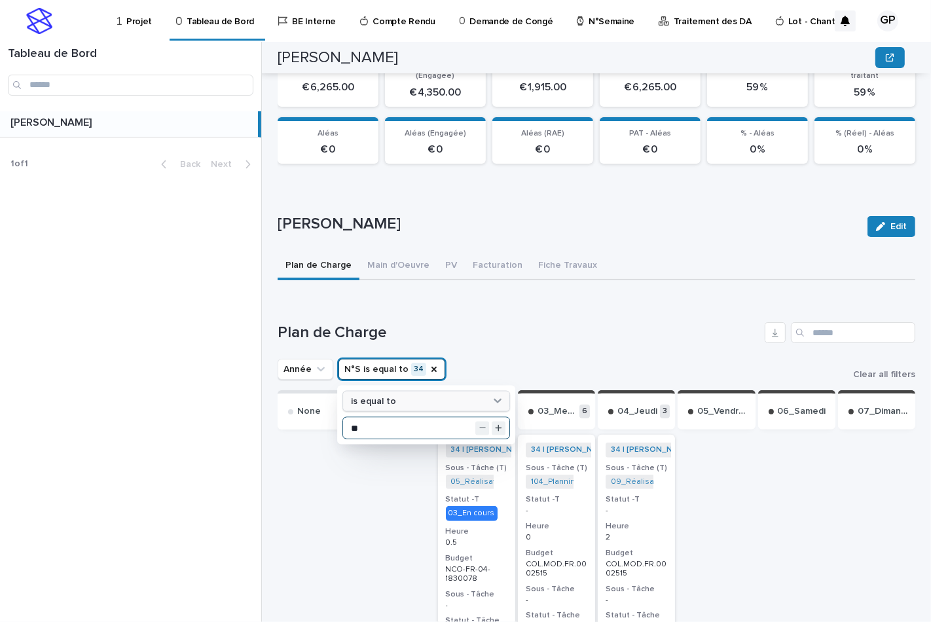
type input "**"
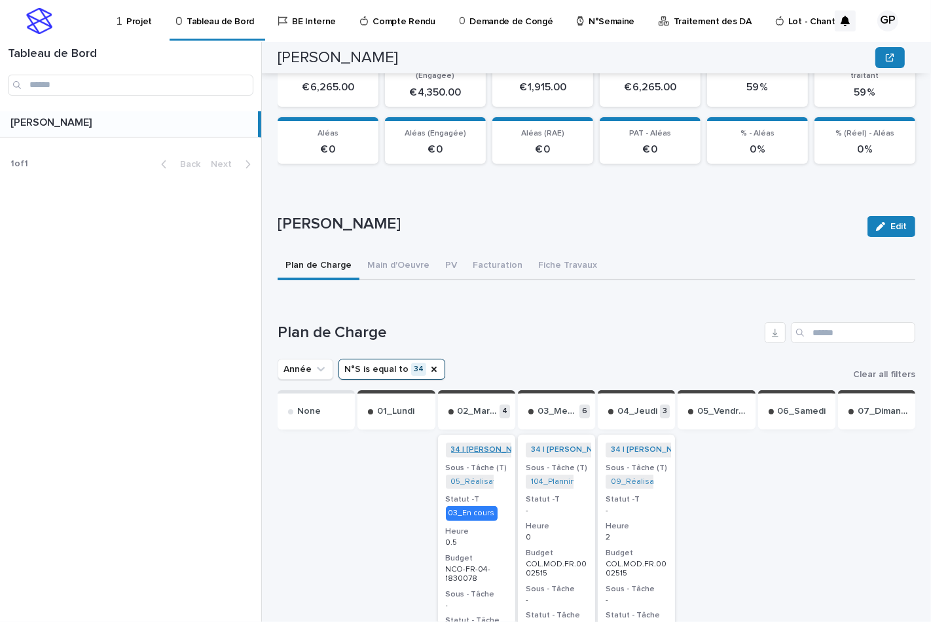
click at [474, 445] on link "34 | GUERLAY Pascal | 2025" at bounding box center [504, 449] width 107 height 9
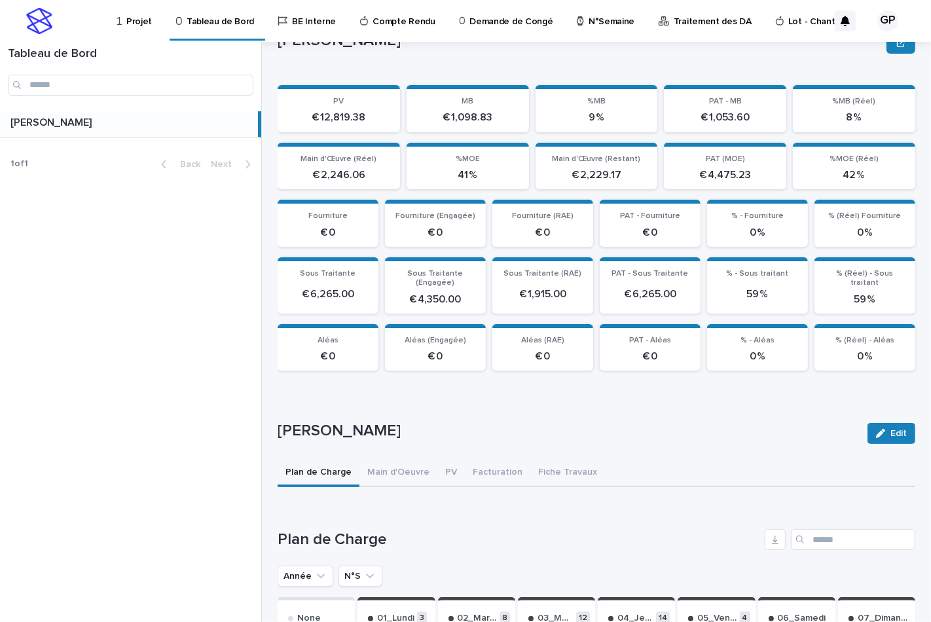
scroll to position [270, 0]
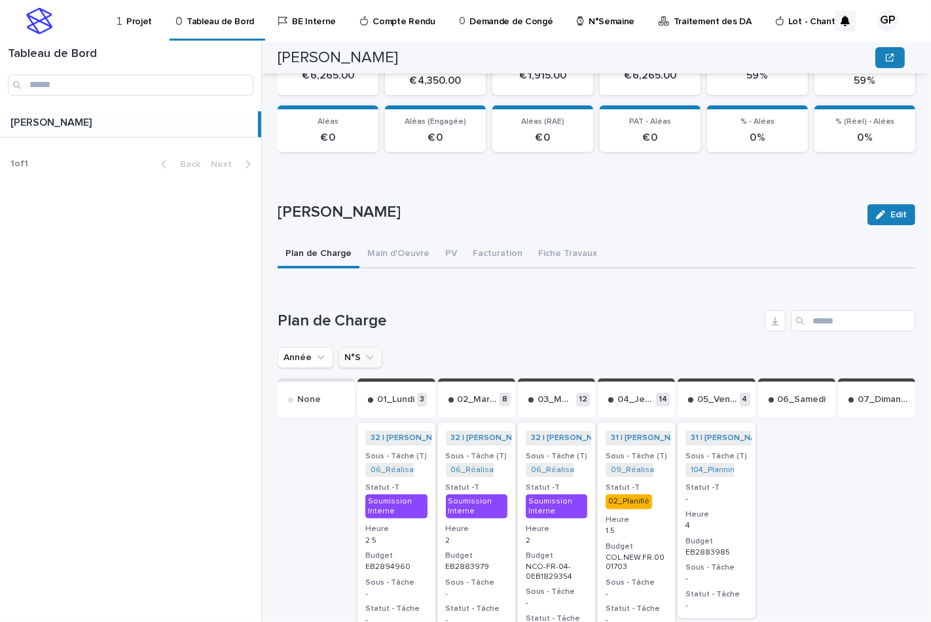
click at [347, 350] on button "N°S" at bounding box center [360, 357] width 44 height 21
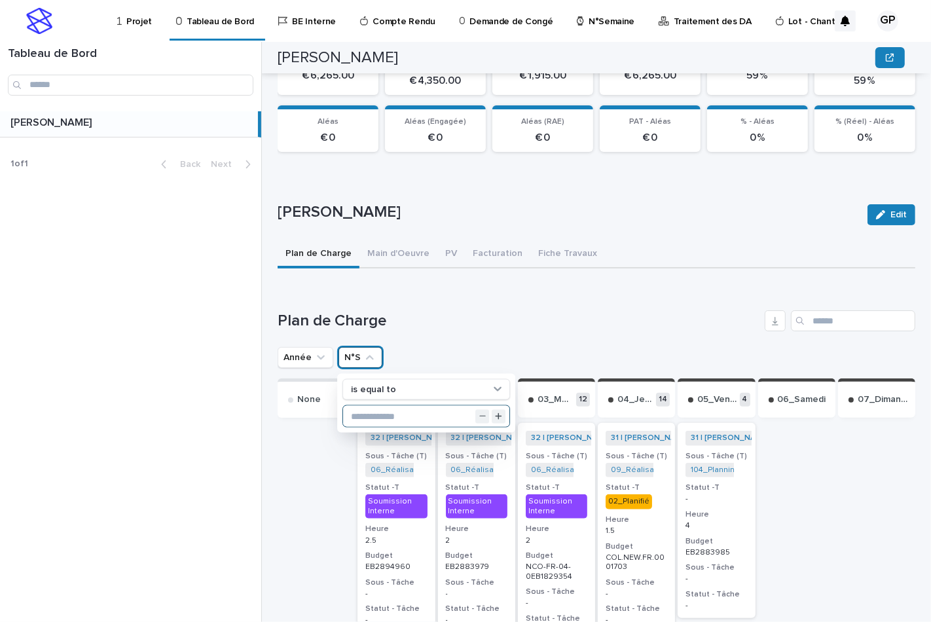
click at [364, 410] on input "text" at bounding box center [426, 416] width 166 height 21
type input "**"
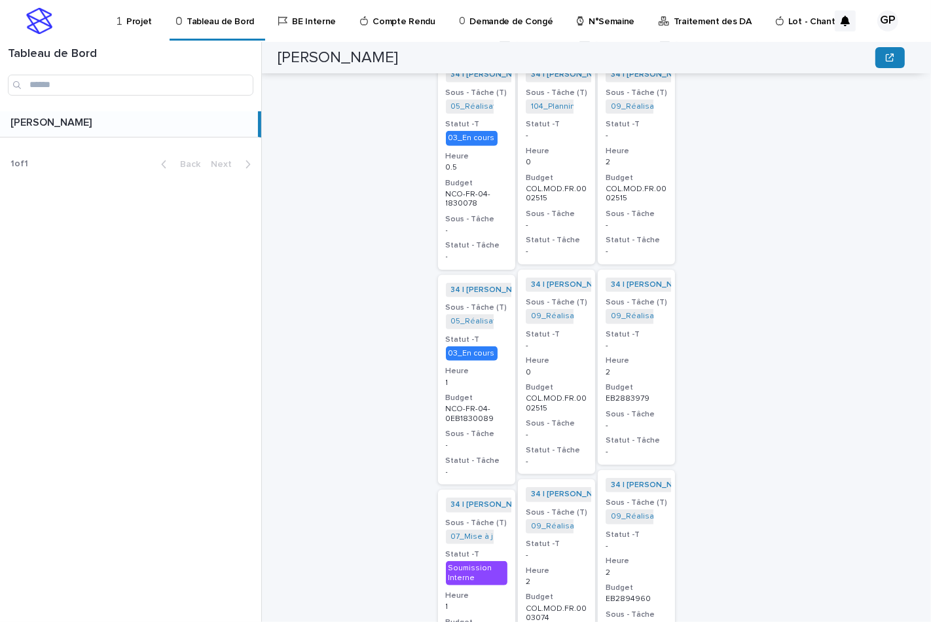
scroll to position [705, 0]
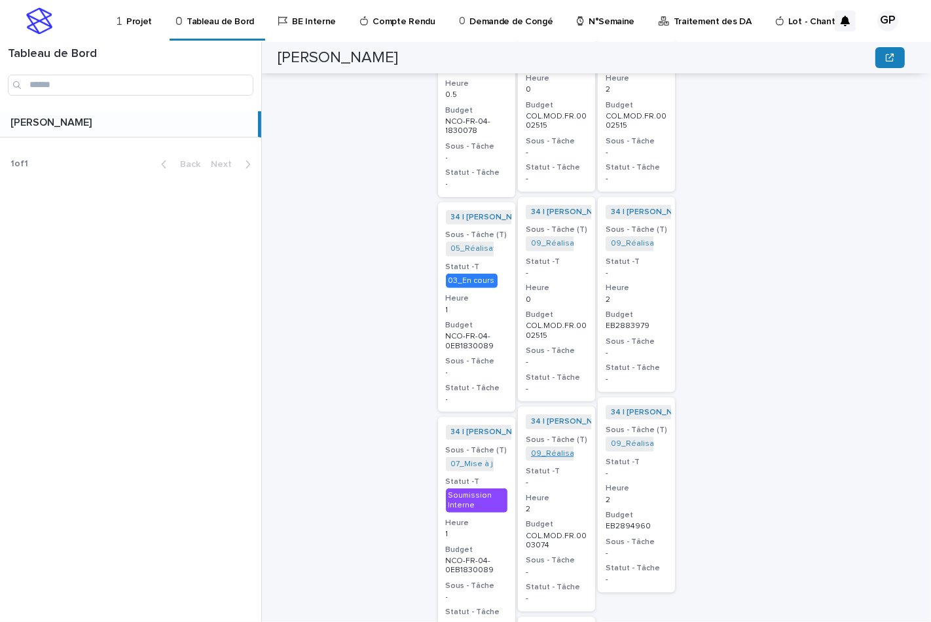
click at [543, 449] on link "09_Réalisation Chiffrage_COL.MOD.FR.0003074" at bounding box center [622, 453] width 182 height 9
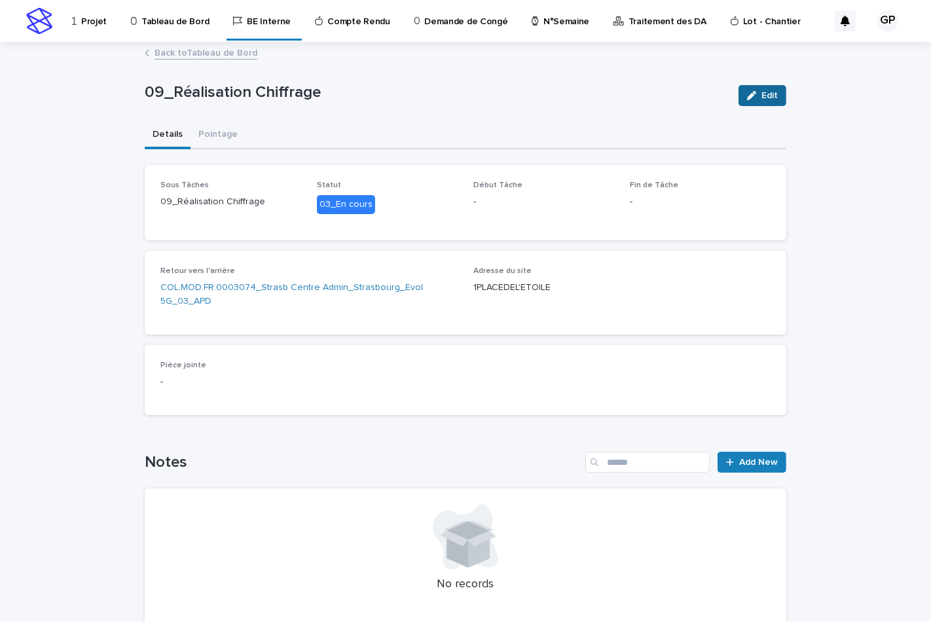
click at [761, 99] on span "Edit" at bounding box center [769, 95] width 16 height 9
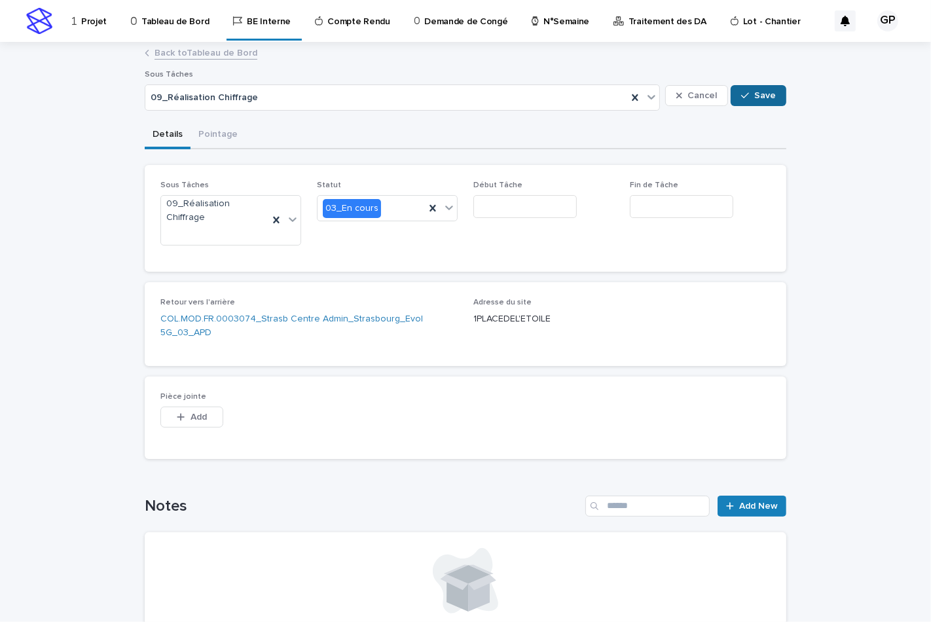
click at [756, 99] on span "Save" at bounding box center [765, 95] width 22 height 9
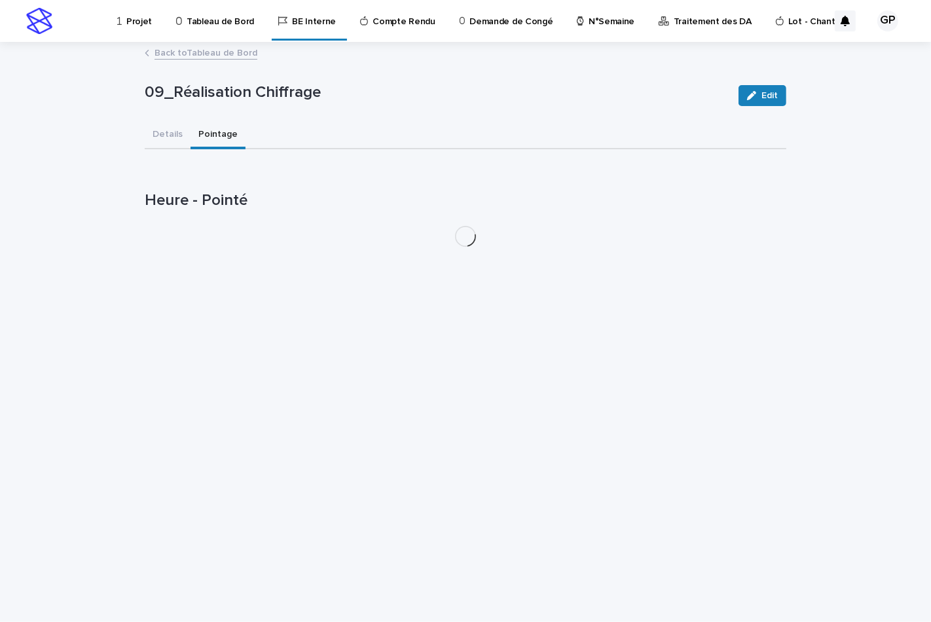
click at [205, 133] on button "Pointage" at bounding box center [217, 135] width 55 height 27
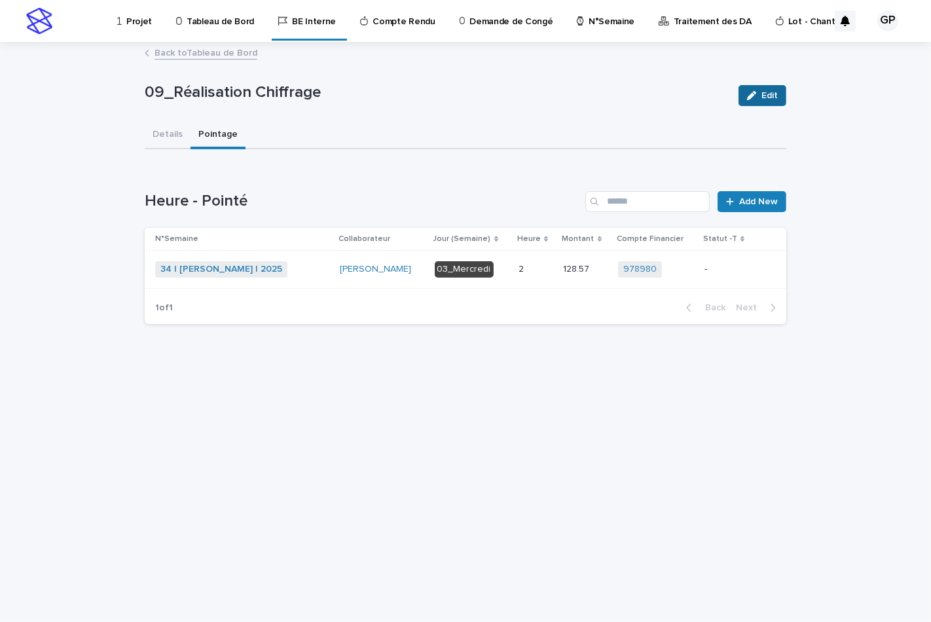
click at [753, 96] on icon "button" at bounding box center [751, 95] width 9 height 9
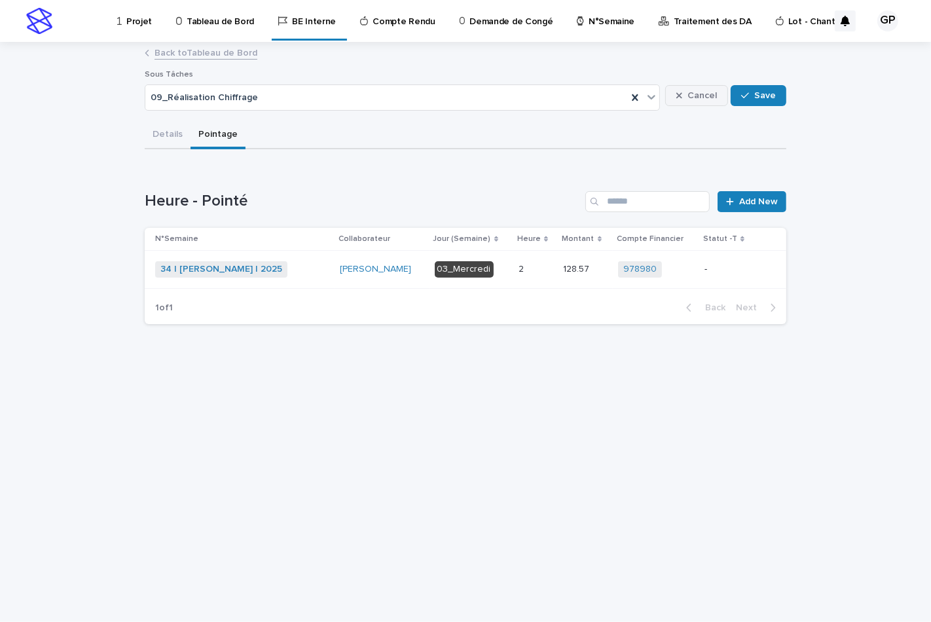
click at [696, 99] on span "Cancel" at bounding box center [701, 95] width 29 height 9
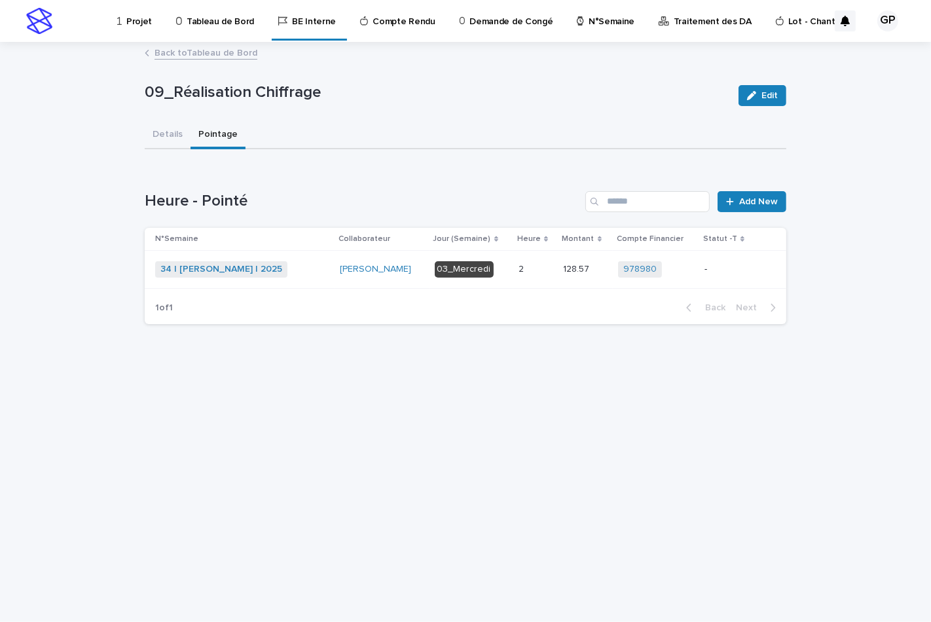
click at [469, 267] on div "03_Mercredi" at bounding box center [463, 269] width 59 height 16
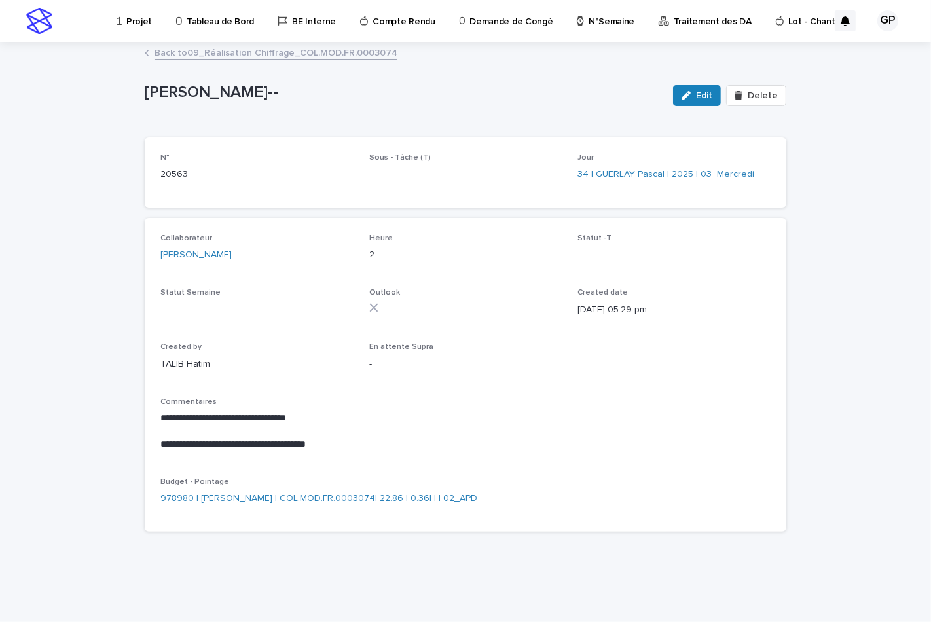
click at [246, 55] on link "Back to 09_Réalisation Chiffrage_COL.MOD.FR.0003074" at bounding box center [275, 51] width 243 height 15
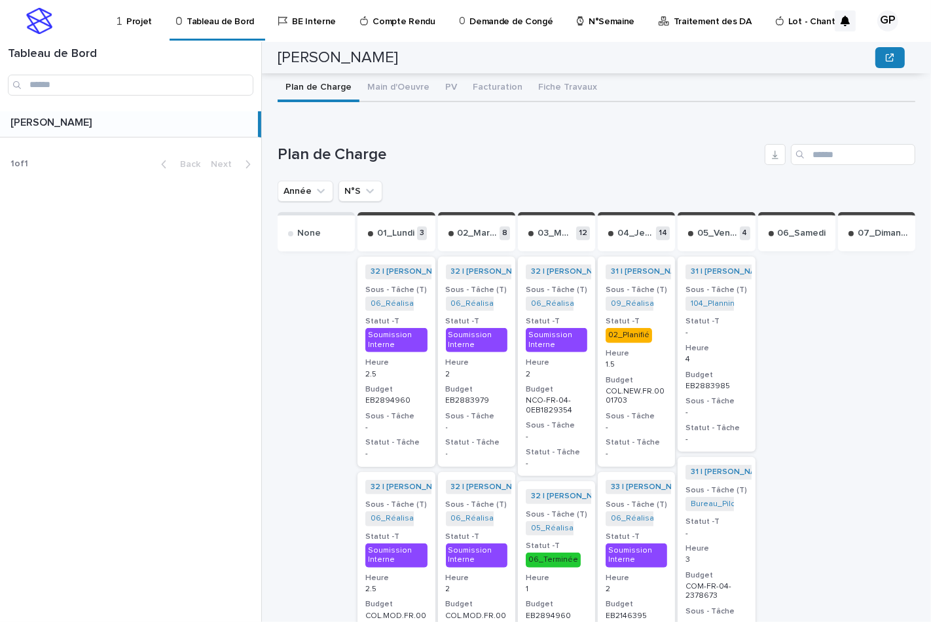
scroll to position [508, 0]
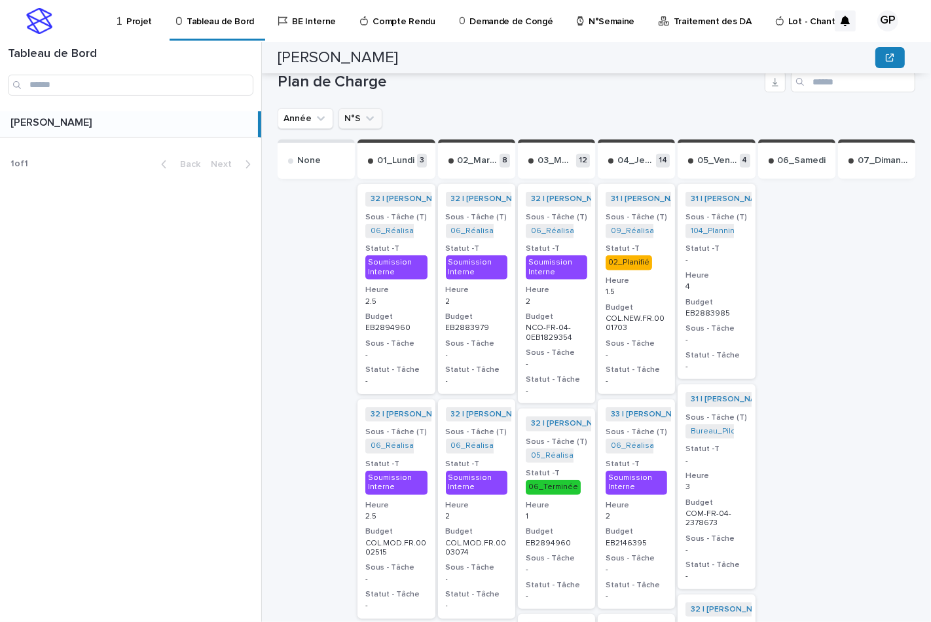
click at [357, 113] on button "N°S" at bounding box center [360, 118] width 44 height 21
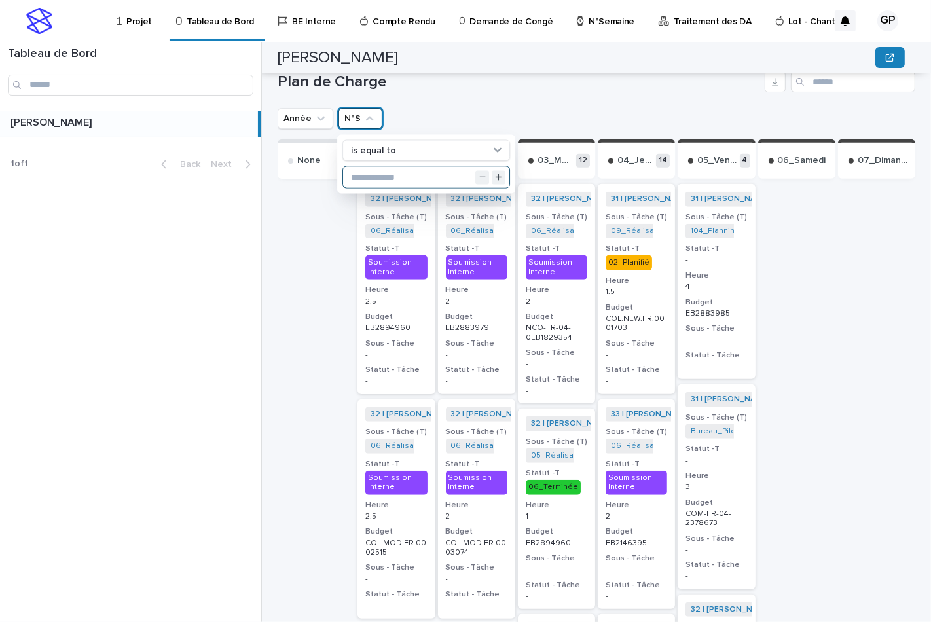
click at [378, 174] on input "text" at bounding box center [426, 177] width 166 height 21
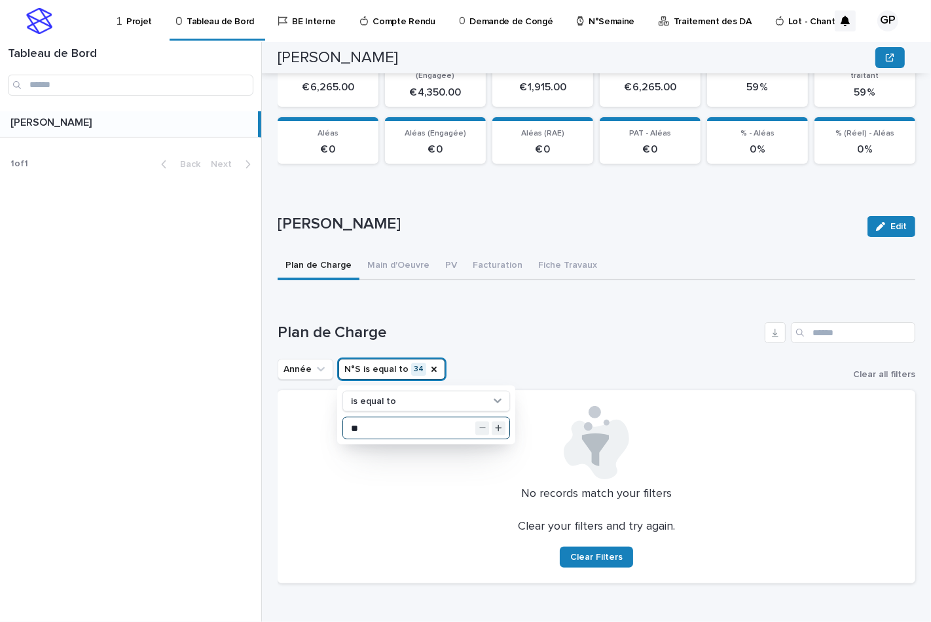
type input "**"
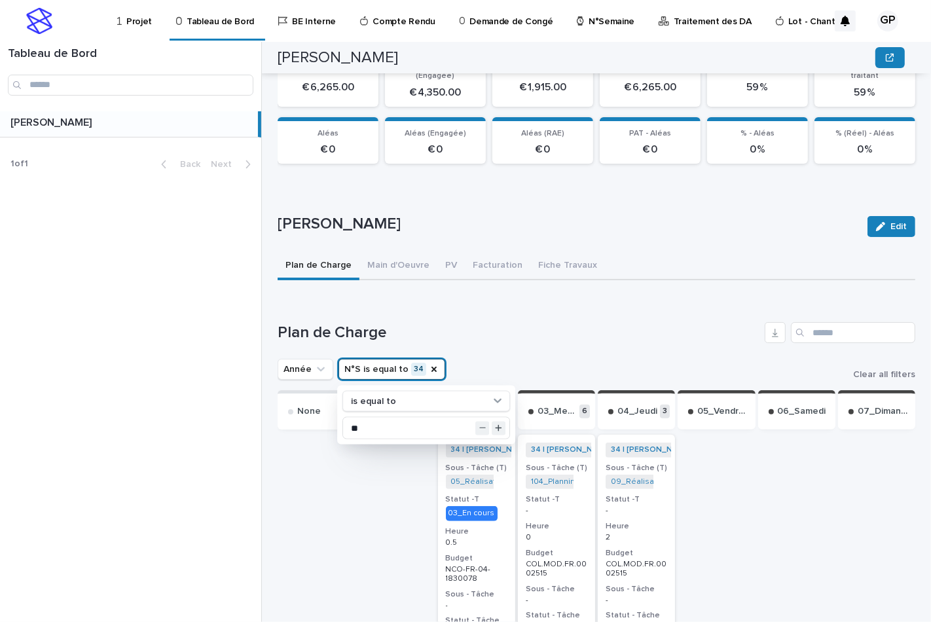
click at [590, 328] on h1 "Plan de Charge" at bounding box center [518, 332] width 482 height 19
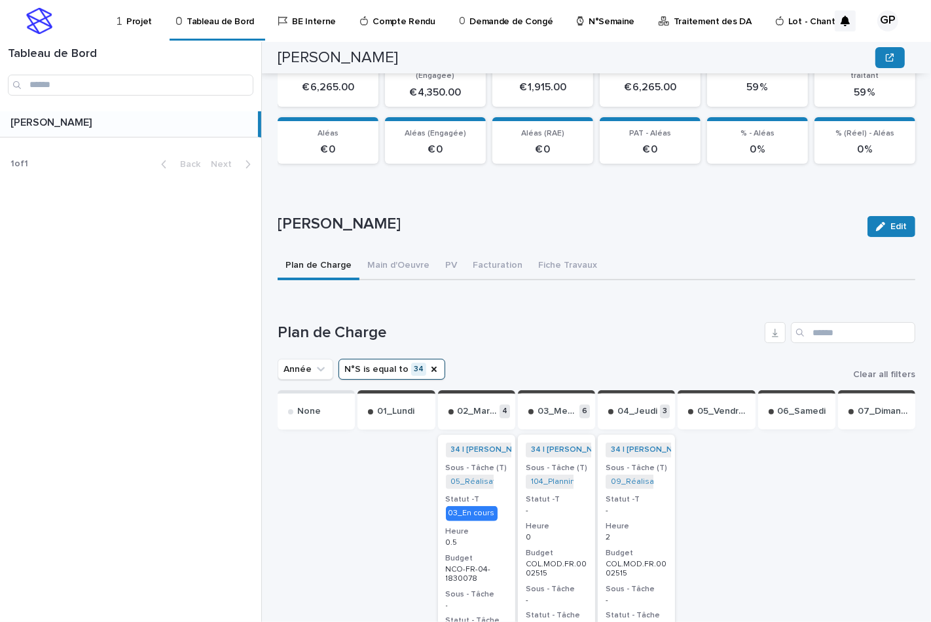
scroll to position [403, 0]
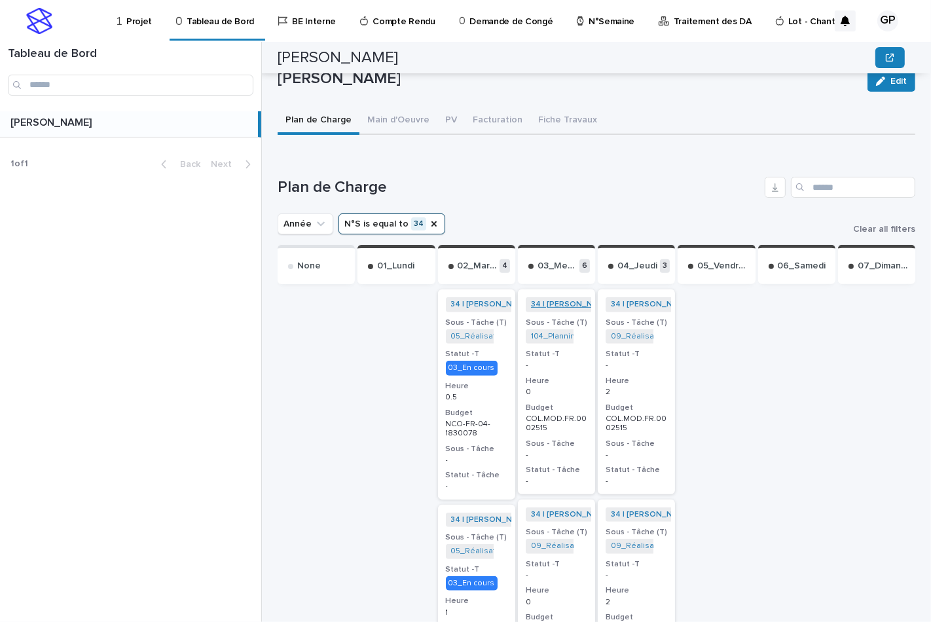
click at [550, 302] on link "34 | GUERLAY Pascal | 2025" at bounding box center [584, 304] width 107 height 9
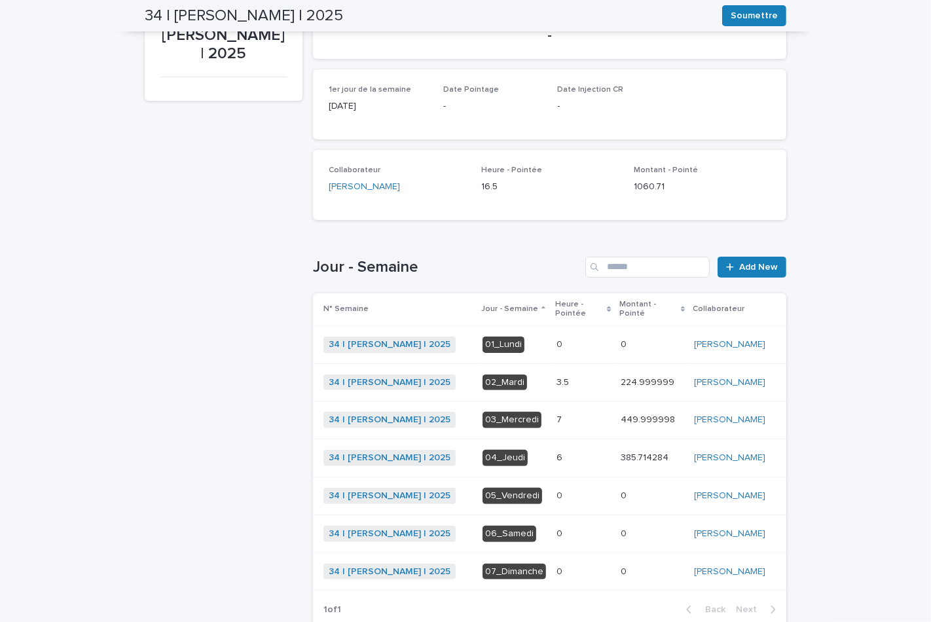
scroll to position [216, 0]
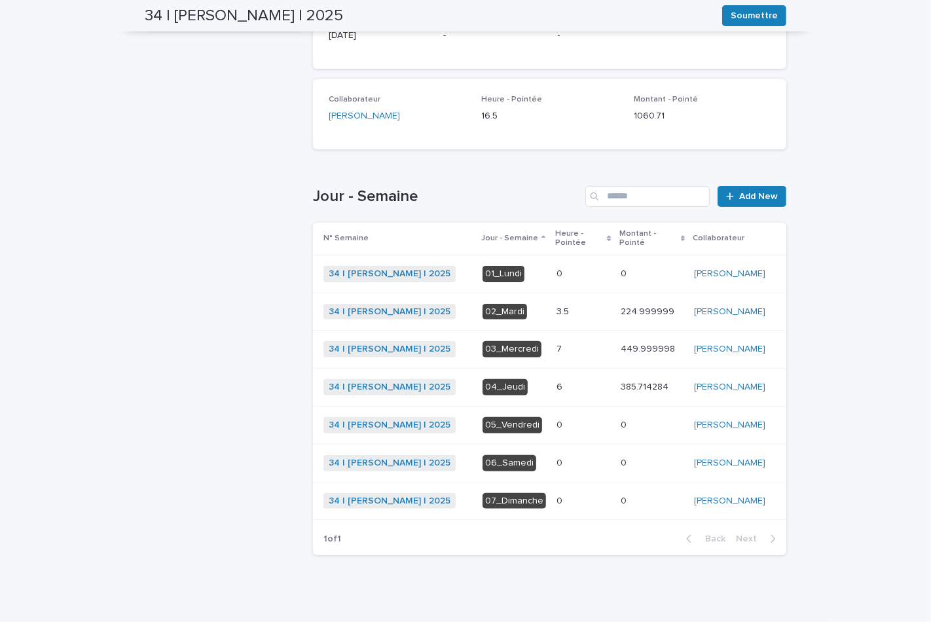
drag, startPoint x: 547, startPoint y: 336, endPoint x: 823, endPoint y: 386, distance: 280.6
click at [823, 386] on div "Loading... Saving… Loading... Saving… 34 | GUERLAY Pascal | 2025 Soumettre Soum…" at bounding box center [465, 244] width 931 height 773
click at [556, 341] on p "7" at bounding box center [560, 348] width 8 height 14
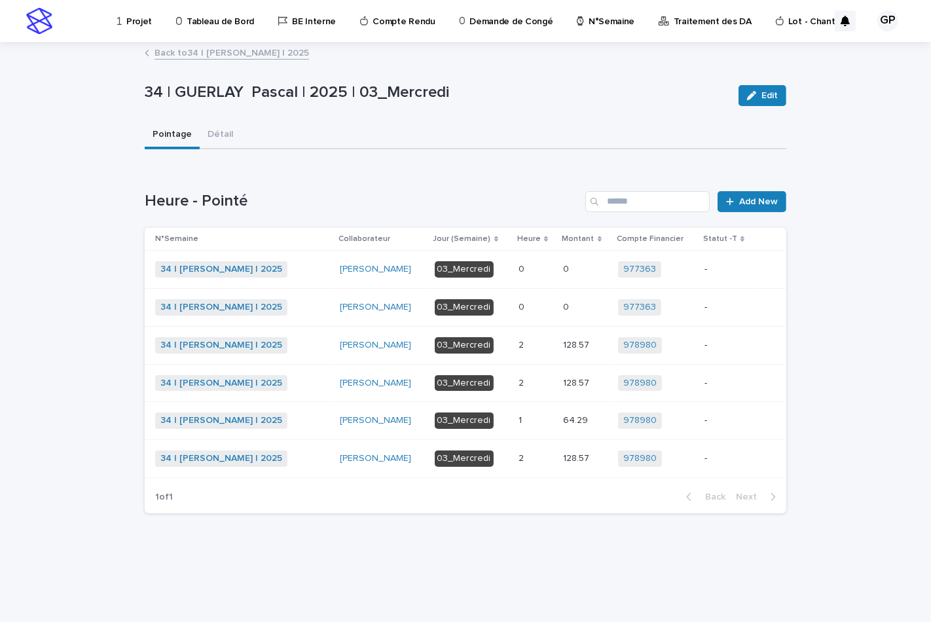
click at [571, 381] on p "128.57" at bounding box center [577, 382] width 29 height 14
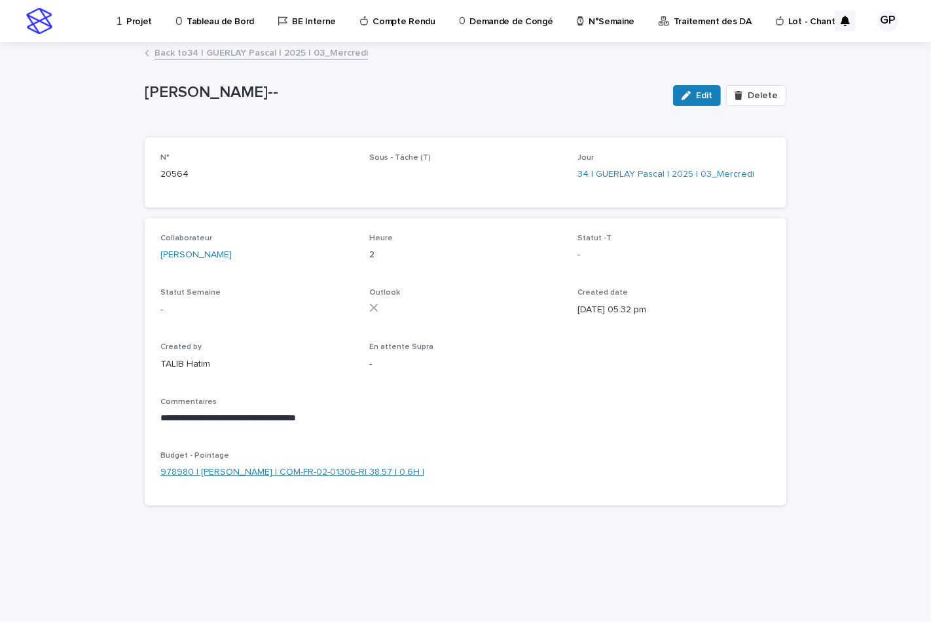
click at [270, 472] on link "978980 | [PERSON_NAME] | COM-FR-02-01306-R| 38.57 | 0.6H |" at bounding box center [292, 472] width 264 height 14
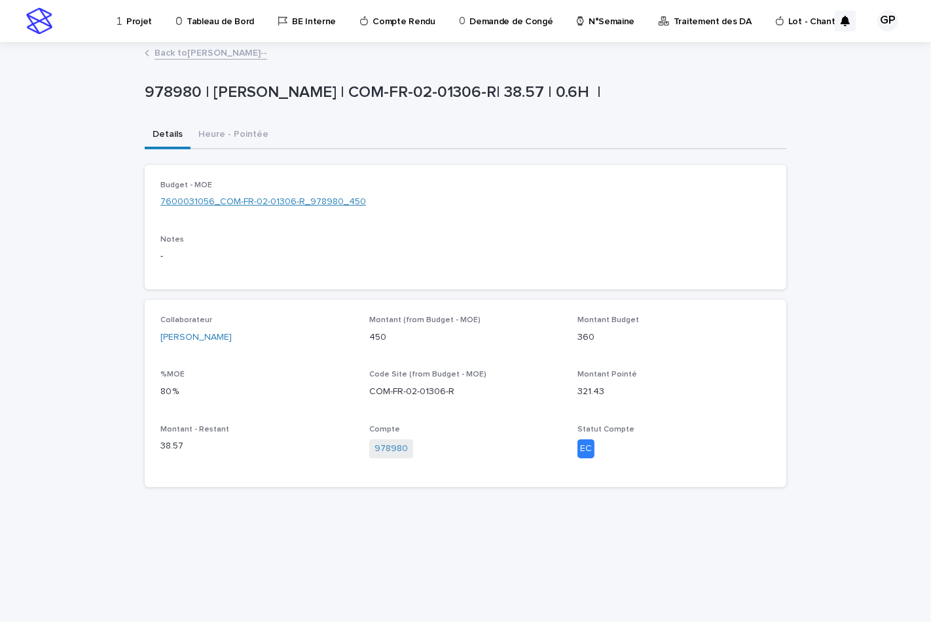
click at [241, 197] on link "7600031056_COM-FR-02-01306-R_978980_450" at bounding box center [262, 202] width 205 height 14
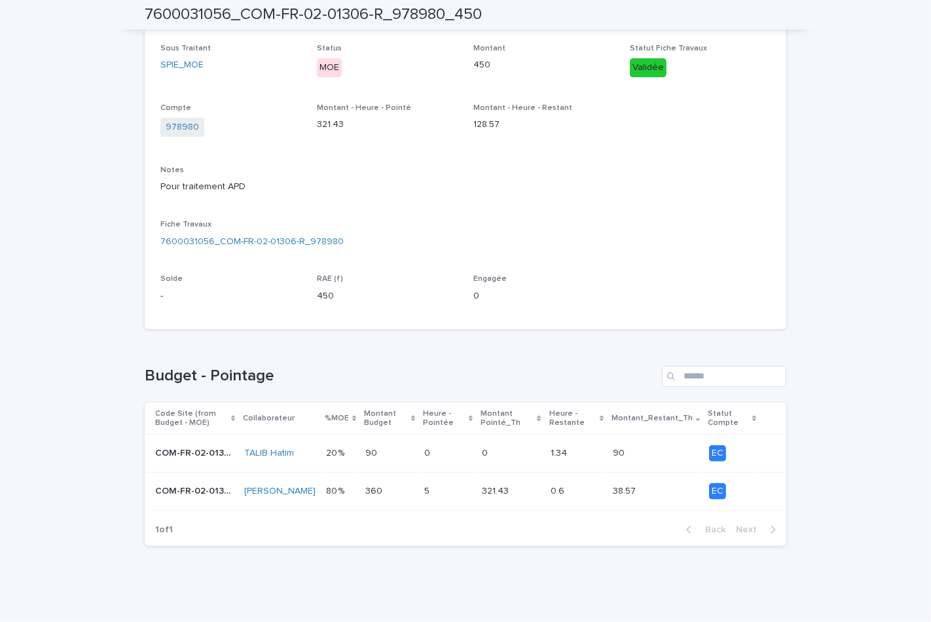
scroll to position [145, 0]
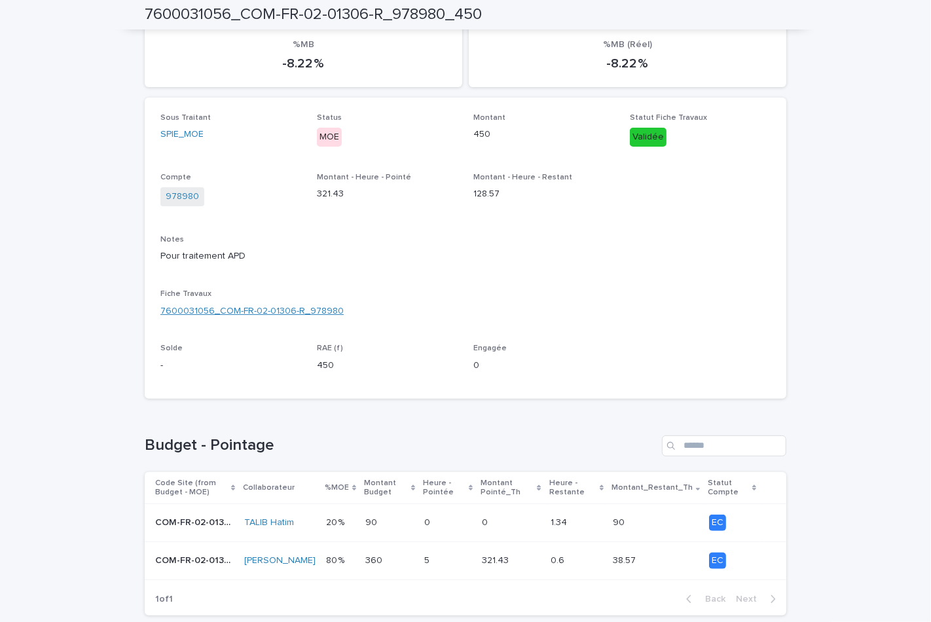
click at [266, 306] on link "7600031056_COM-FR-02-01306-R_978980" at bounding box center [251, 311] width 183 height 14
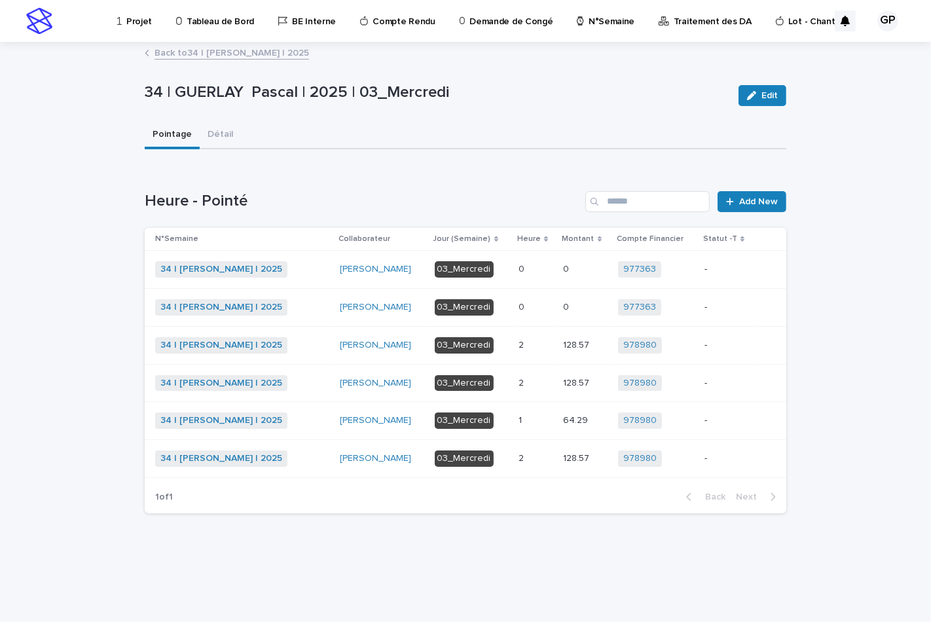
click at [488, 381] on div "03_Mercredi" at bounding box center [463, 383] width 59 height 16
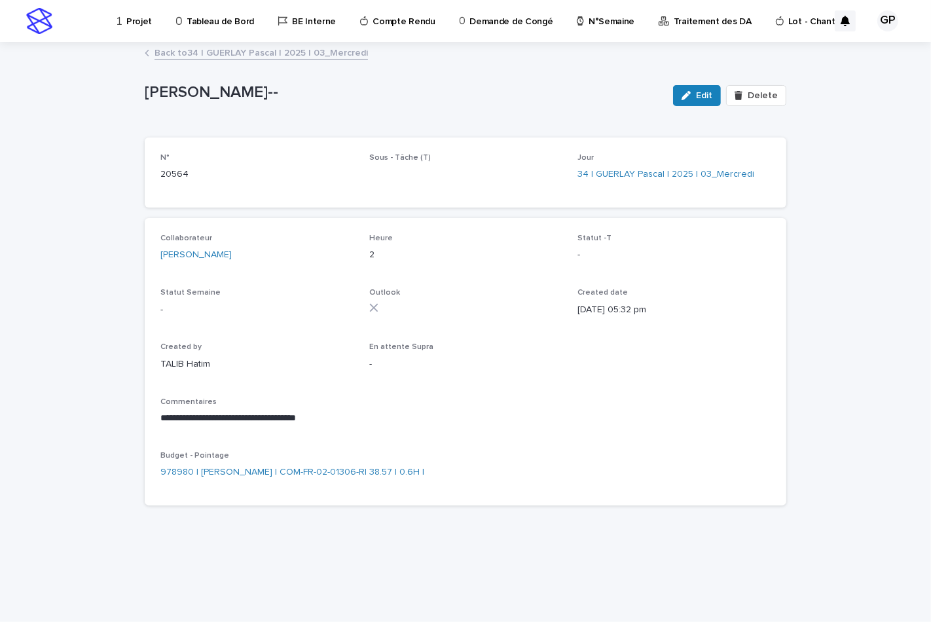
drag, startPoint x: 155, startPoint y: 470, endPoint x: 414, endPoint y: 467, distance: 259.1
click at [414, 467] on div "**********" at bounding box center [465, 361] width 641 height 287
copy link "978980 | [PERSON_NAME] | COM-FR-02-01306-R| 38.57 | 0.6H |"
click at [255, 51] on link "Back to 34 | GUERLAY Pascal | 2025 | 03_Mercredi" at bounding box center [260, 51] width 213 height 15
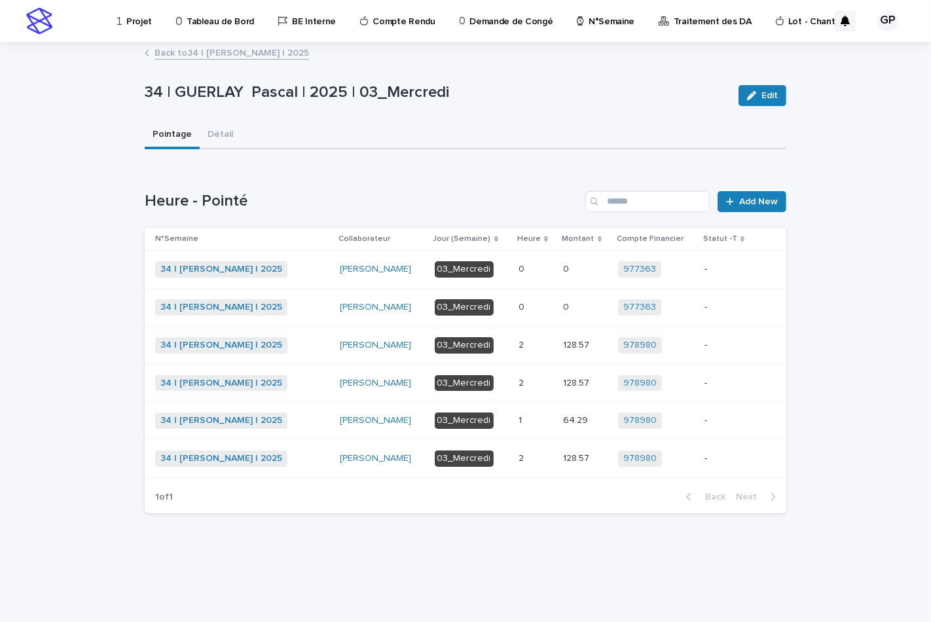
click at [520, 421] on p "1" at bounding box center [521, 419] width 6 height 14
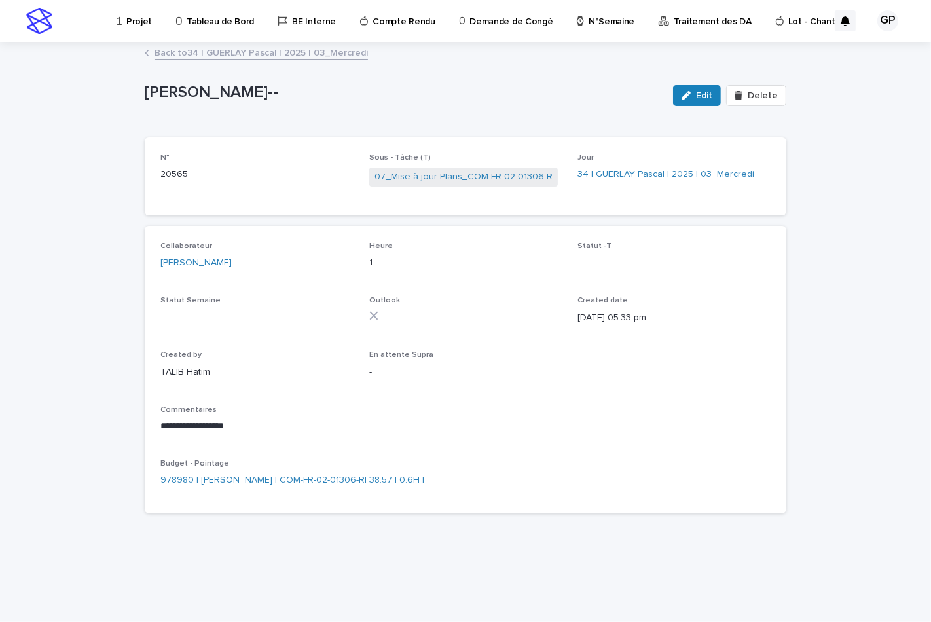
click at [295, 54] on link "Back to 34 | GUERLAY Pascal | 2025 | 03_Mercredi" at bounding box center [260, 51] width 213 height 15
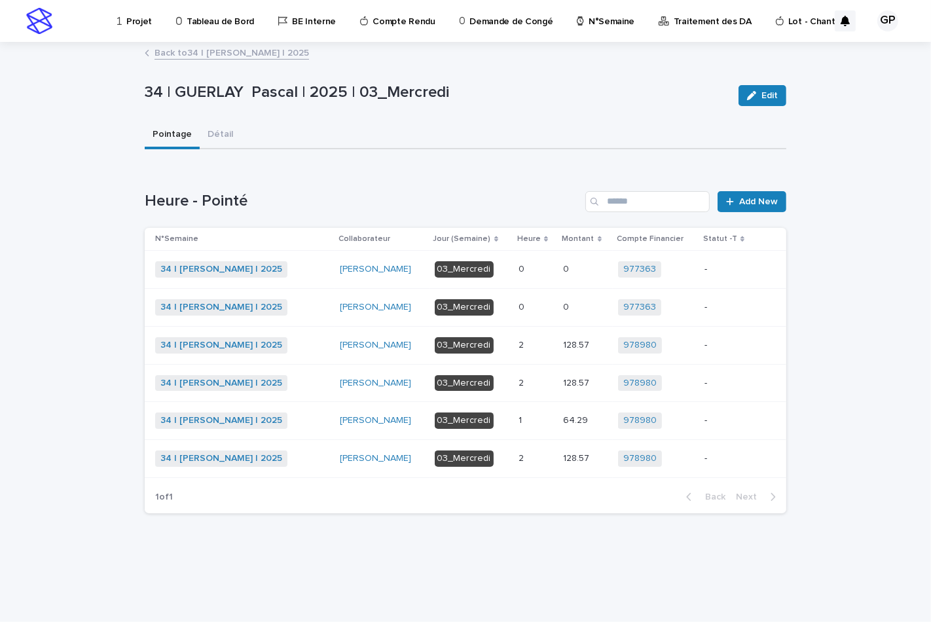
click at [469, 456] on div "03_Mercredi" at bounding box center [463, 458] width 59 height 16
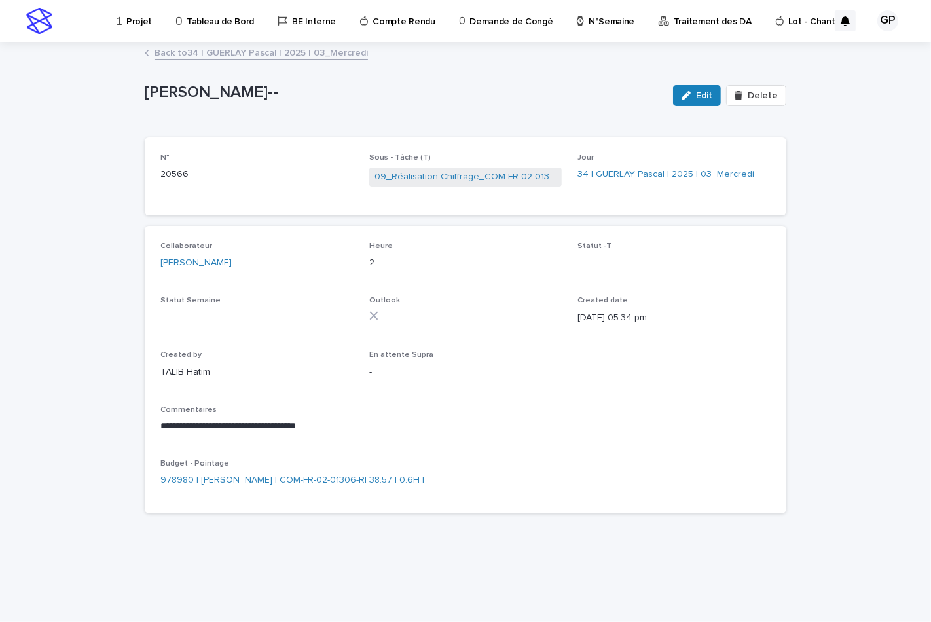
click at [237, 54] on link "Back to 34 | GUERLAY Pascal | 2025 | 03_Mercredi" at bounding box center [260, 51] width 213 height 15
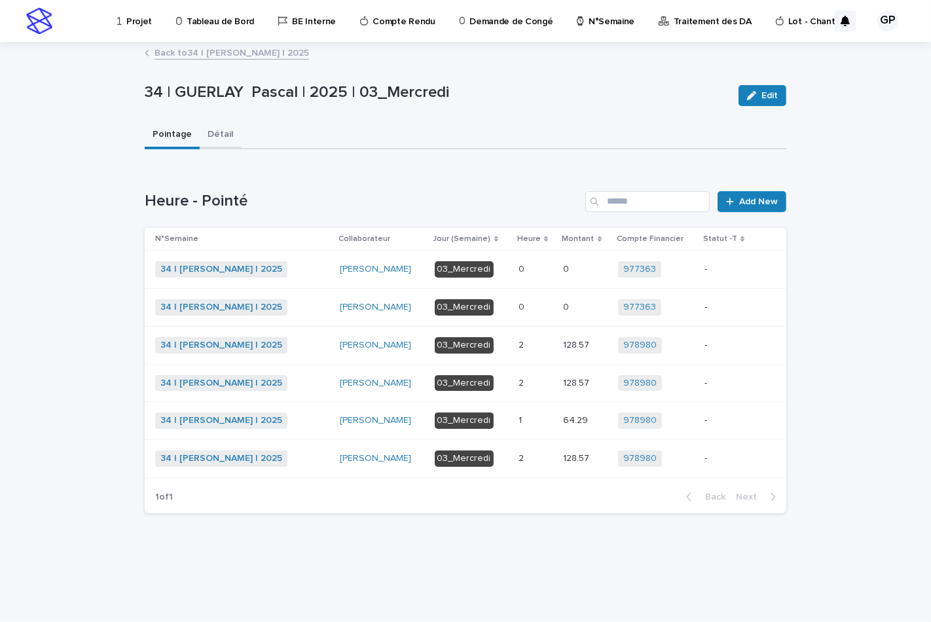
click at [211, 135] on button "Détail" at bounding box center [220, 135] width 41 height 27
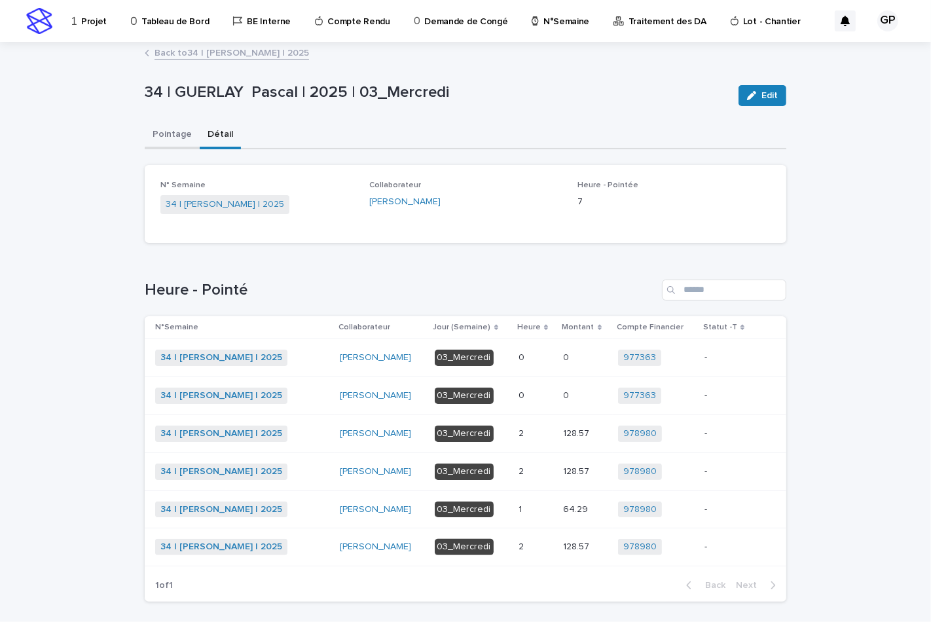
click at [166, 136] on button "Pointage" at bounding box center [172, 135] width 55 height 27
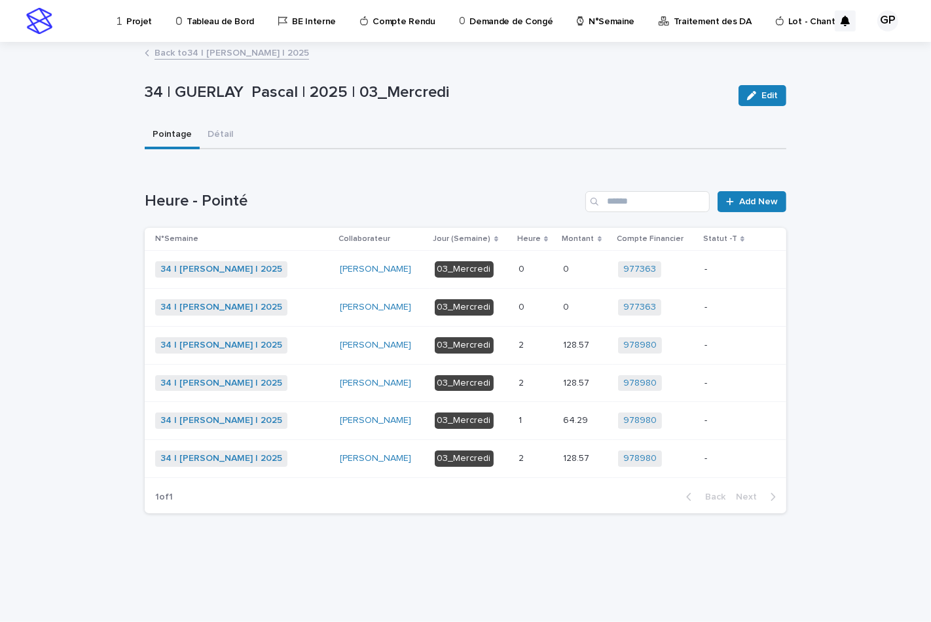
click at [191, 53] on link "Back to 34 | GUERLAY Pascal | 2025" at bounding box center [231, 51] width 154 height 15
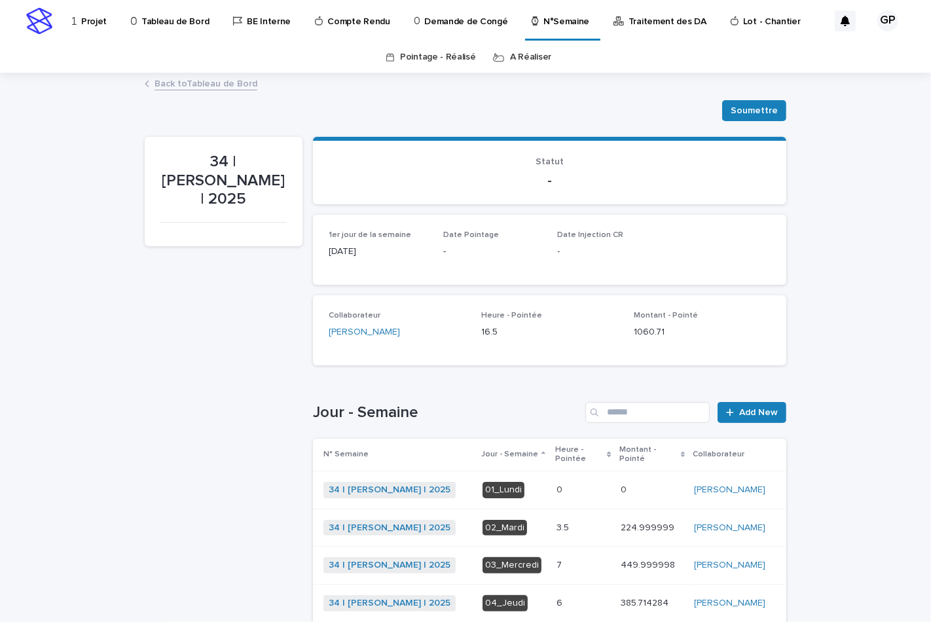
scroll to position [73, 0]
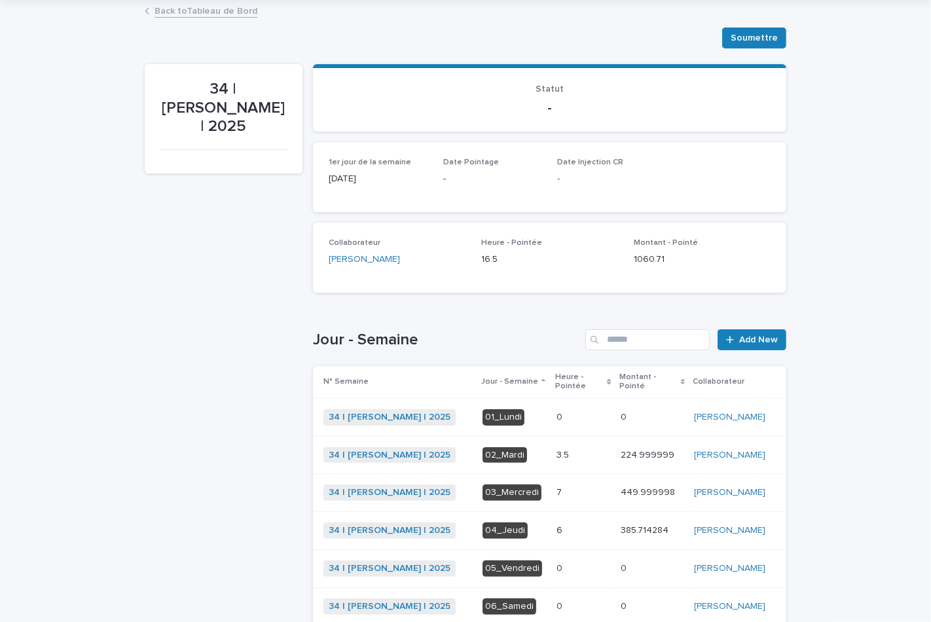
click at [556, 522] on p "6" at bounding box center [560, 529] width 9 height 14
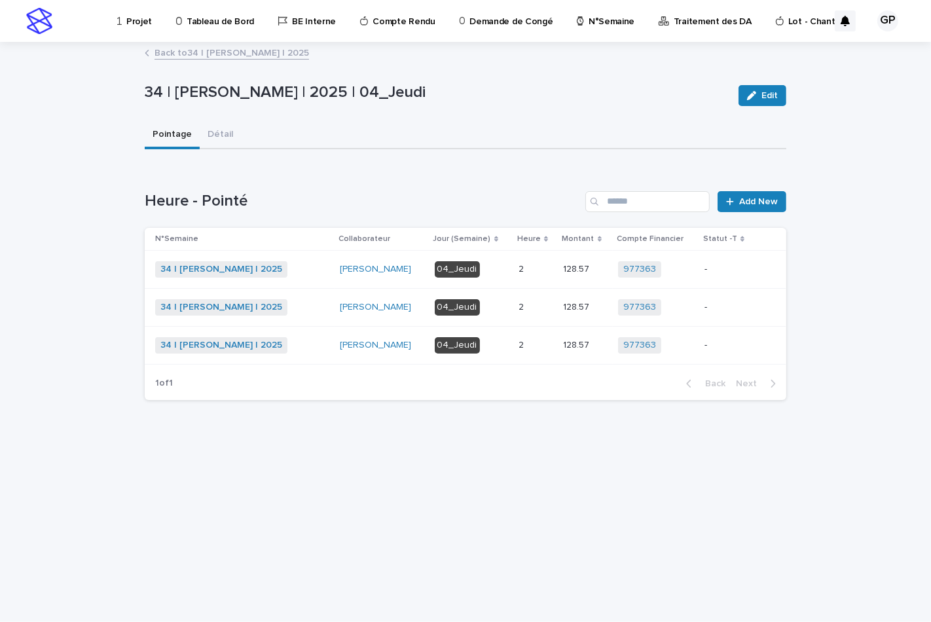
click at [522, 266] on p "2" at bounding box center [522, 268] width 8 height 14
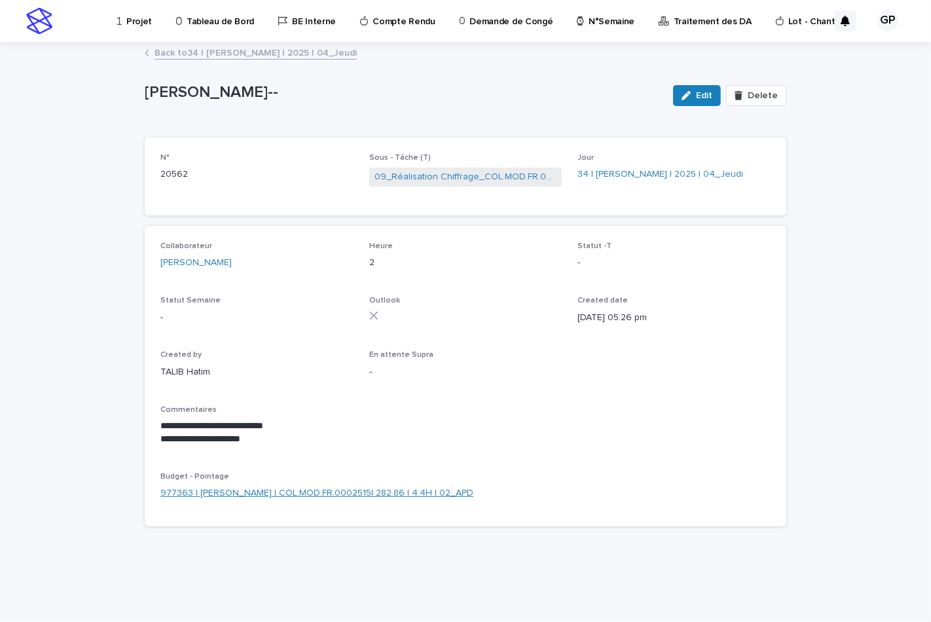
click at [369, 488] on link "977363 | GUERLAY Pascal | COL.MOD.FR.0002515| 282.86 | 4.4H | 02_APD" at bounding box center [316, 493] width 313 height 14
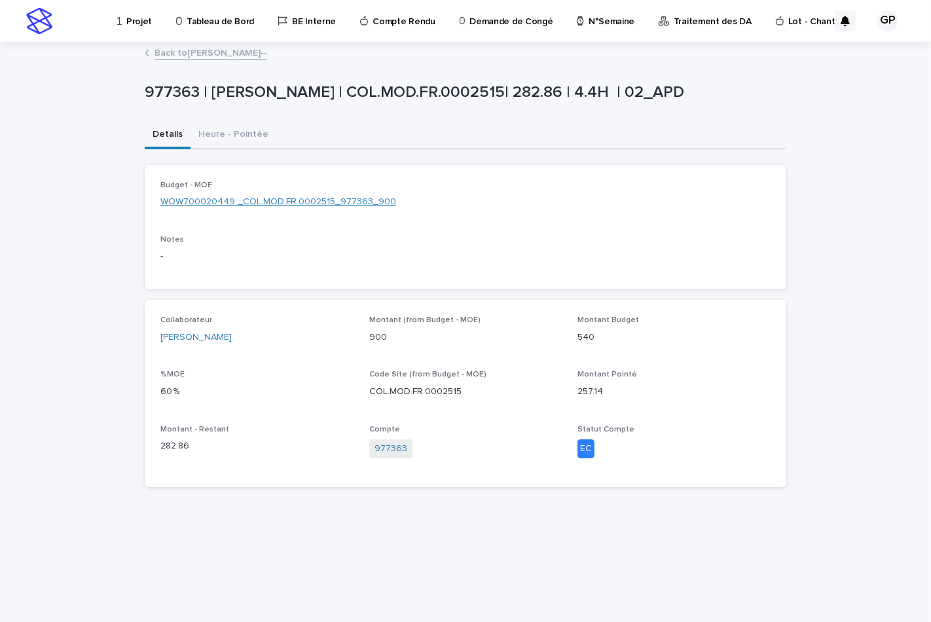
click at [280, 197] on link "WOW700020449 _COL.MOD.FR.0002515_977363_900" at bounding box center [278, 202] width 236 height 14
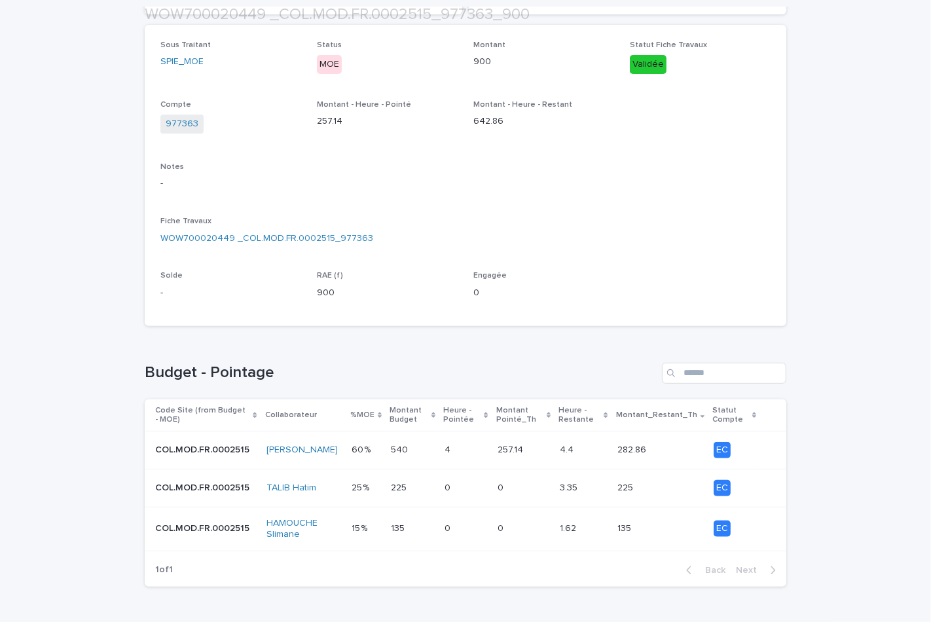
scroll to position [257, 0]
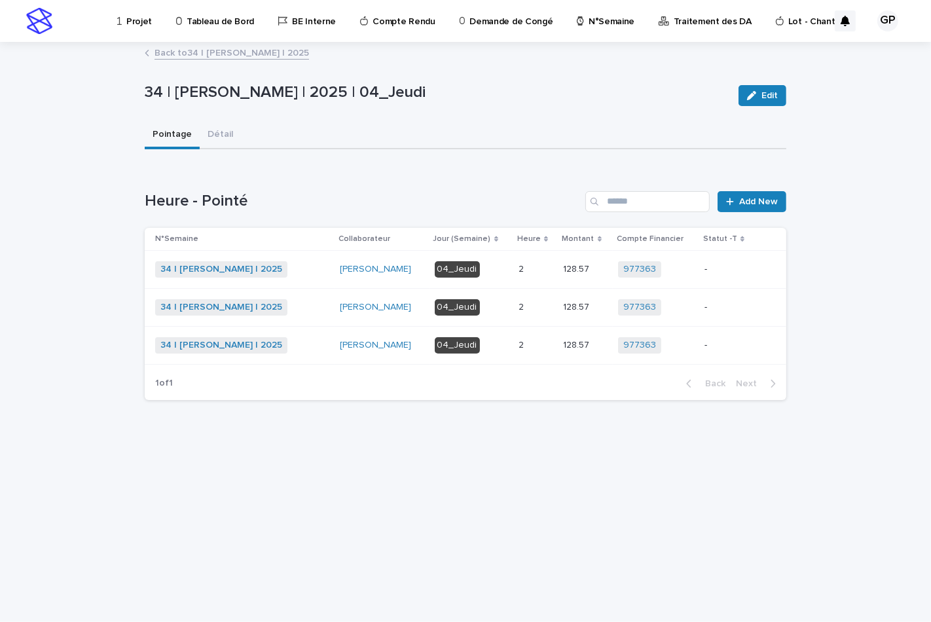
drag, startPoint x: 519, startPoint y: 305, endPoint x: 544, endPoint y: 443, distance: 140.3
click at [546, 463] on div "Loading... Saving… Loading... Saving… 34 | GUERLAY Pascal | 2025 | 04_Jeudi Edi…" at bounding box center [465, 316] width 654 height 546
click at [522, 309] on p "2" at bounding box center [522, 306] width 8 height 14
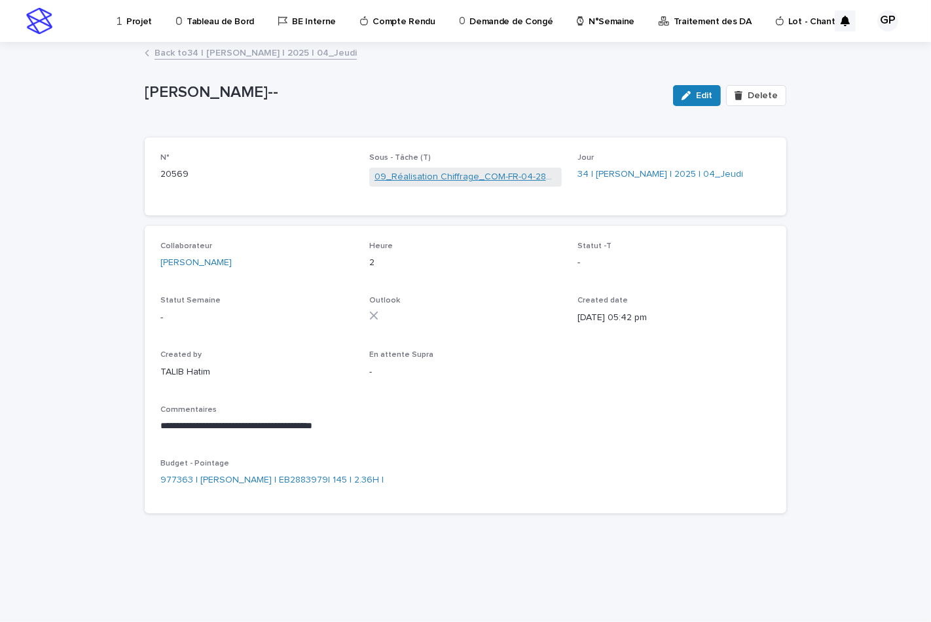
click at [438, 173] on link "09_Réalisation Chiffrage_COM-FR-04-2883979" at bounding box center [465, 177] width 183 height 14
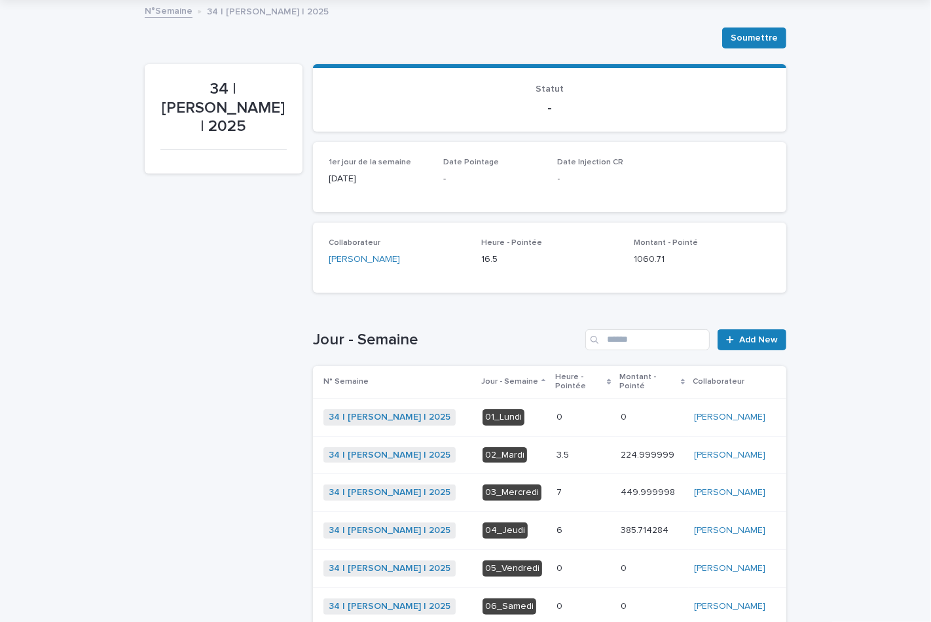
scroll to position [145, 0]
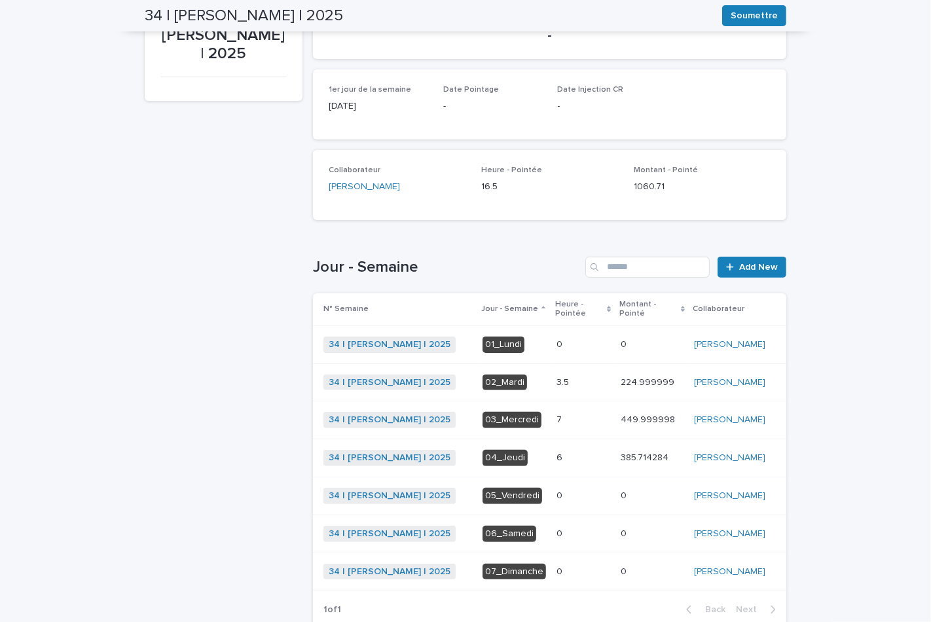
drag, startPoint x: 544, startPoint y: 408, endPoint x: 553, endPoint y: 416, distance: 11.6
click at [556, 416] on div "7 7" at bounding box center [583, 420] width 54 height 22
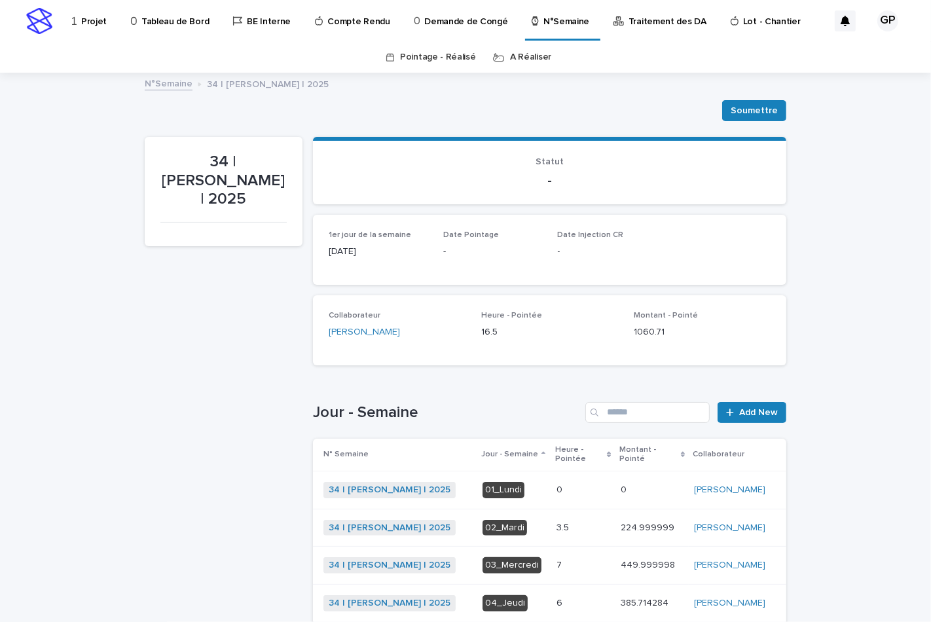
scroll to position [73, 0]
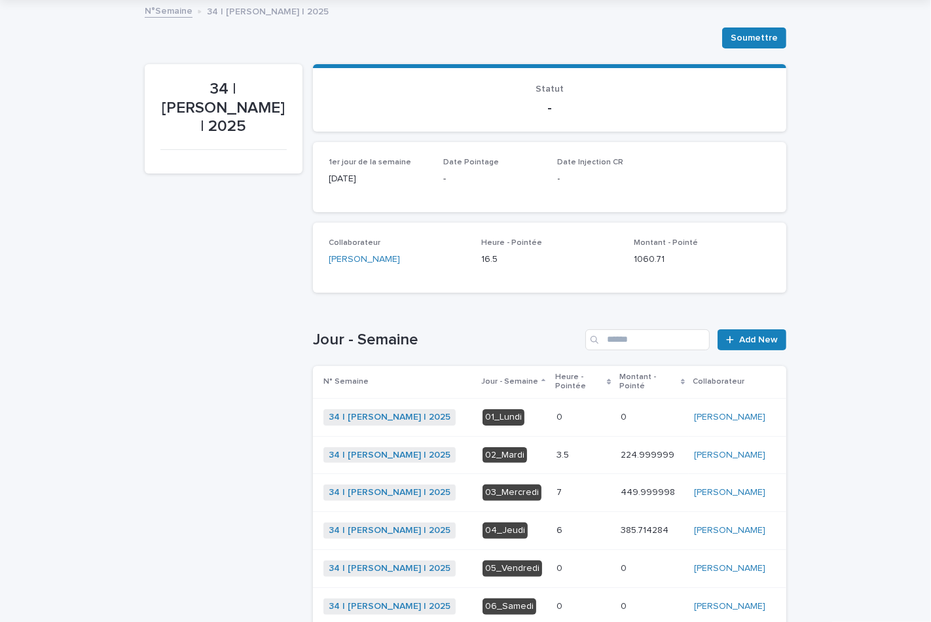
drag, startPoint x: 498, startPoint y: 482, endPoint x: 829, endPoint y: 478, distance: 331.1
click at [829, 478] on div "Loading... Saving… Loading... Saving… 34 | [PERSON_NAME] | 2025 [PERSON_NAME] 3…" at bounding box center [465, 387] width 931 height 773
click at [556, 484] on p "7" at bounding box center [560, 491] width 8 height 14
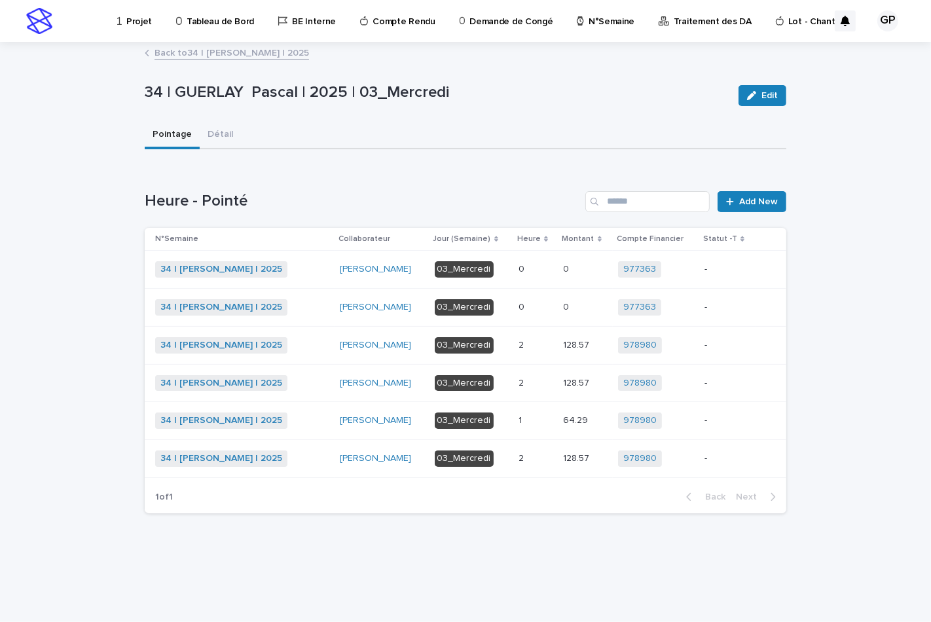
drag, startPoint x: 520, startPoint y: 344, endPoint x: 855, endPoint y: 397, distance: 339.2
click at [855, 398] on div "Loading... Saving… Loading... Saving… 34 | [PERSON_NAME] | 2025 | 03_Mercredi E…" at bounding box center [465, 332] width 931 height 578
click at [522, 344] on p "2" at bounding box center [522, 344] width 8 height 14
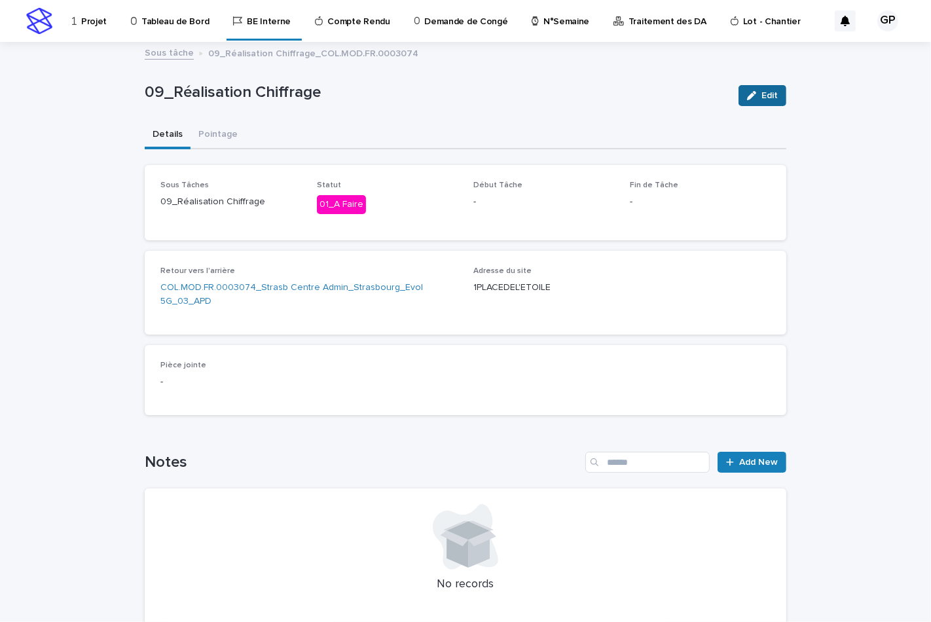
click at [762, 96] on span "Edit" at bounding box center [769, 95] width 16 height 9
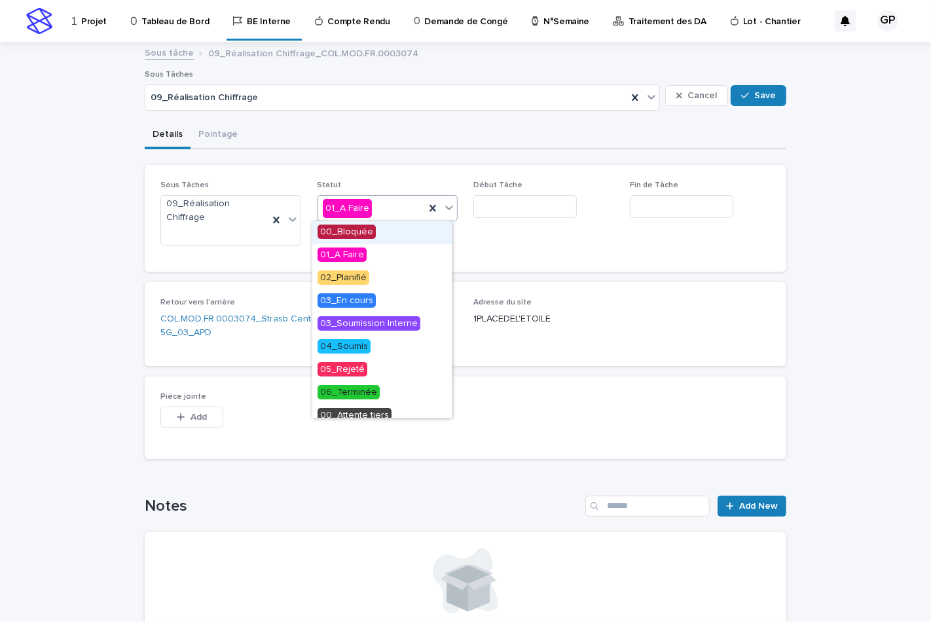
click at [445, 207] on icon at bounding box center [449, 207] width 8 height 5
click at [351, 301] on span "03_En cours" at bounding box center [346, 300] width 58 height 14
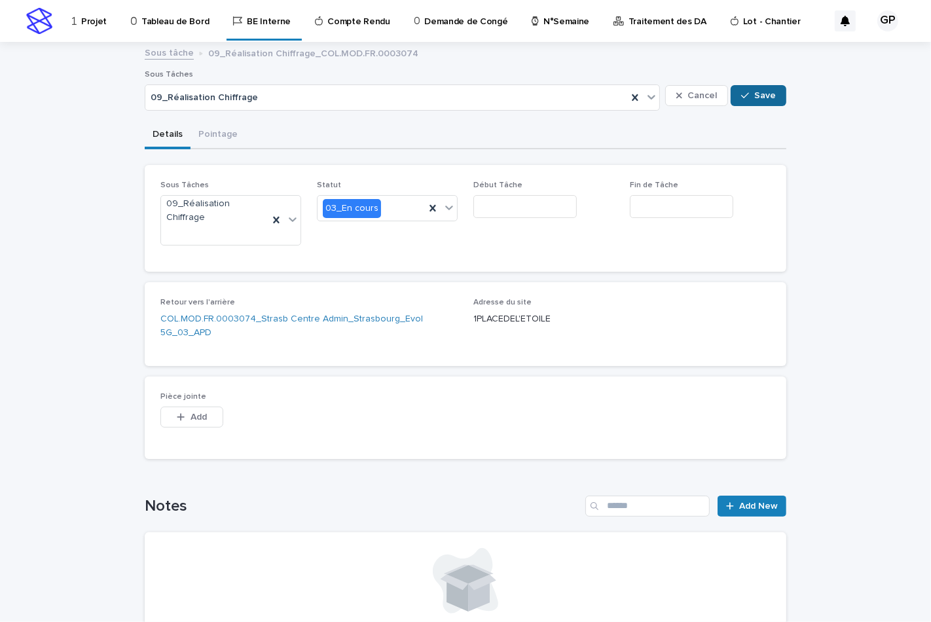
click at [744, 95] on icon "button" at bounding box center [745, 95] width 8 height 9
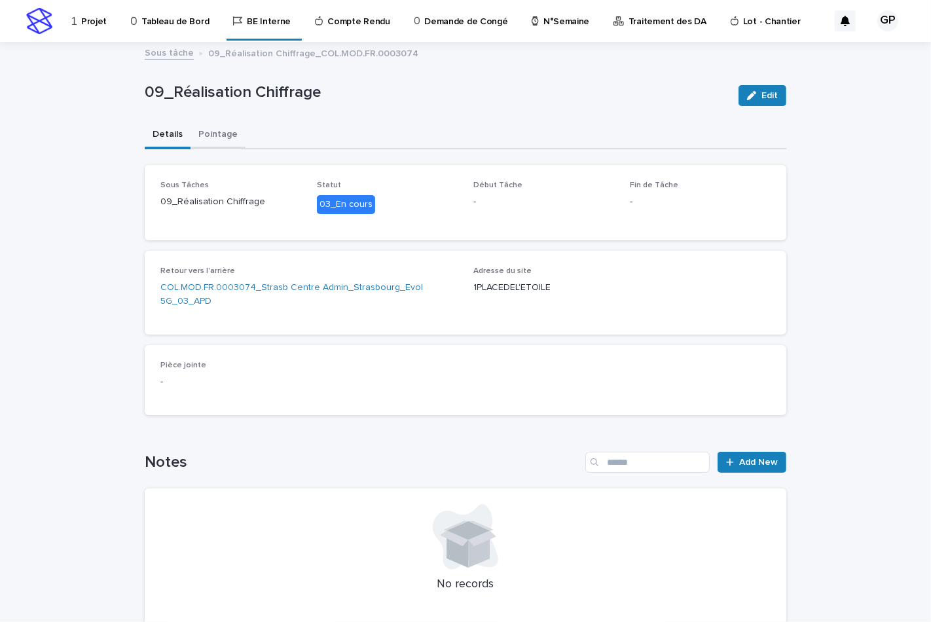
click at [201, 137] on button "Pointage" at bounding box center [217, 135] width 55 height 27
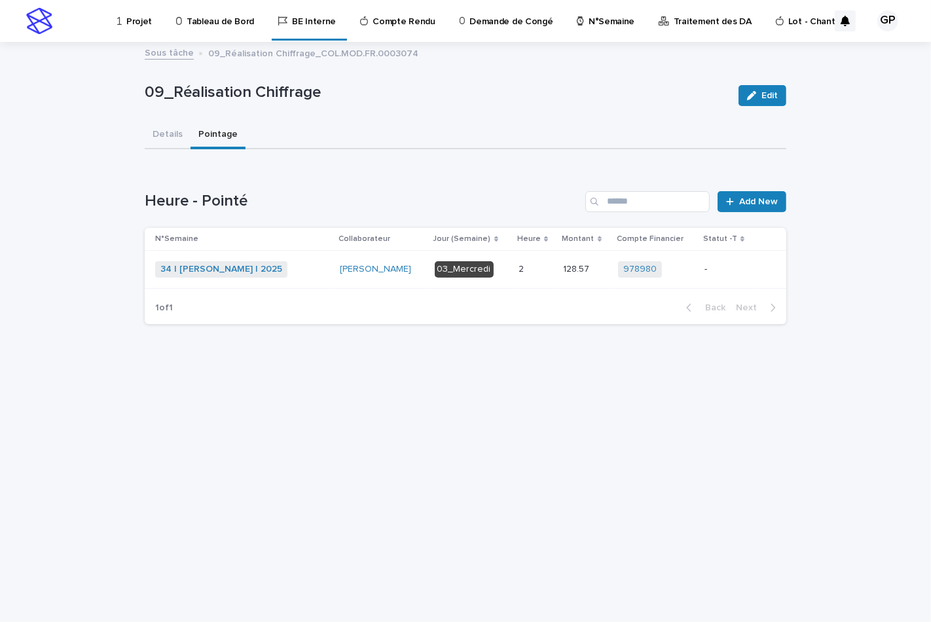
click at [474, 269] on div "03_Mercredi" at bounding box center [463, 269] width 59 height 16
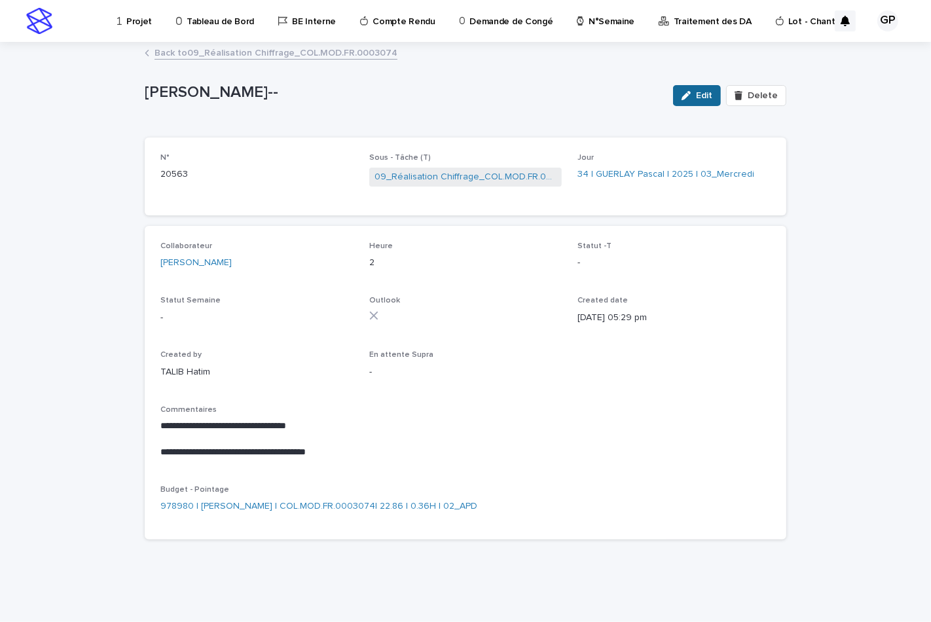
click at [696, 96] on div "button" at bounding box center [688, 95] width 14 height 9
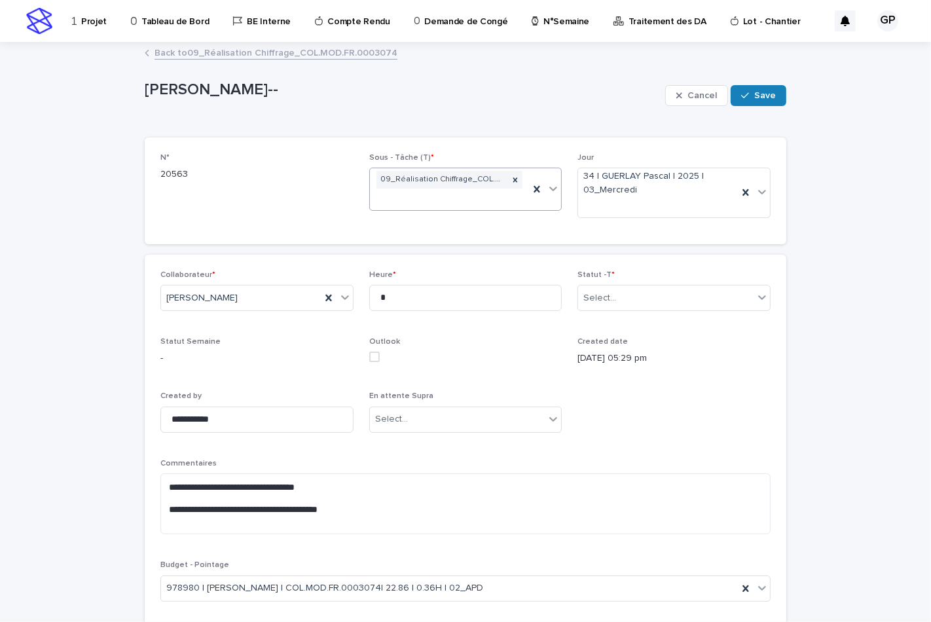
click at [548, 192] on icon at bounding box center [552, 188] width 13 height 13
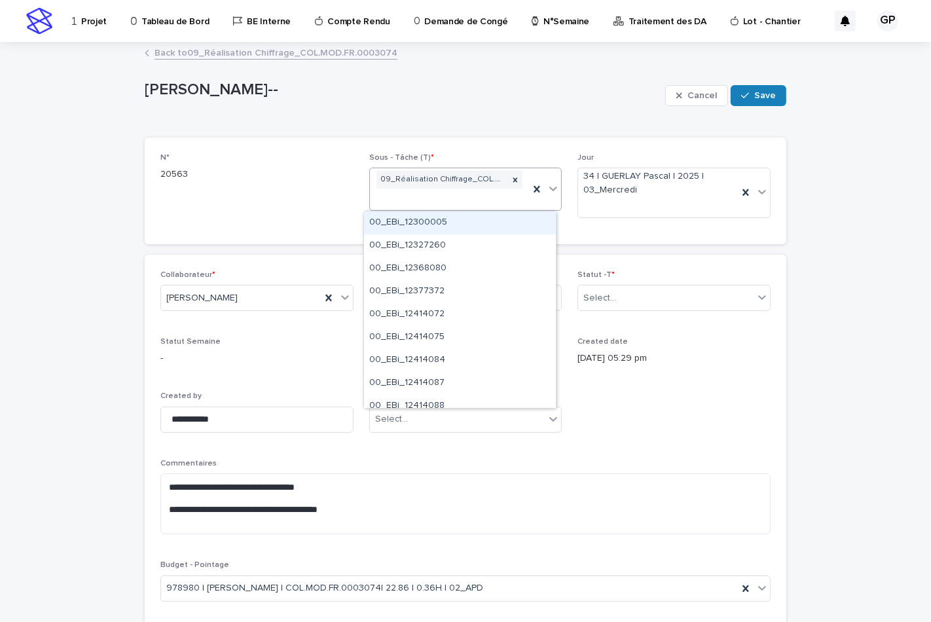
click at [548, 192] on icon at bounding box center [552, 188] width 13 height 13
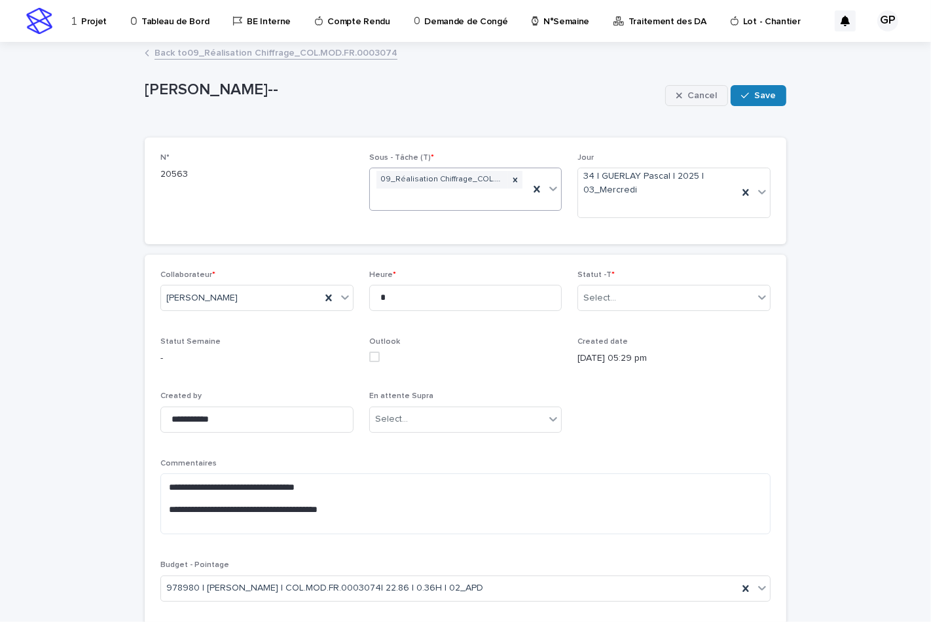
click at [683, 93] on div "button" at bounding box center [681, 95] width 11 height 9
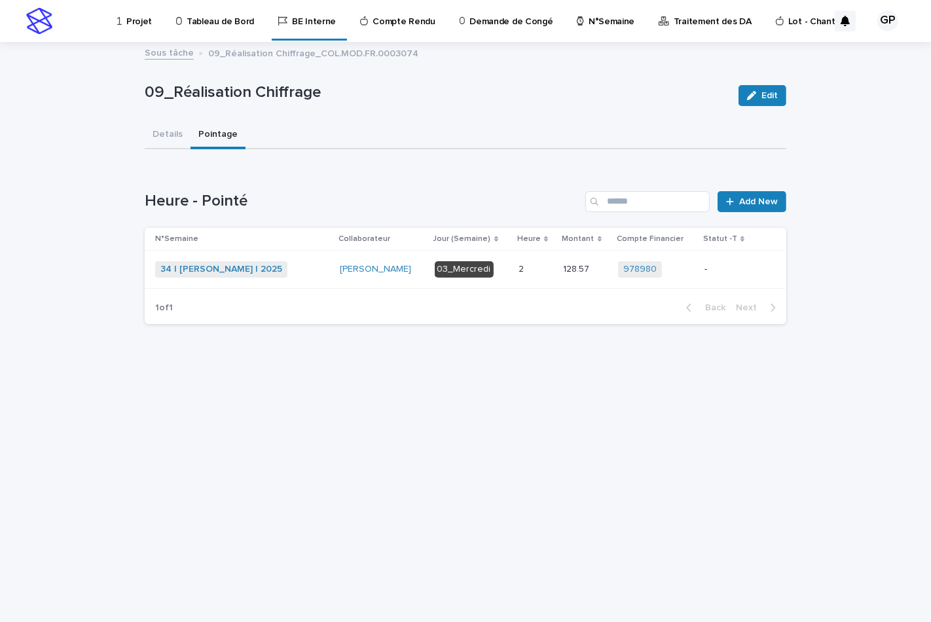
click at [482, 265] on div "03_Mercredi" at bounding box center [463, 269] width 59 height 16
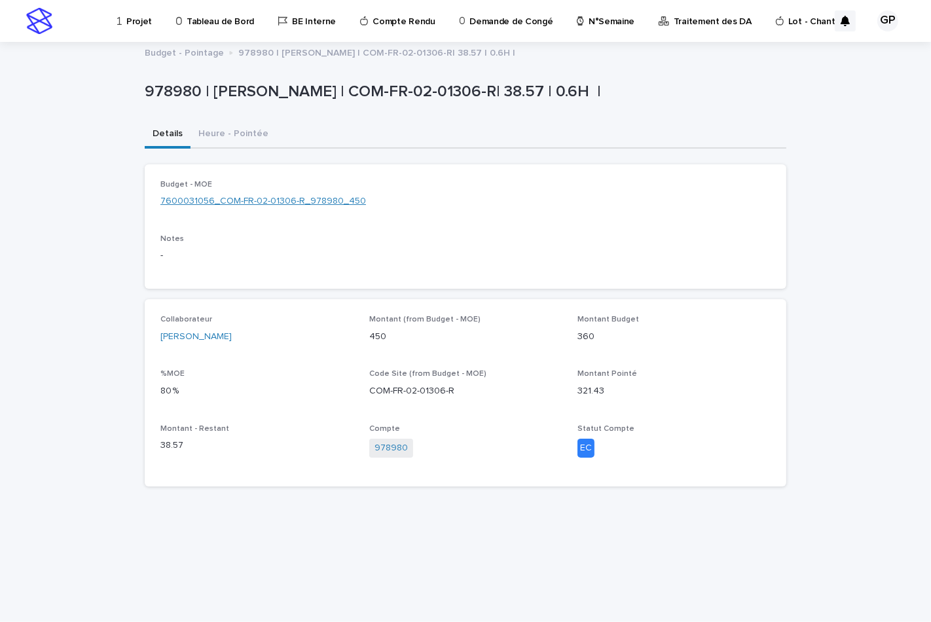
click at [289, 200] on link "7600031056_COM-FR-02-01306-R_978980_450" at bounding box center [262, 201] width 205 height 14
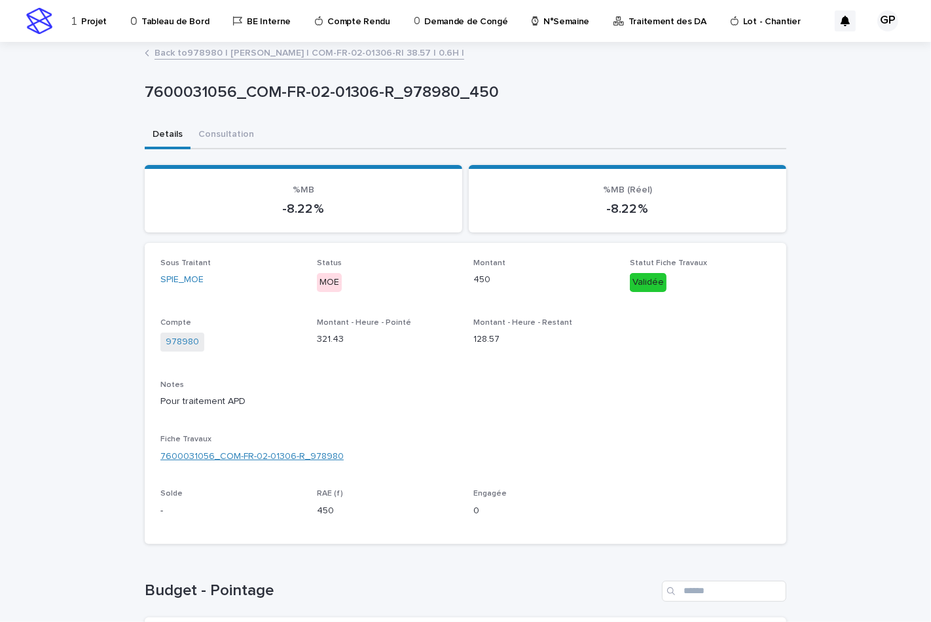
click at [207, 452] on link "7600031056_COM-FR-02-01306-R_978980" at bounding box center [251, 457] width 183 height 14
